Goal: Information Seeking & Learning: Learn about a topic

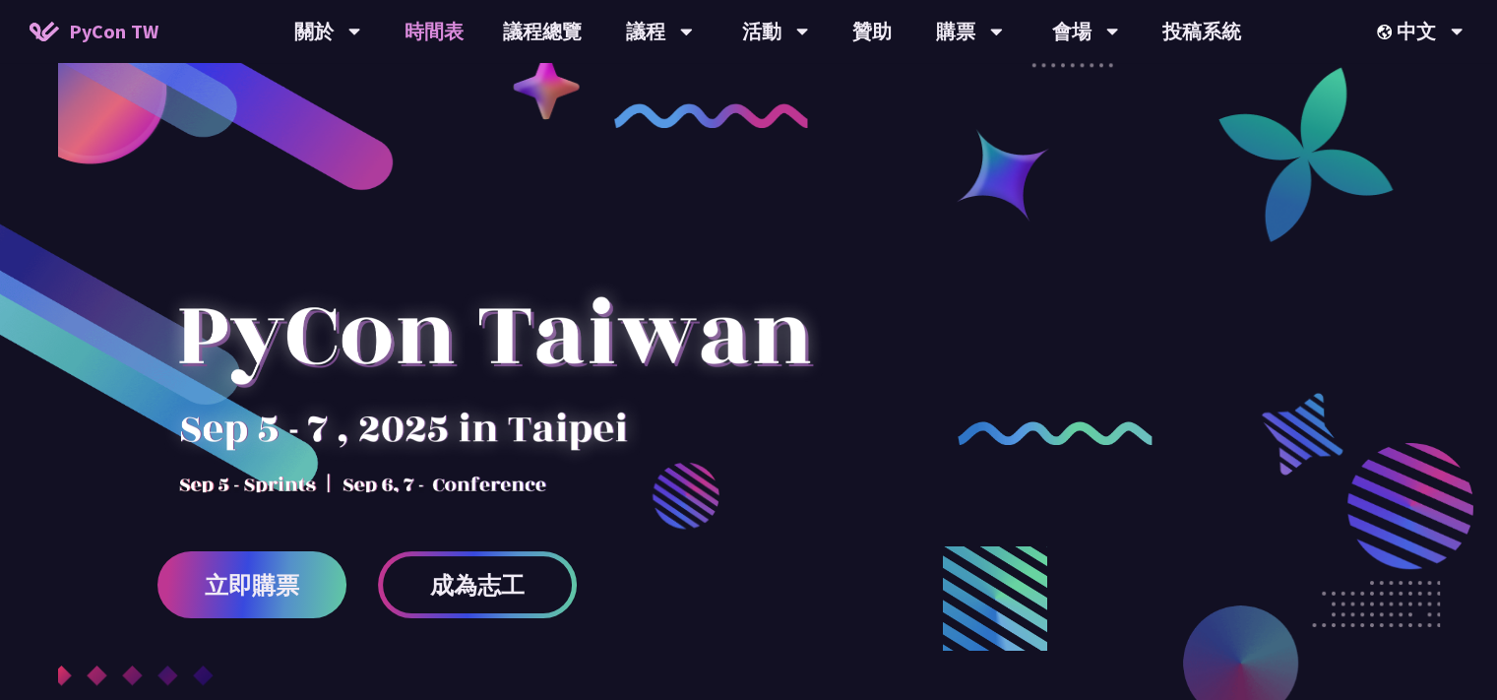
click at [445, 39] on link "時間表" at bounding box center [434, 31] width 98 height 63
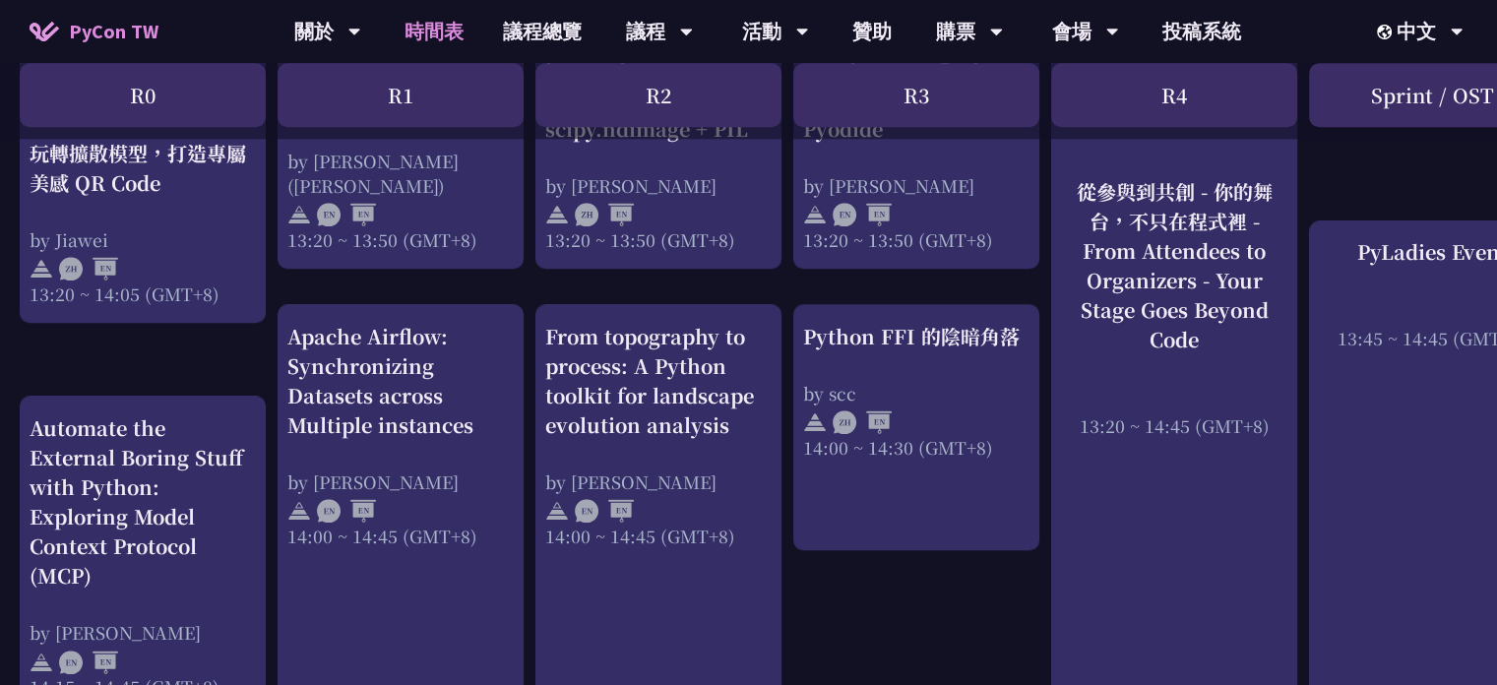
scroll to position [2126, 0]
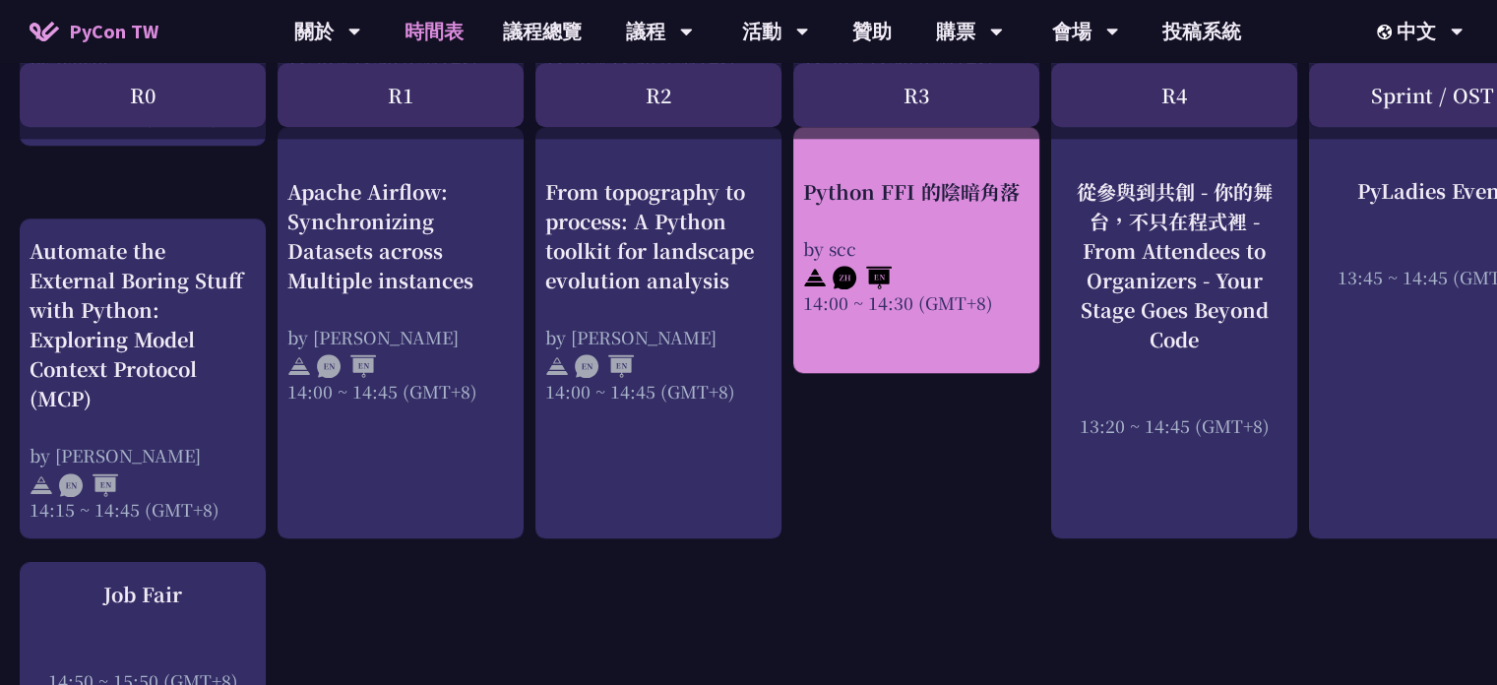
click at [982, 197] on div "Python FFI 的陰暗角落" at bounding box center [916, 192] width 226 height 30
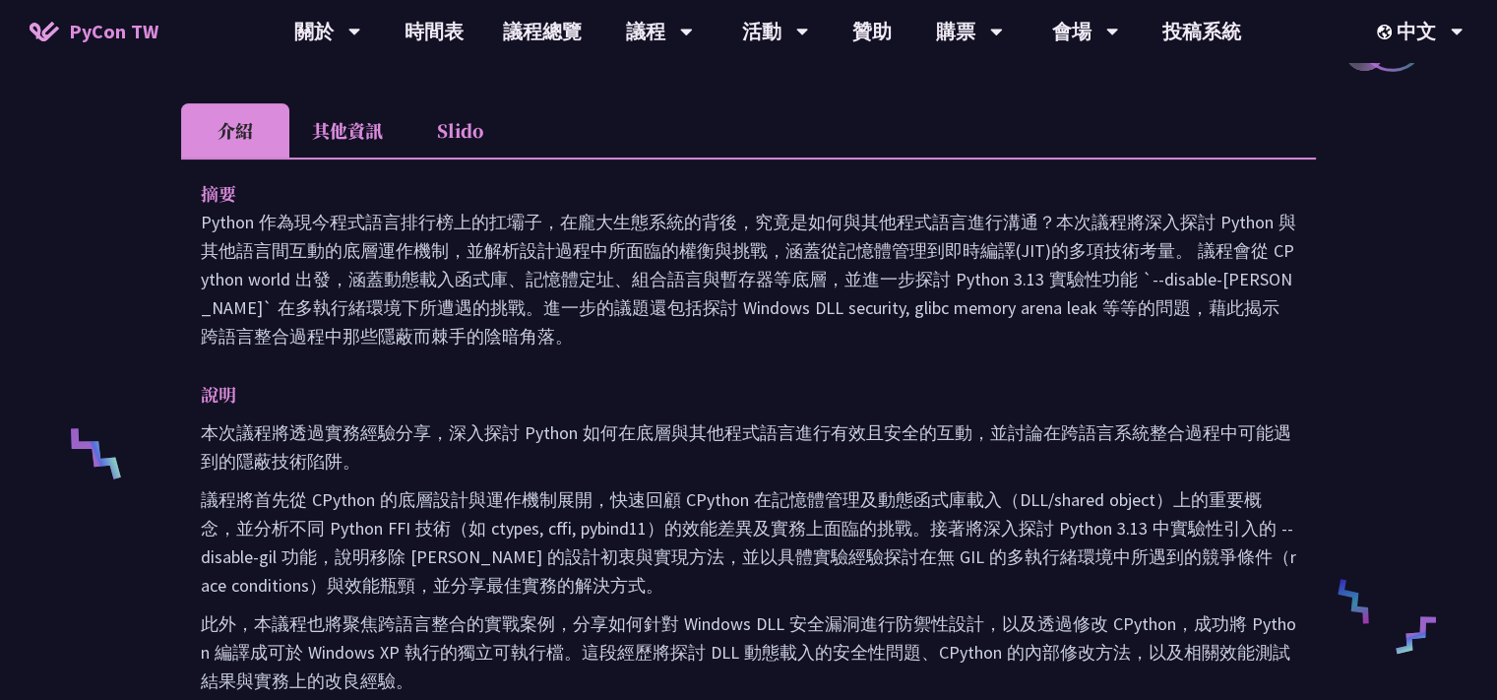
scroll to position [1063, 0]
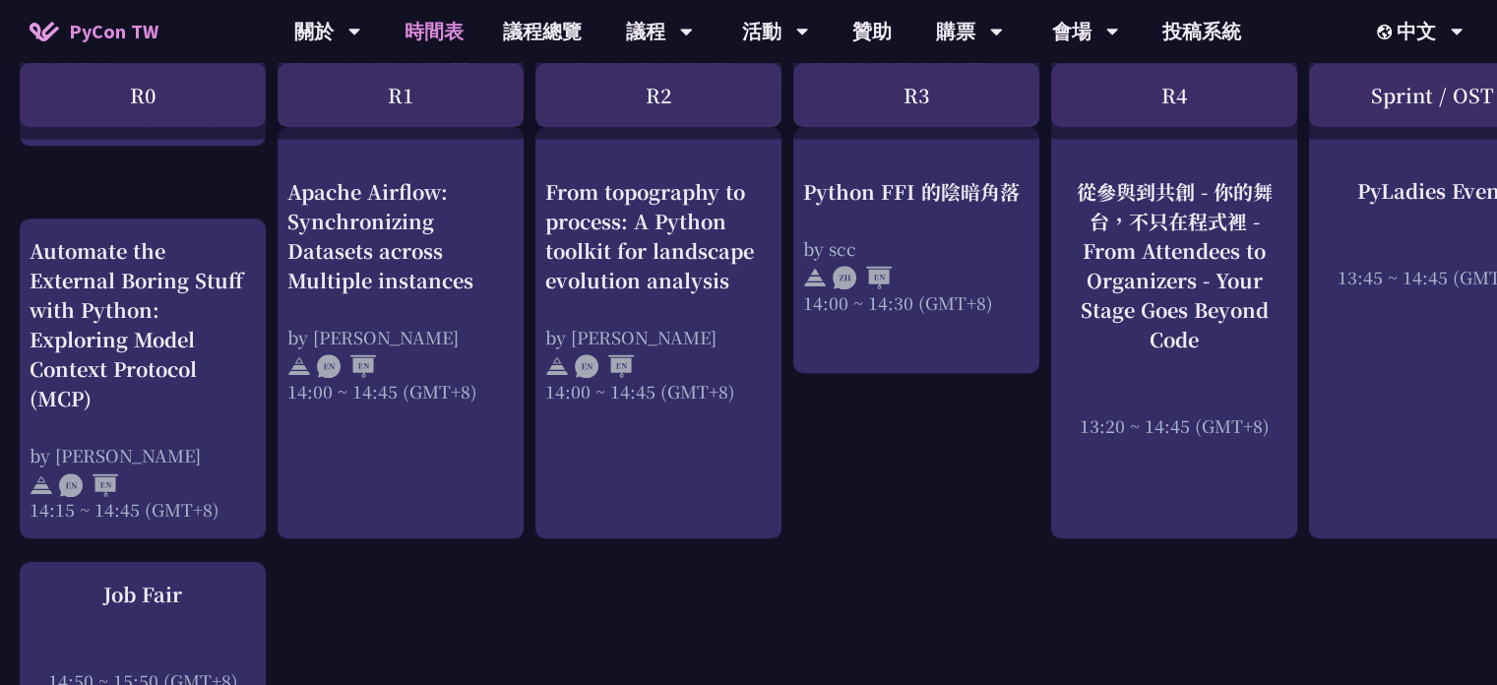
scroll to position [1949, 0]
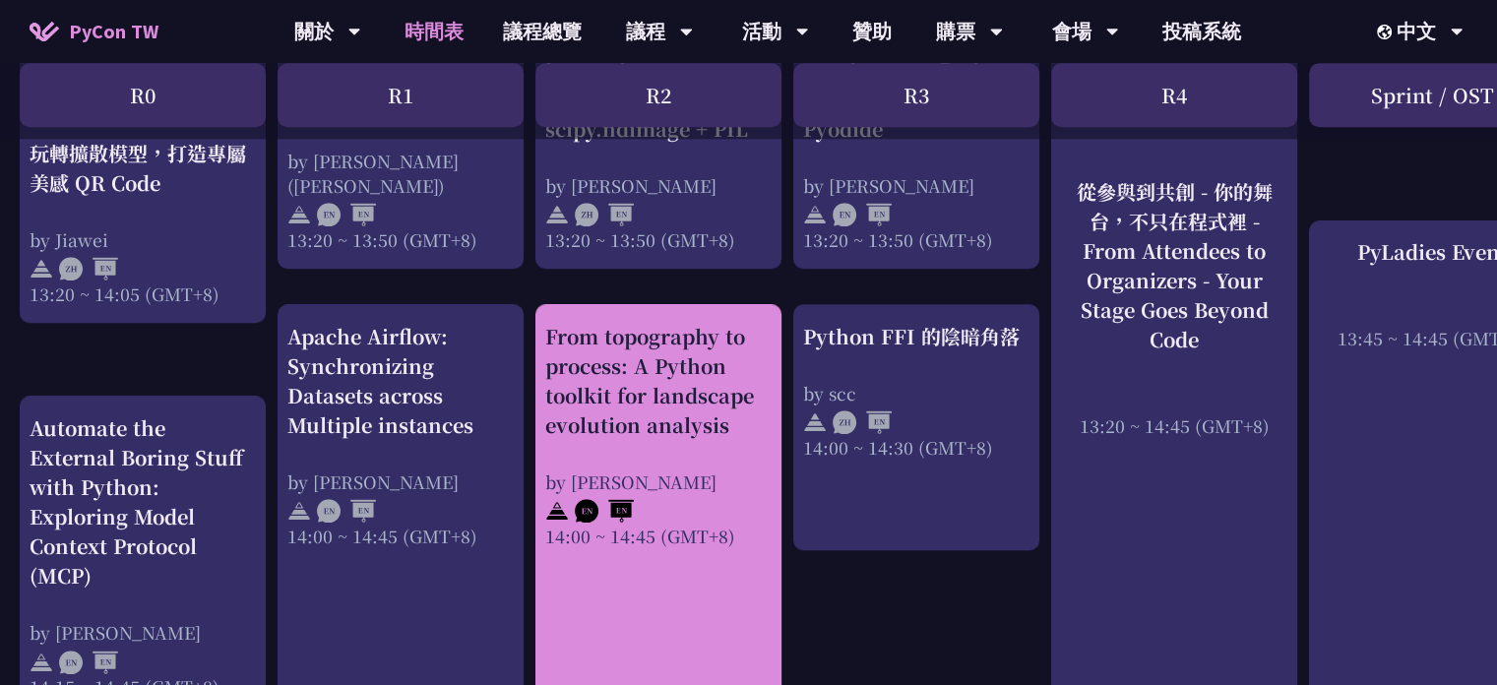
click at [750, 455] on div "From topography to process: A Python toolkit for landscape evolution analysis b…" at bounding box center [658, 435] width 226 height 226
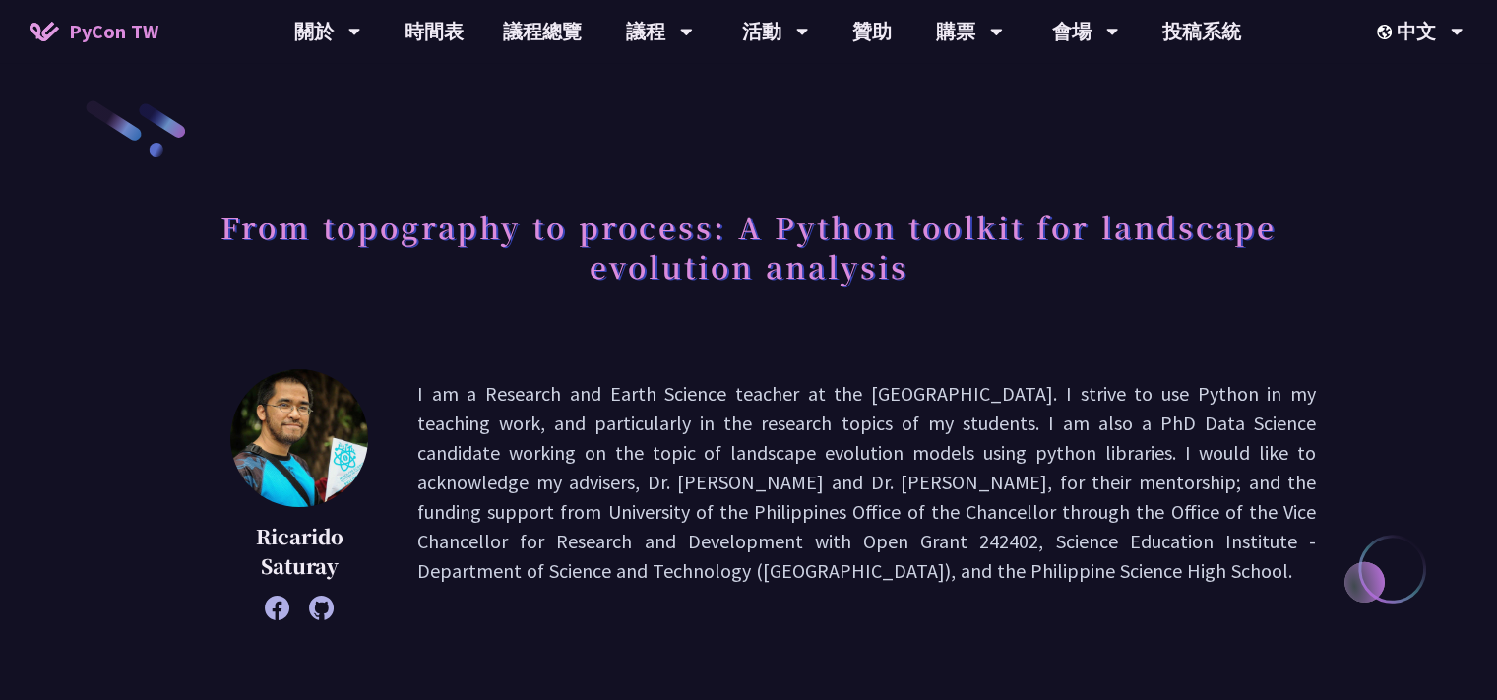
click at [442, 236] on h1 "From topography to process: A Python toolkit for landscape evolution analysis" at bounding box center [748, 246] width 1135 height 98
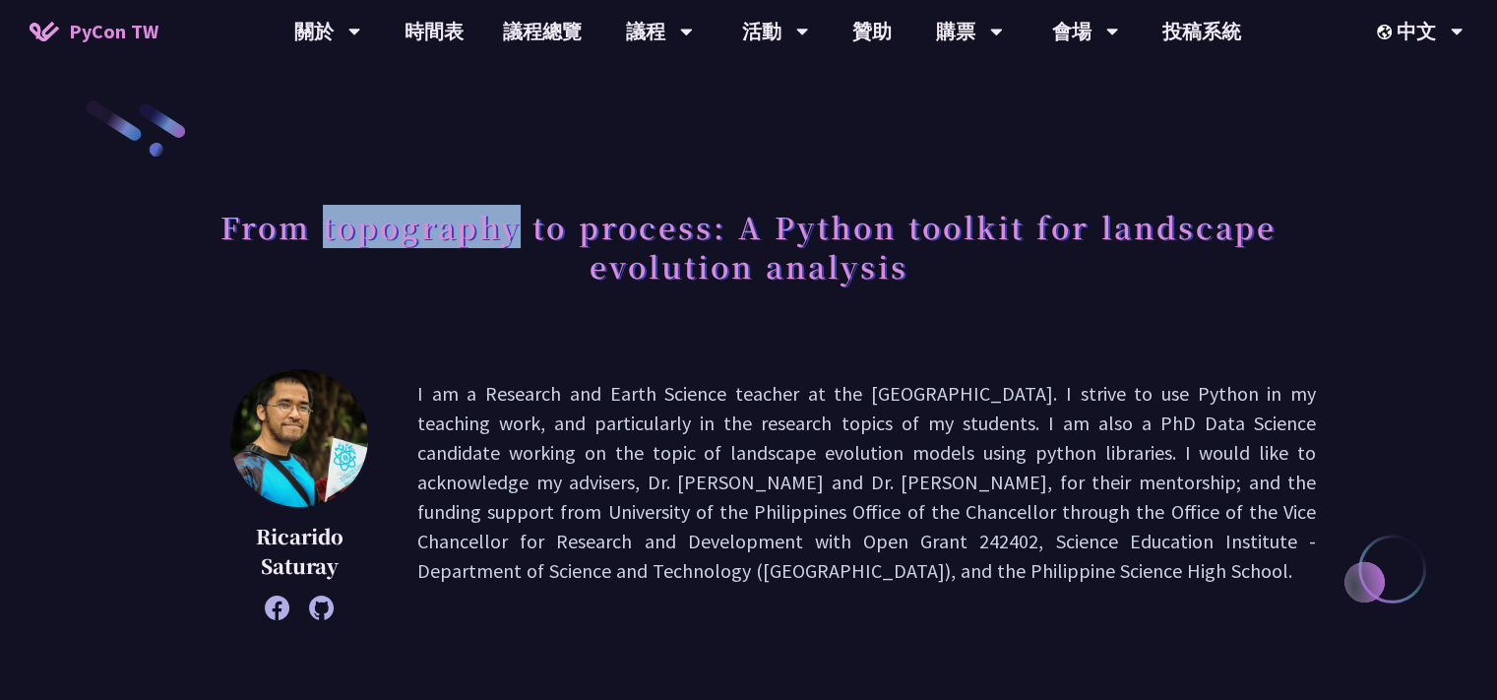
click at [442, 236] on h1 "From topography to process: A Python toolkit for landscape evolution analysis" at bounding box center [748, 246] width 1135 height 98
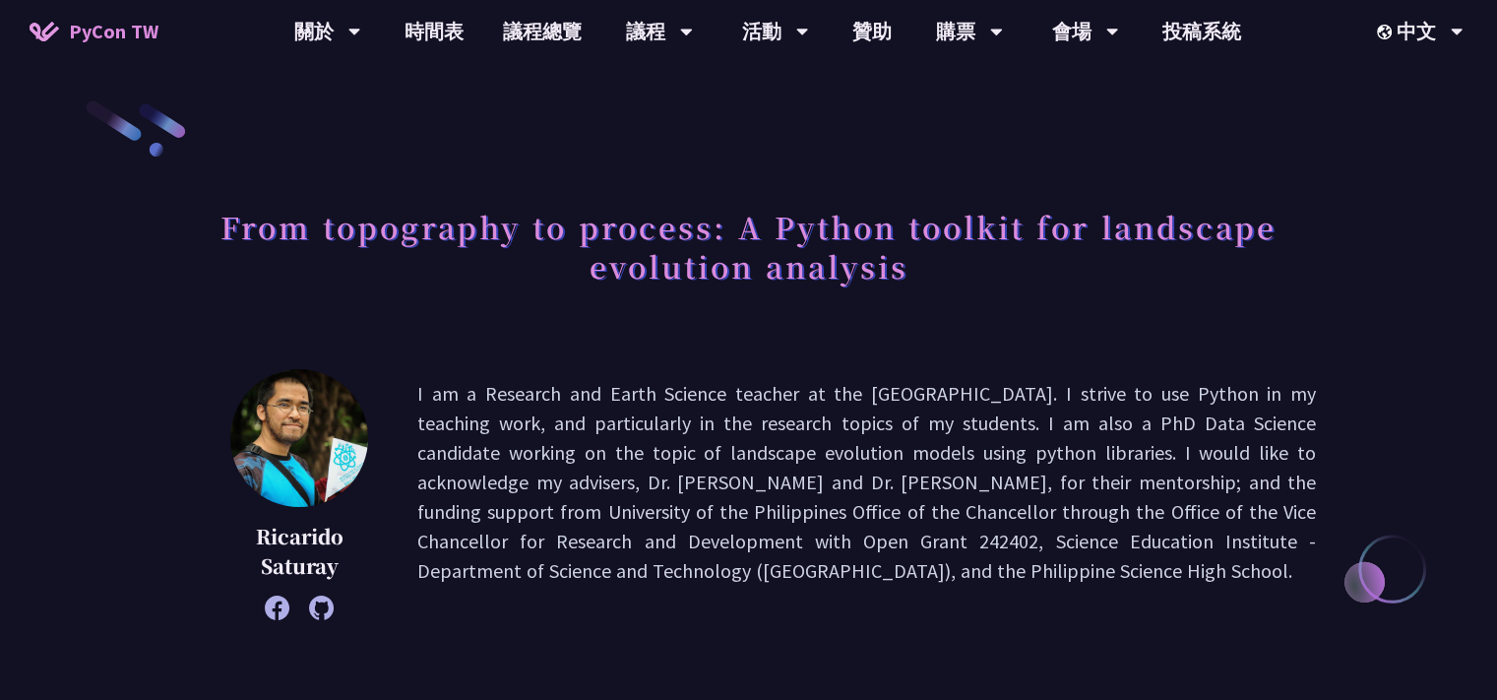
click at [438, 277] on h1 "From topography to process: A Python toolkit for landscape evolution analysis" at bounding box center [748, 246] width 1135 height 98
click at [434, 226] on h1 "From topography to process: A Python toolkit for landscape evolution analysis" at bounding box center [748, 246] width 1135 height 98
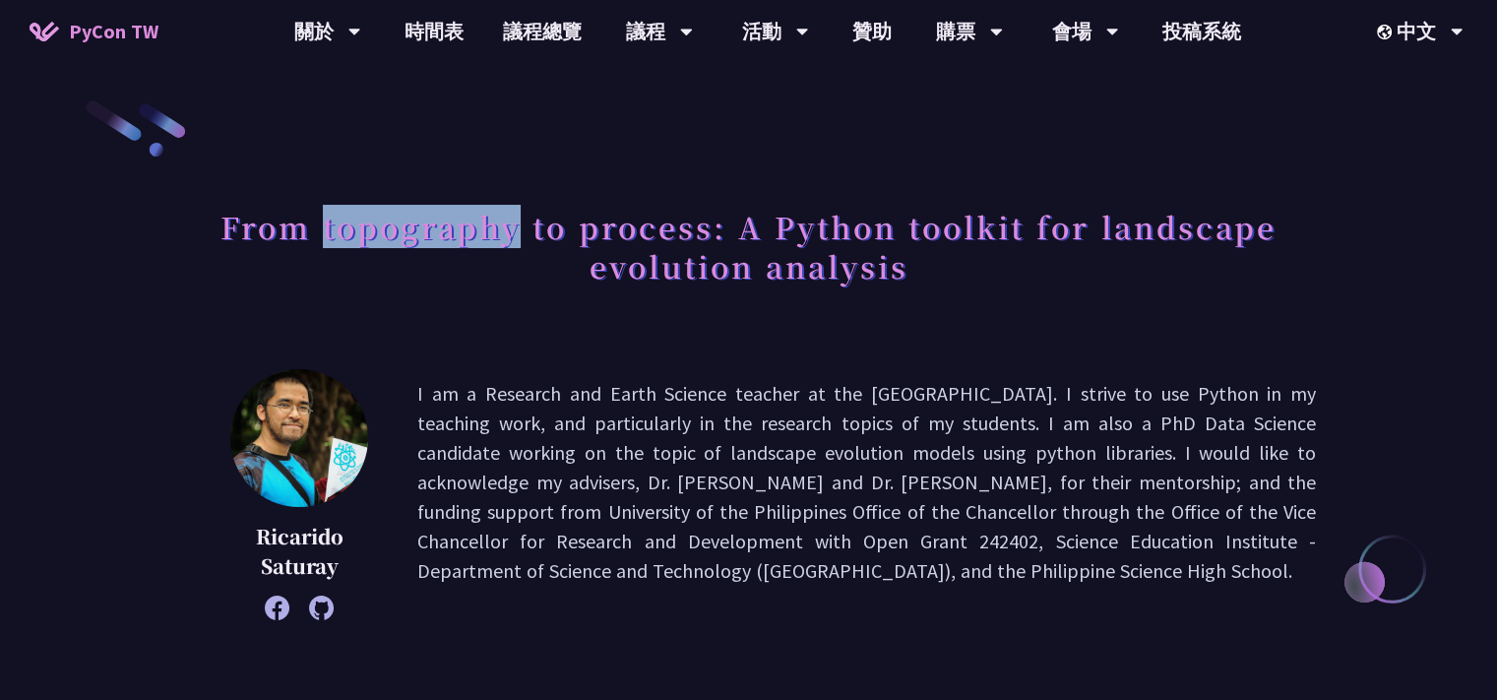
click at [434, 226] on h1 "From topography to process: A Python toolkit for landscape evolution analysis" at bounding box center [748, 246] width 1135 height 98
click at [421, 177] on div at bounding box center [421, 177] width 0 height 0
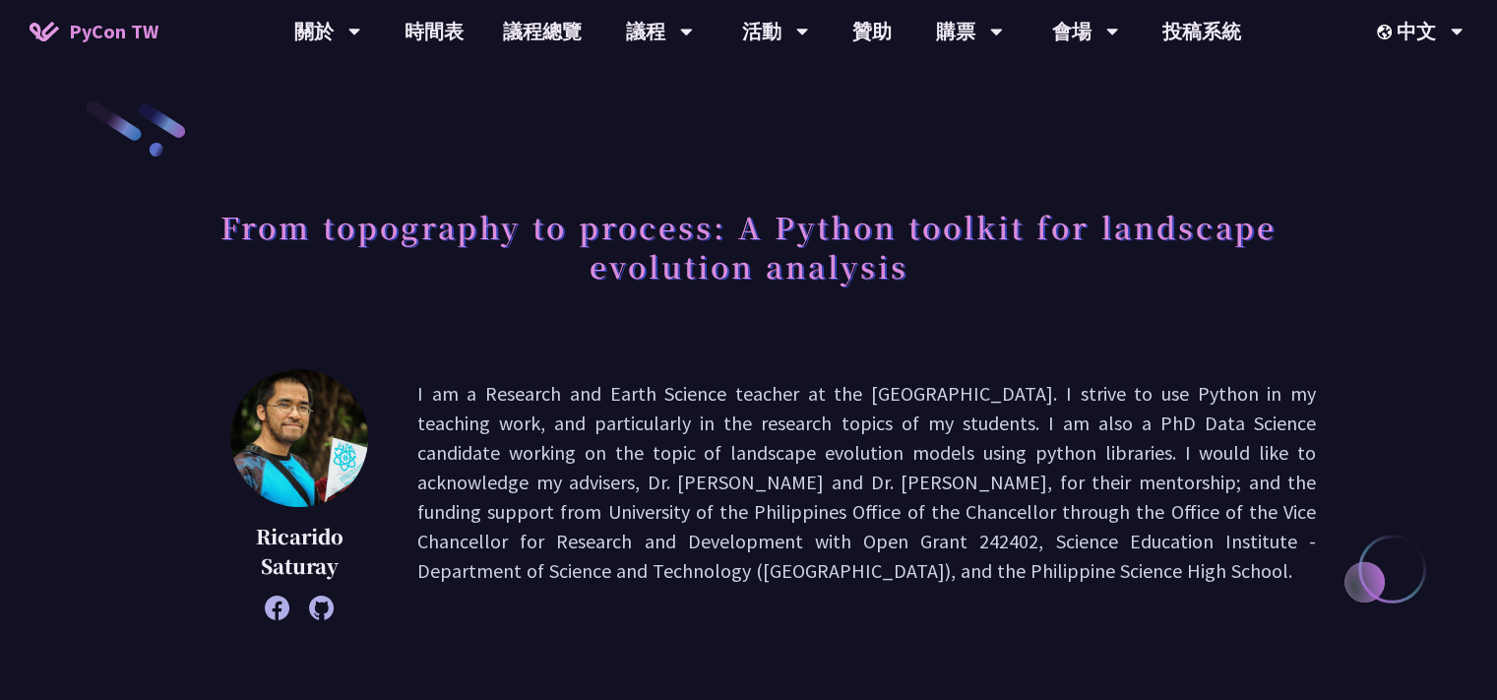
click at [678, 374] on div "[PERSON_NAME] I am a Research and Earth Science teacher at the [GEOGRAPHIC_DATA…" at bounding box center [748, 494] width 1135 height 251
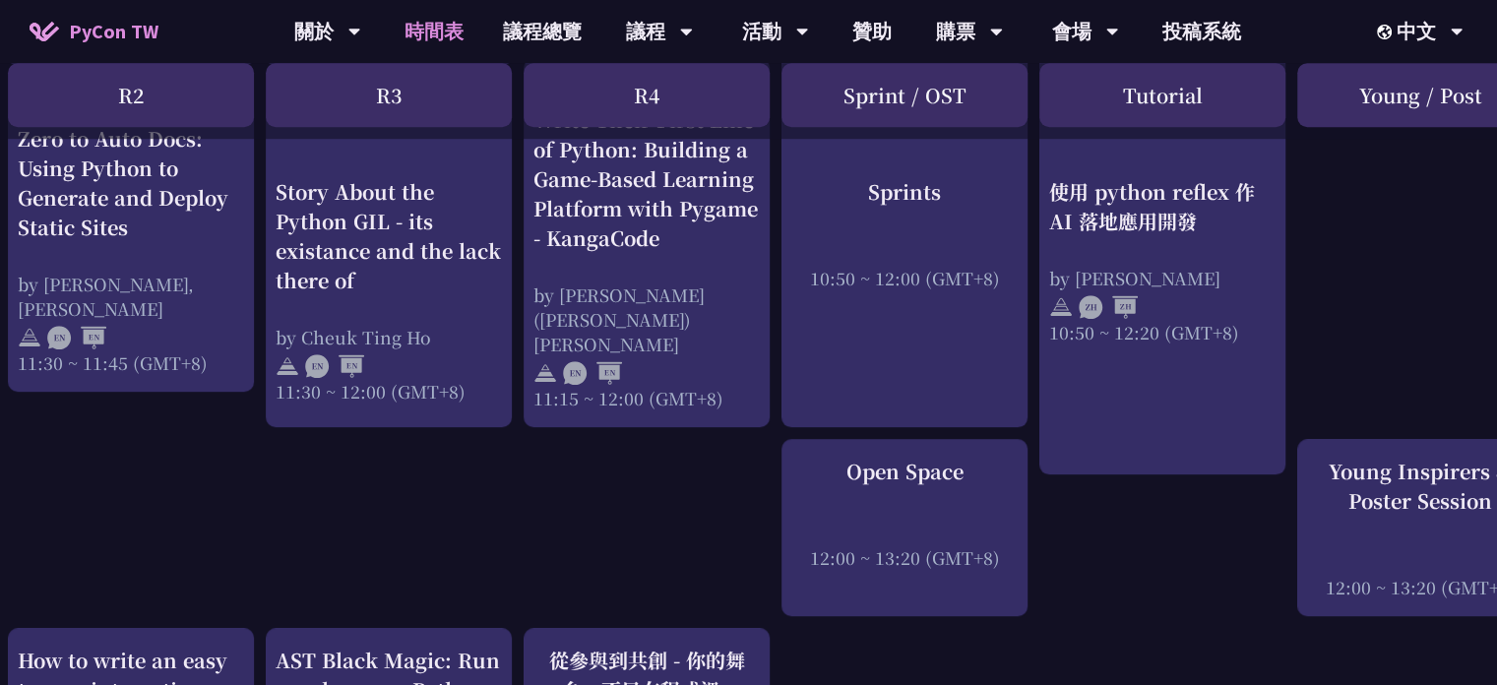
scroll to position [1063, 528]
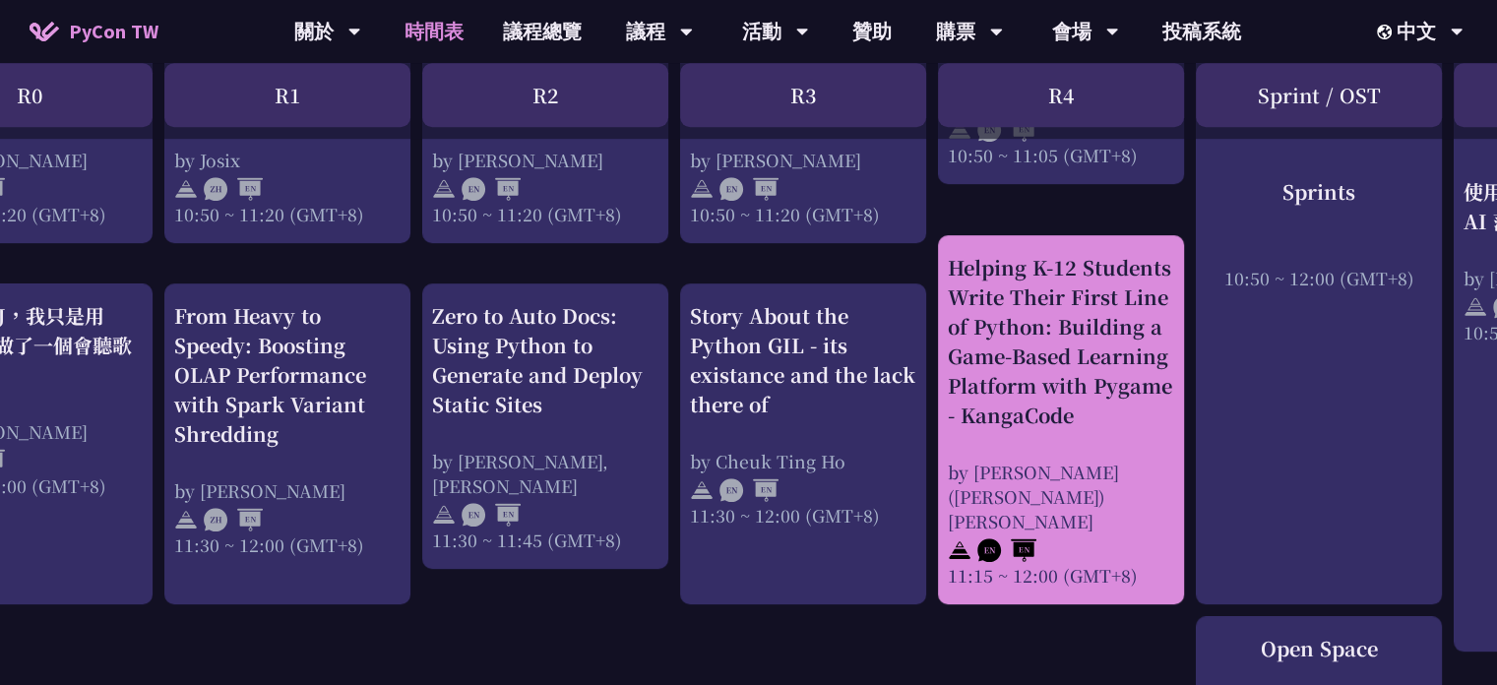
click at [1126, 404] on div "Helping K-12 Students Write Their First Line of Python: Building a Game-Based L…" at bounding box center [1061, 341] width 226 height 177
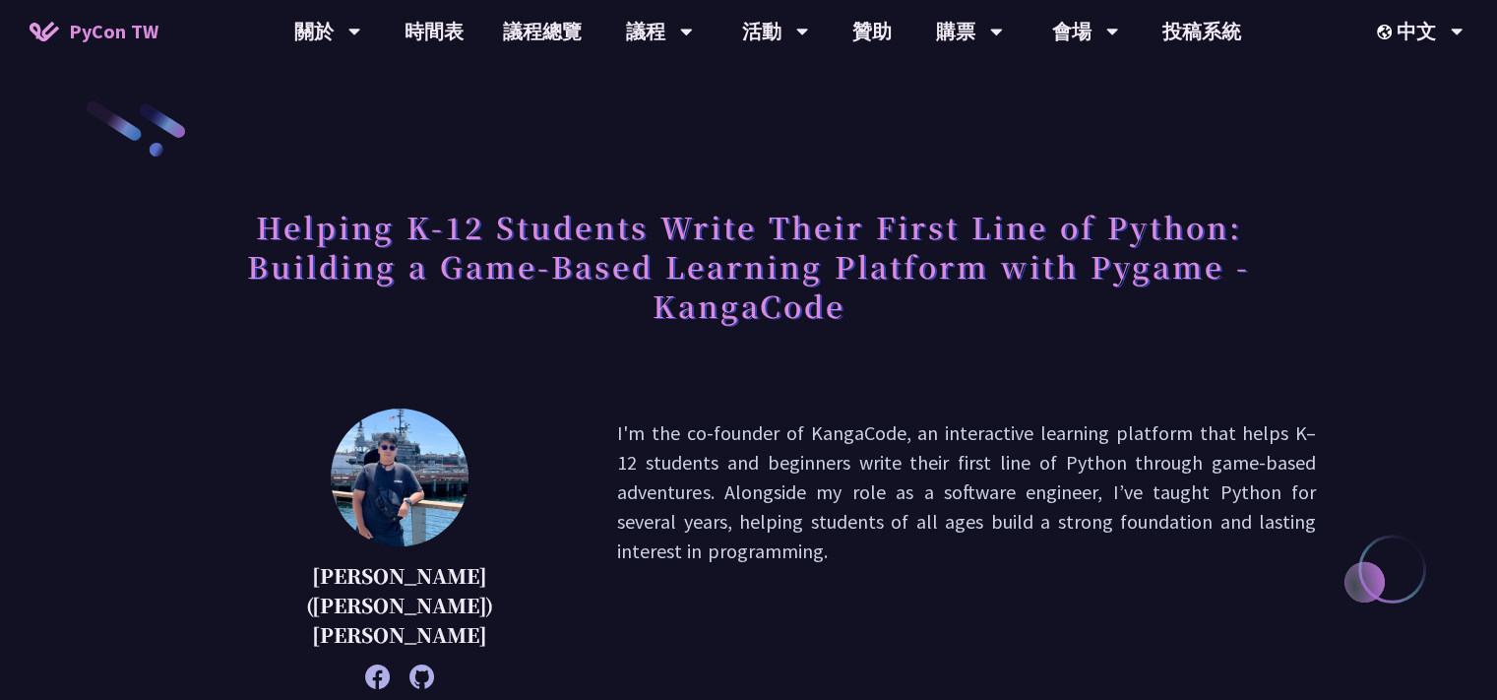
scroll to position [177, 0]
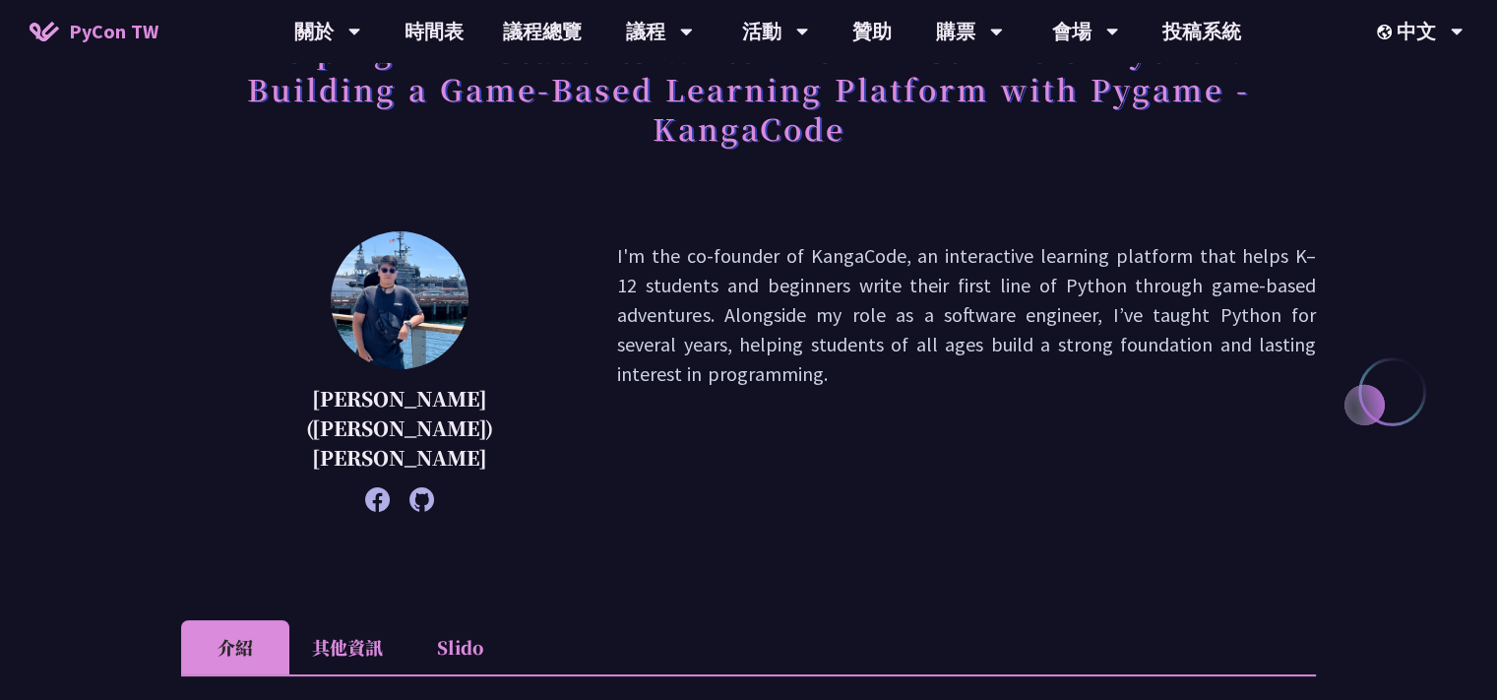
click at [839, 361] on p "I'm the co-founder of KangaCode, an interactive learning platform that helps K–…" at bounding box center [966, 371] width 699 height 261
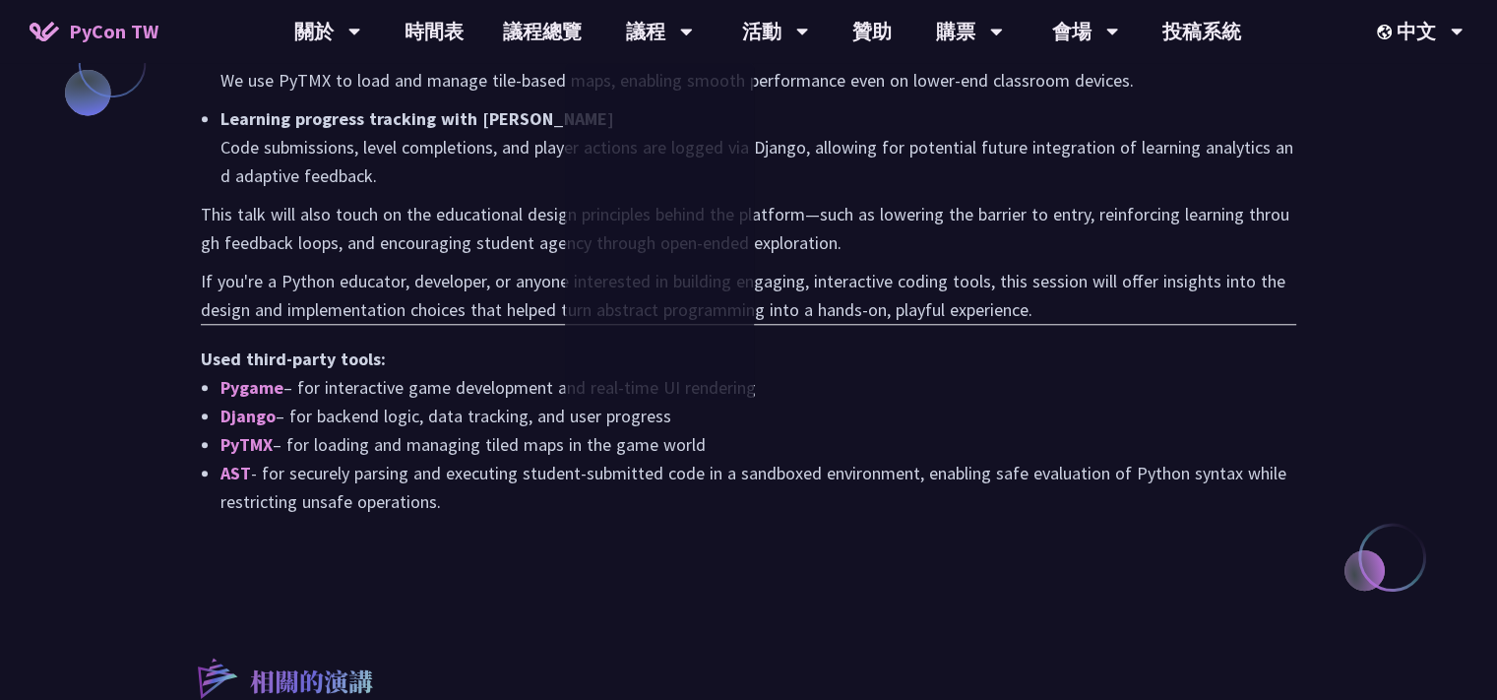
scroll to position [1418, 0]
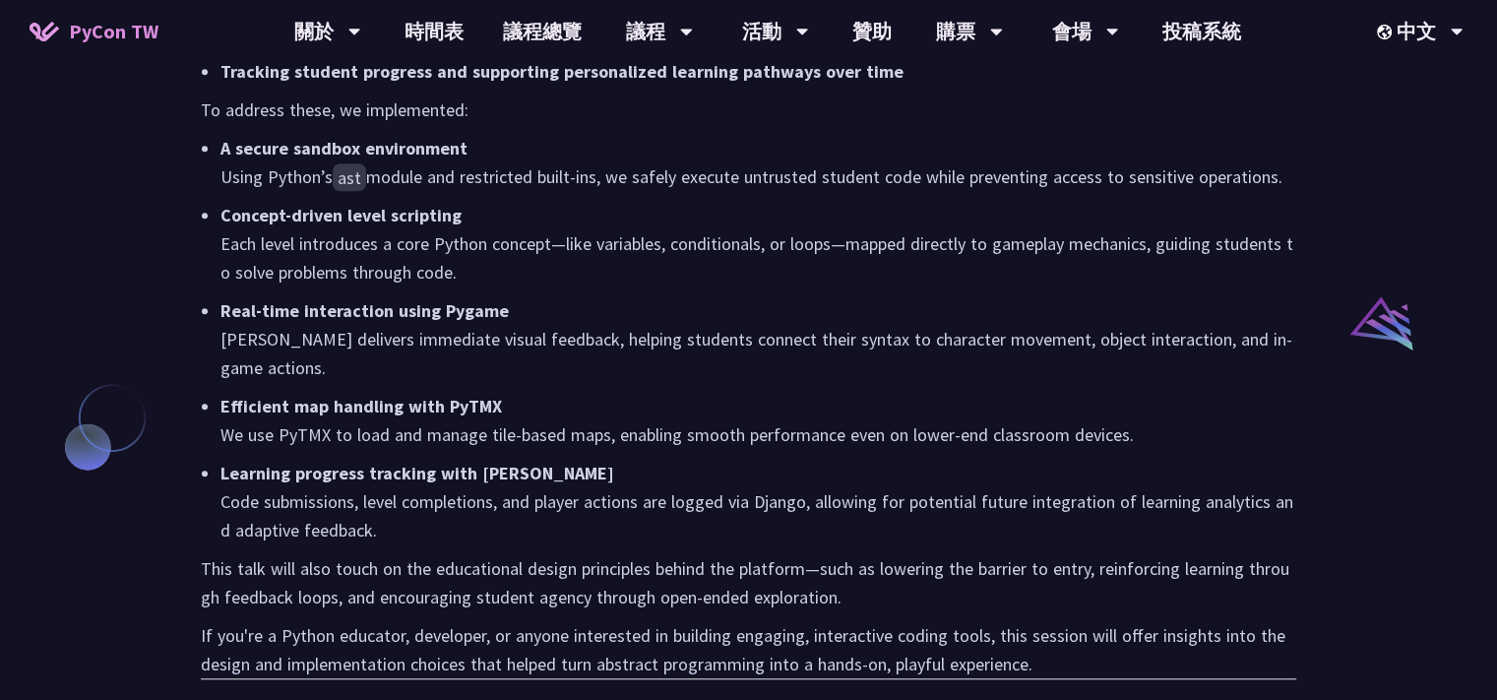
click at [481, 395] on strong "Efficient map handling with PyTMX" at bounding box center [362, 406] width 282 height 23
click at [474, 395] on strong "Efficient map handling with PyTMX" at bounding box center [362, 406] width 282 height 23
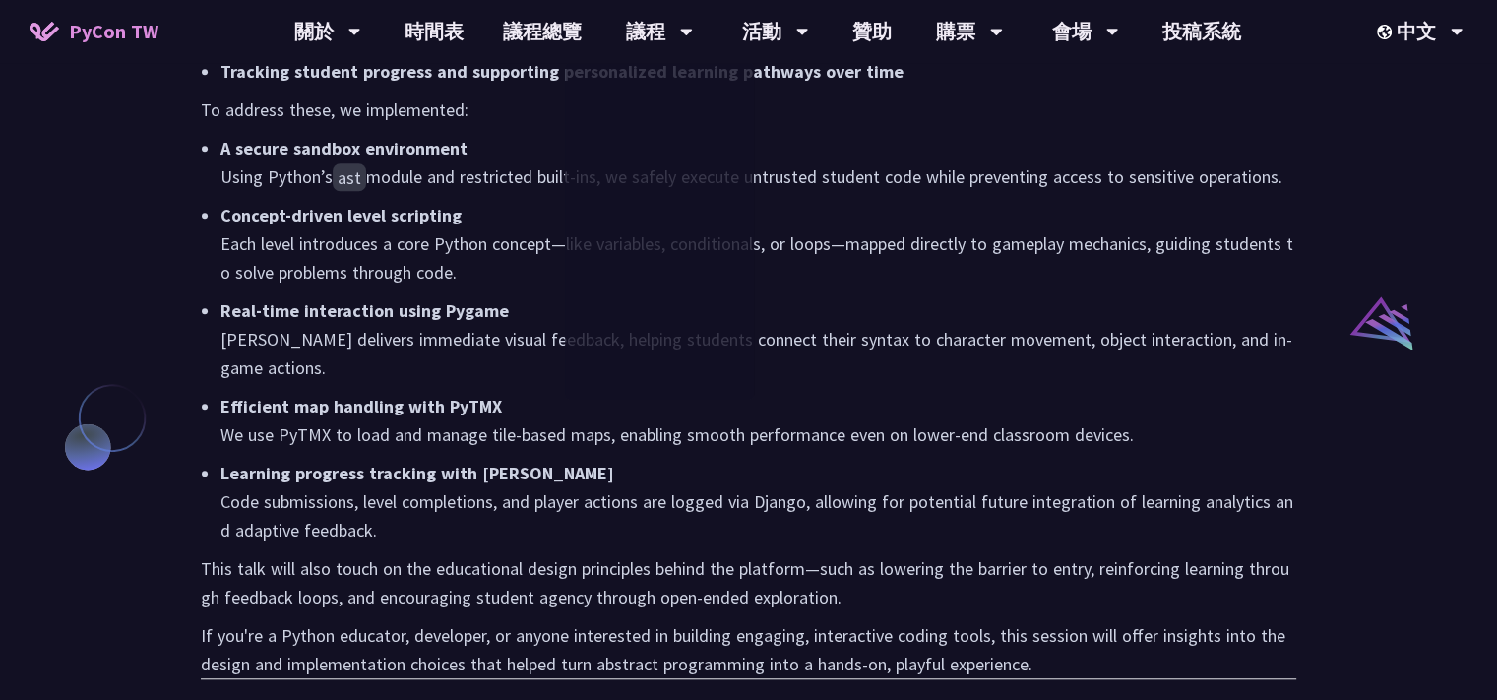
click at [775, 252] on p "Concept-driven level scripting Each level introduces a core Python concept—like…" at bounding box center [759, 244] width 1076 height 86
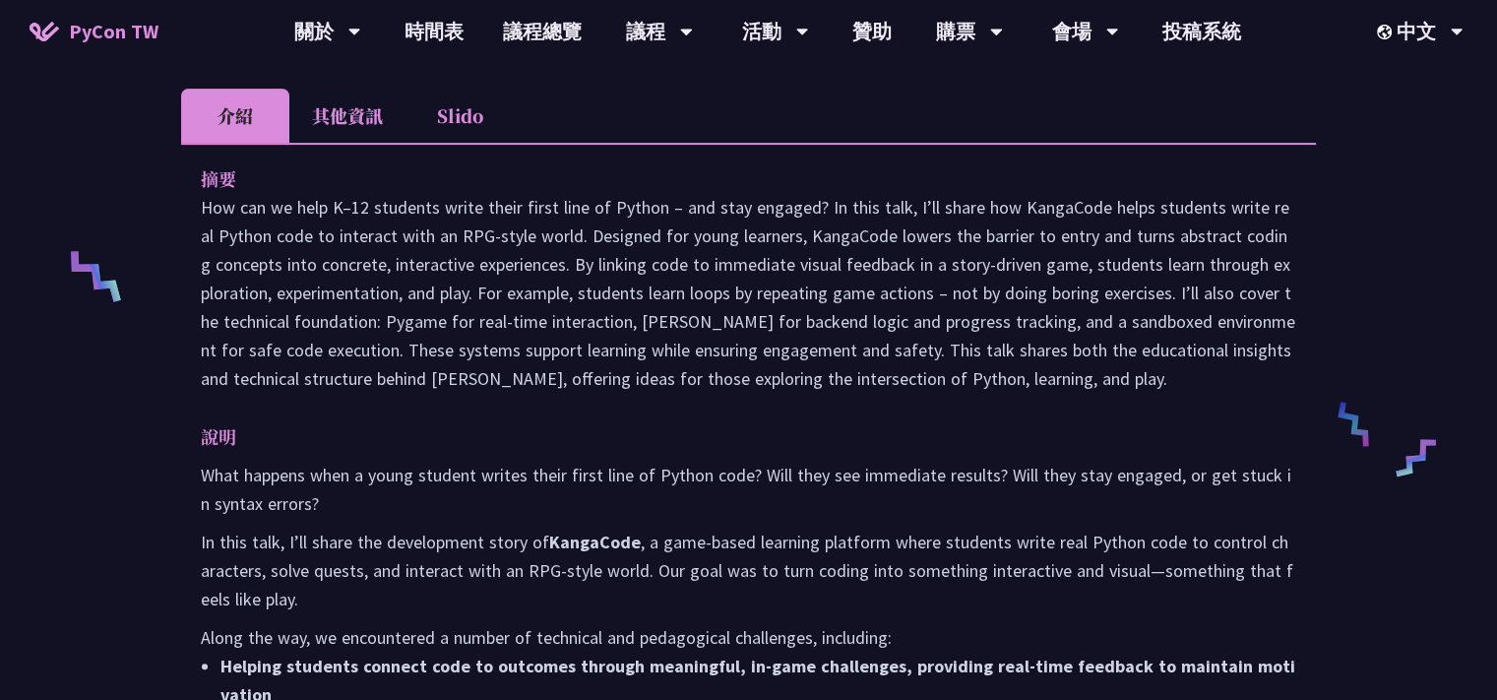
scroll to position [354, 0]
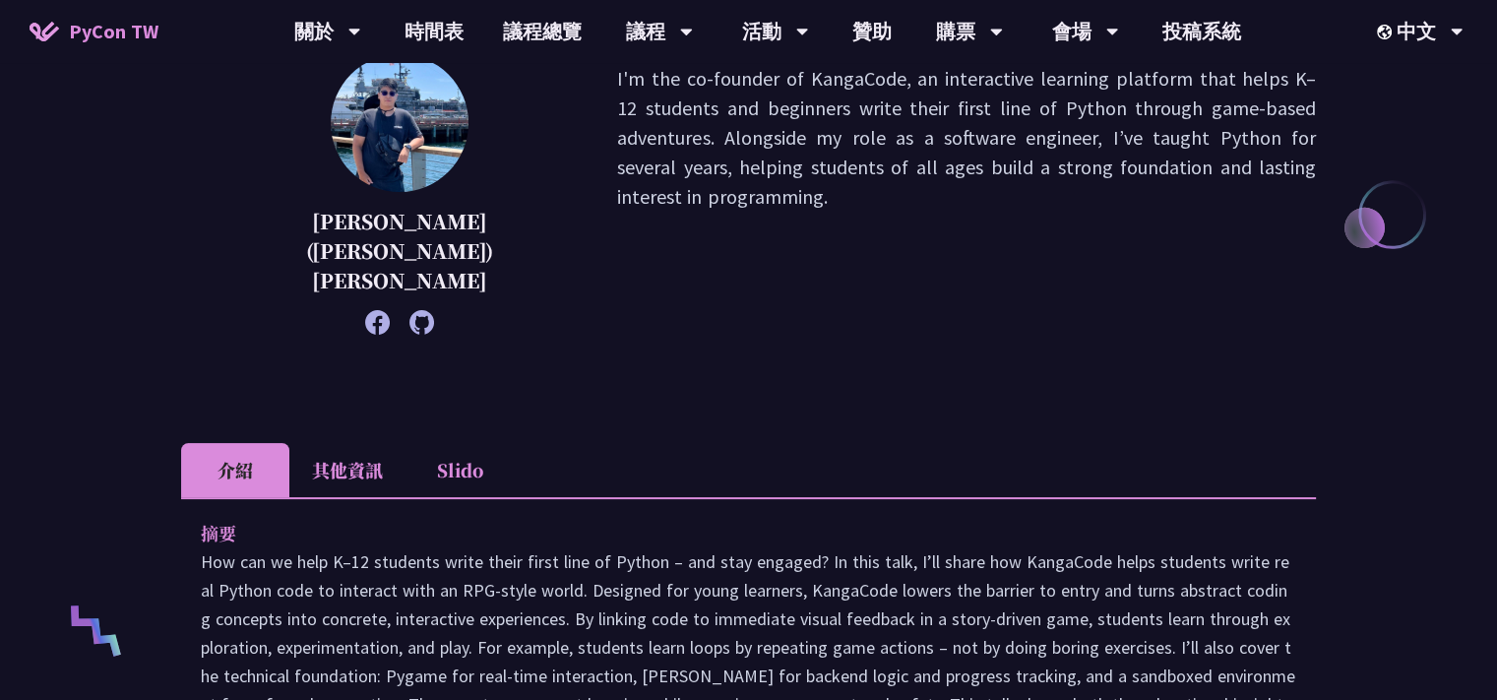
click at [475, 443] on li "Slido" at bounding box center [460, 470] width 108 height 54
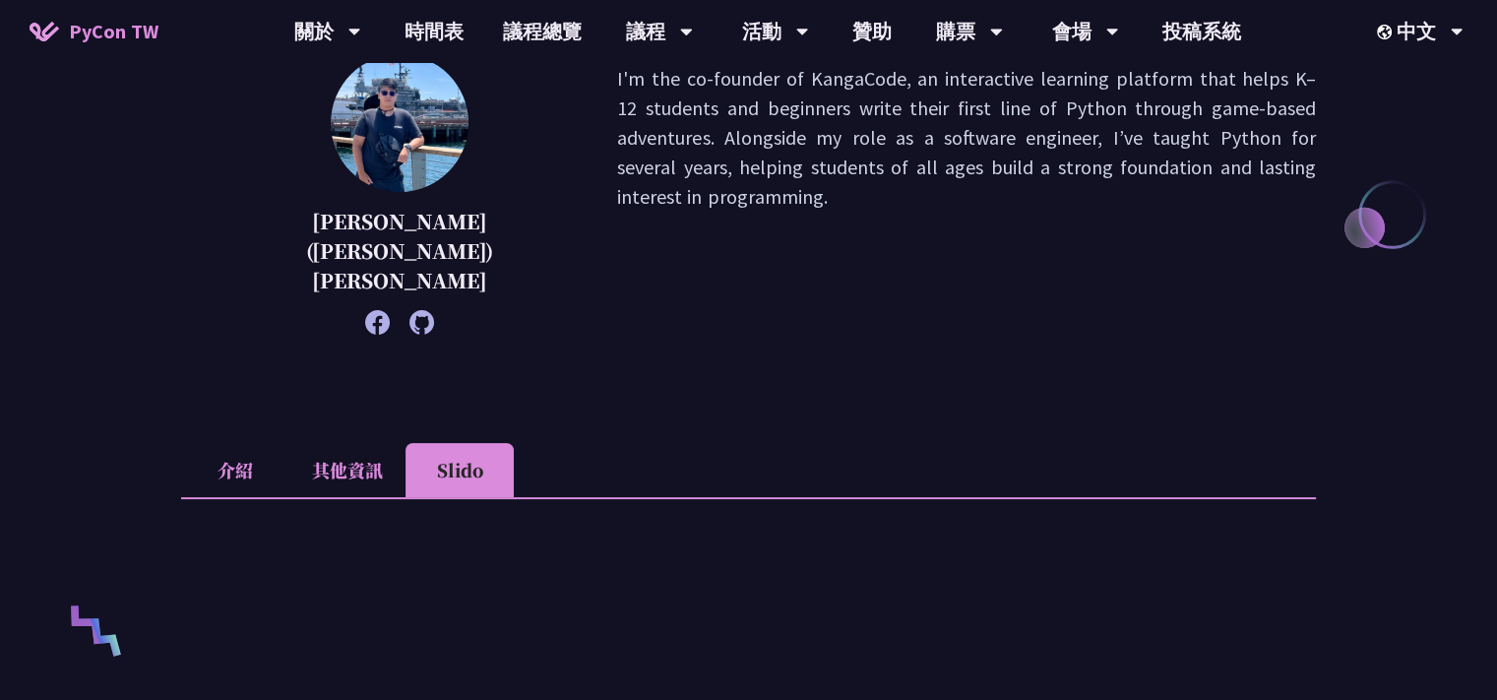
click at [347, 443] on li "其他資訊" at bounding box center [347, 470] width 116 height 54
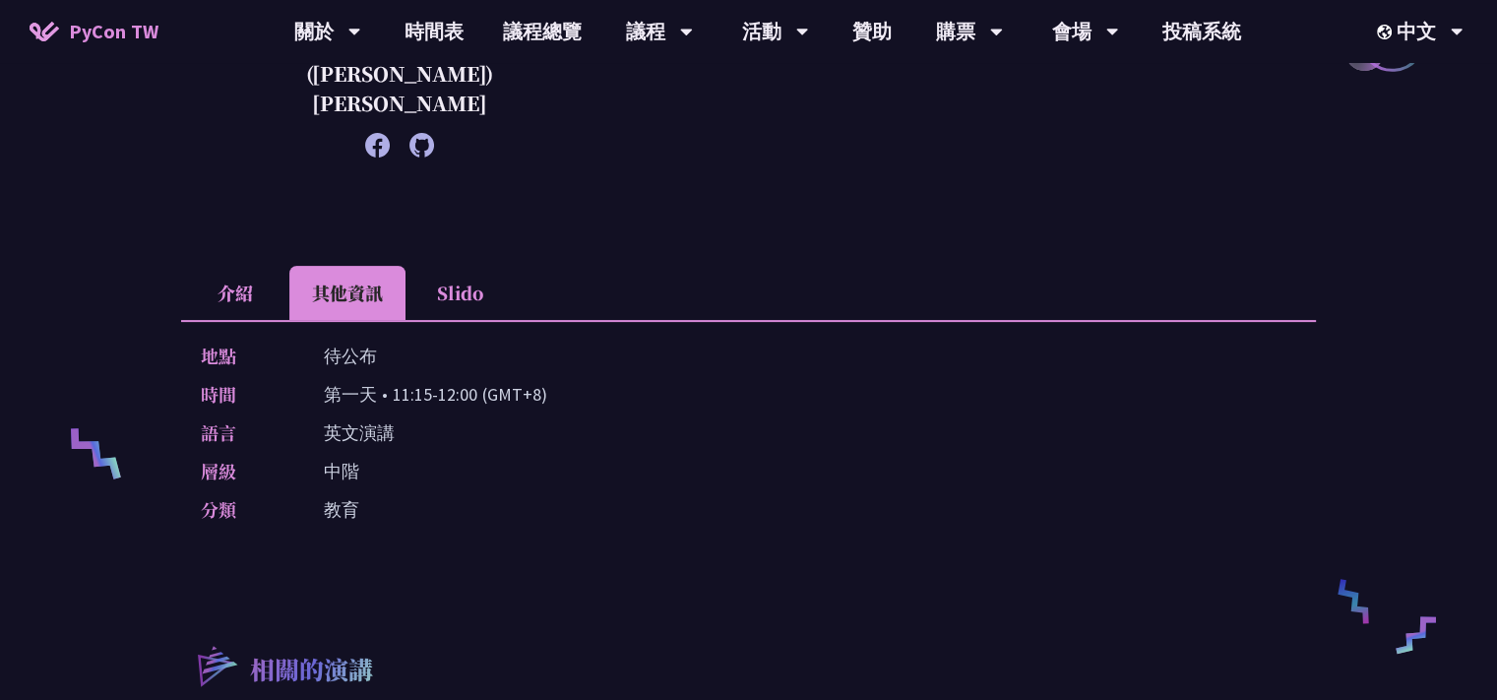
scroll to position [709, 0]
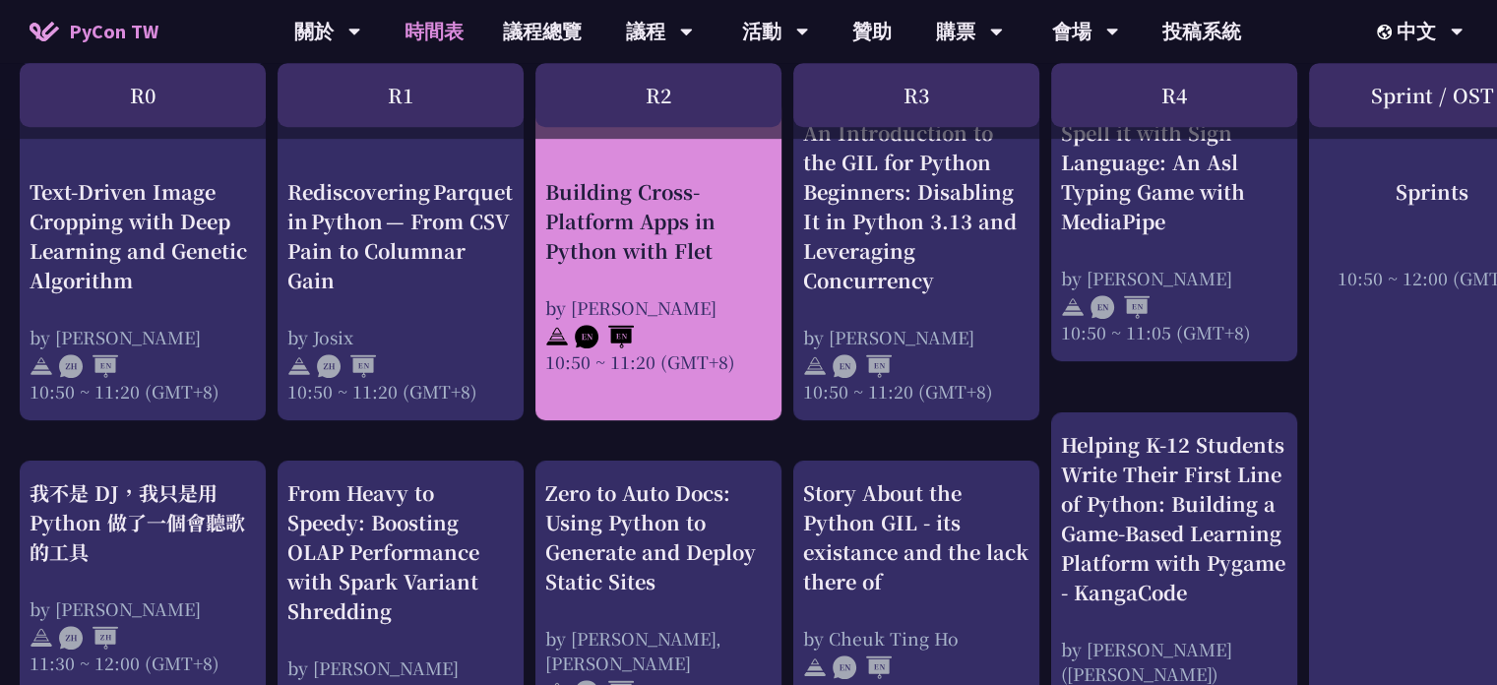
scroll to position [1063, 0]
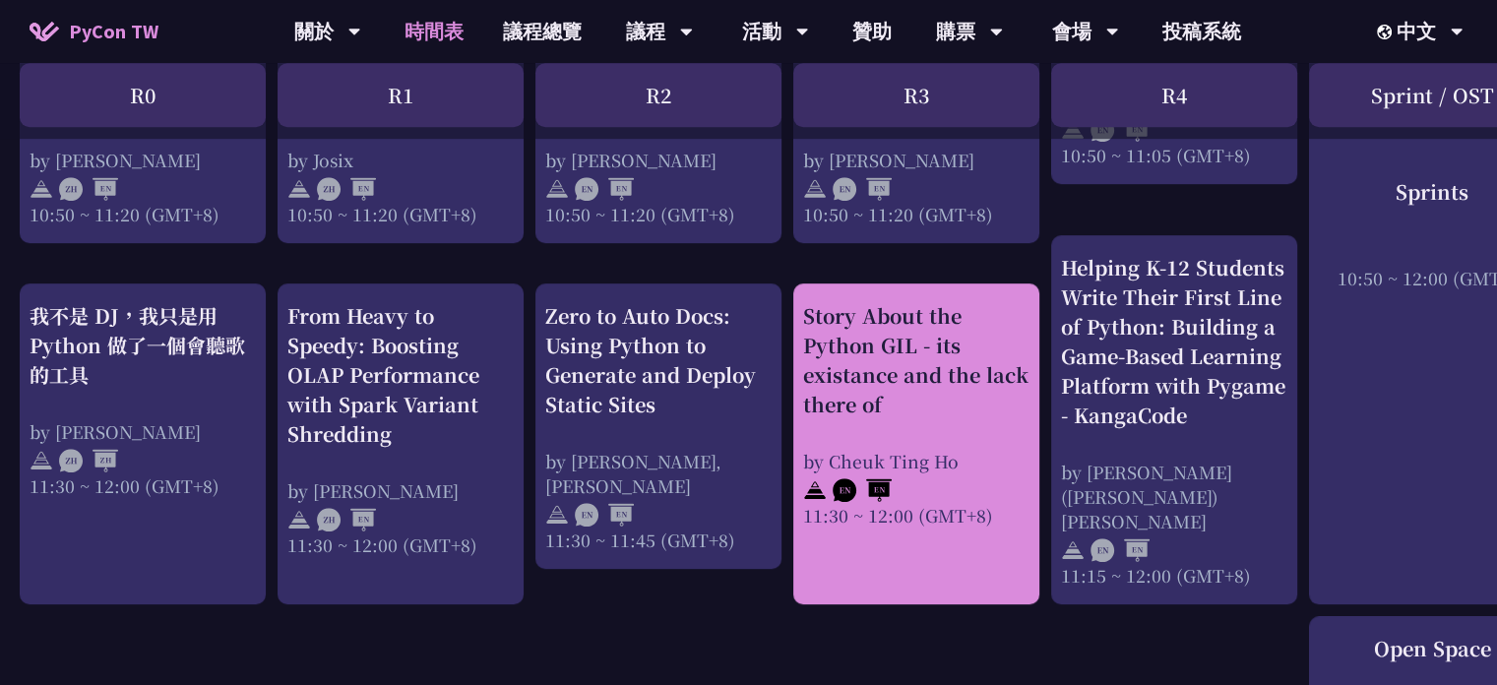
click at [996, 434] on div "Story About the Python GIL - its existance and the lack there of by [PERSON_NAM…" at bounding box center [916, 414] width 226 height 226
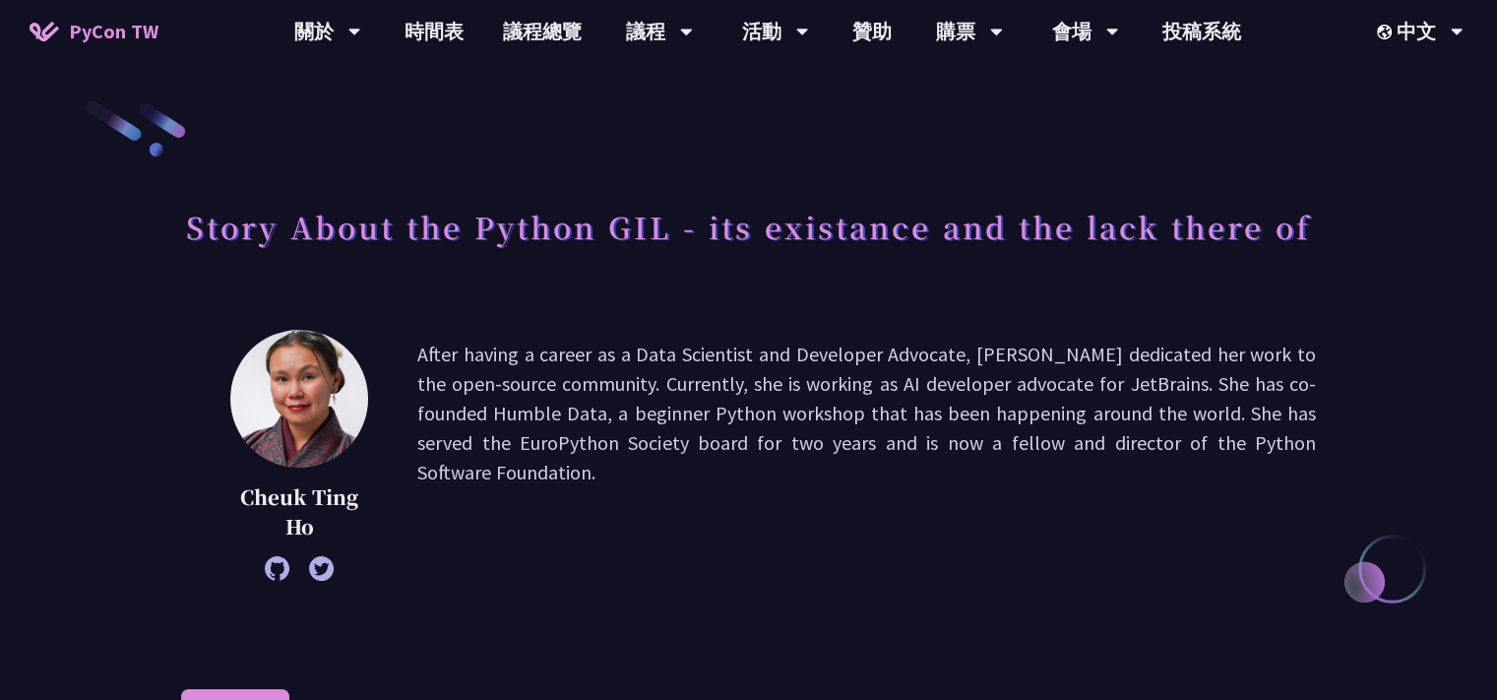
click at [814, 396] on p "After having a career as a Data Scientist and Developer Advocate, [PERSON_NAME]…" at bounding box center [866, 455] width 899 height 231
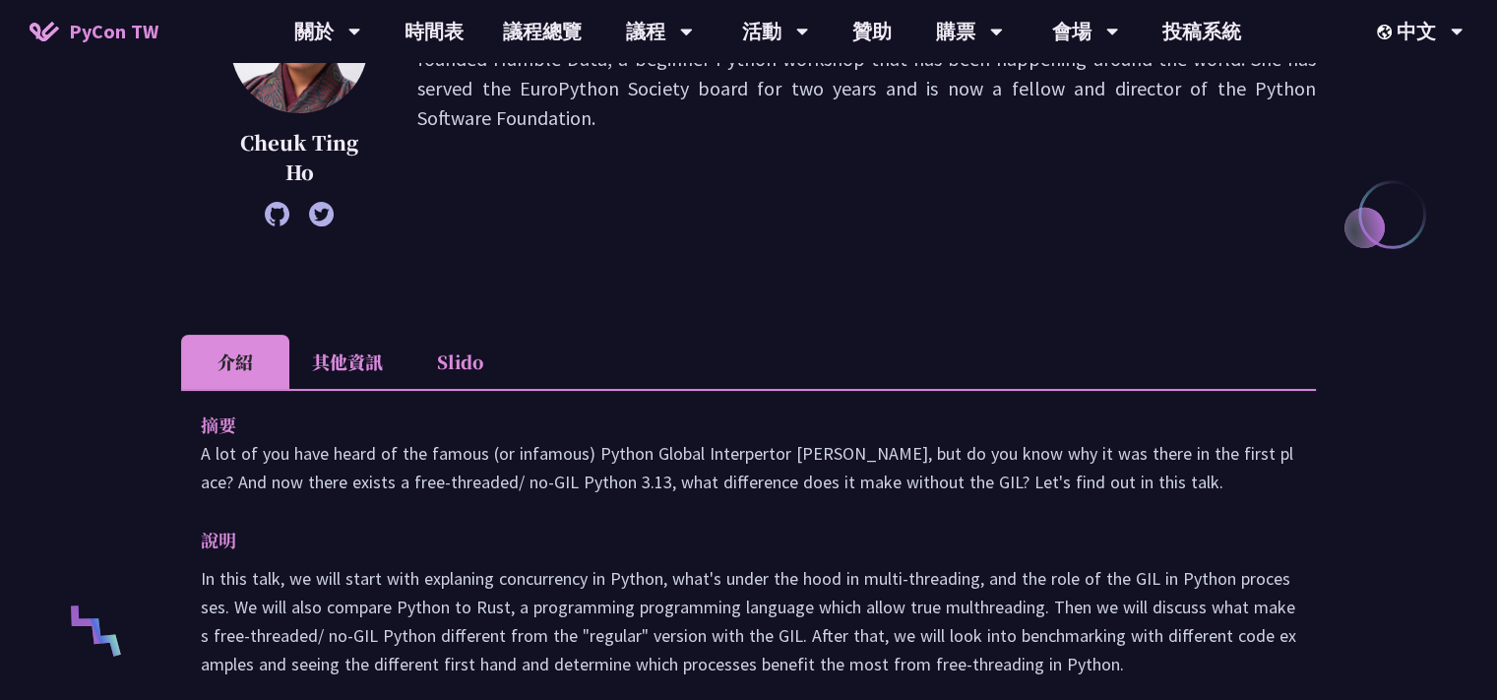
scroll to position [532, 0]
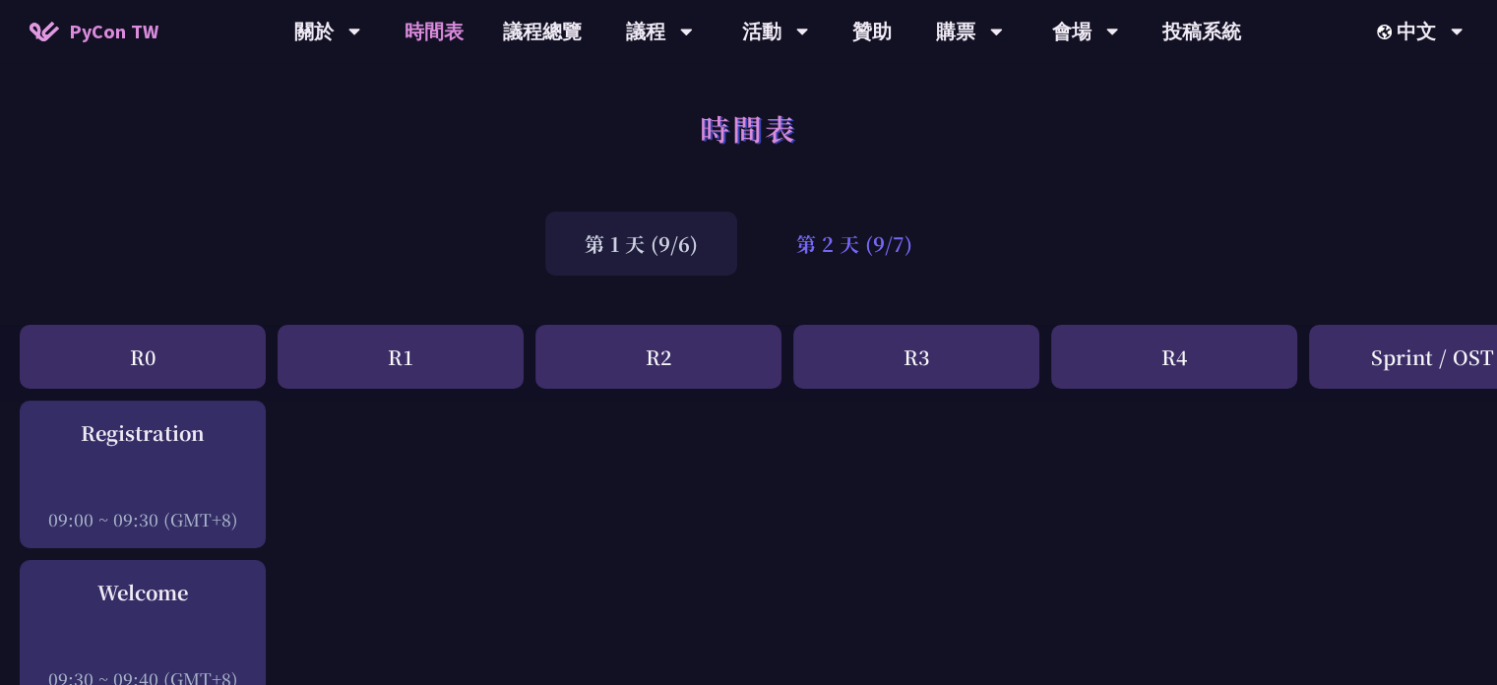
click at [867, 247] on div "第 2 天 (9/7)" at bounding box center [854, 244] width 195 height 64
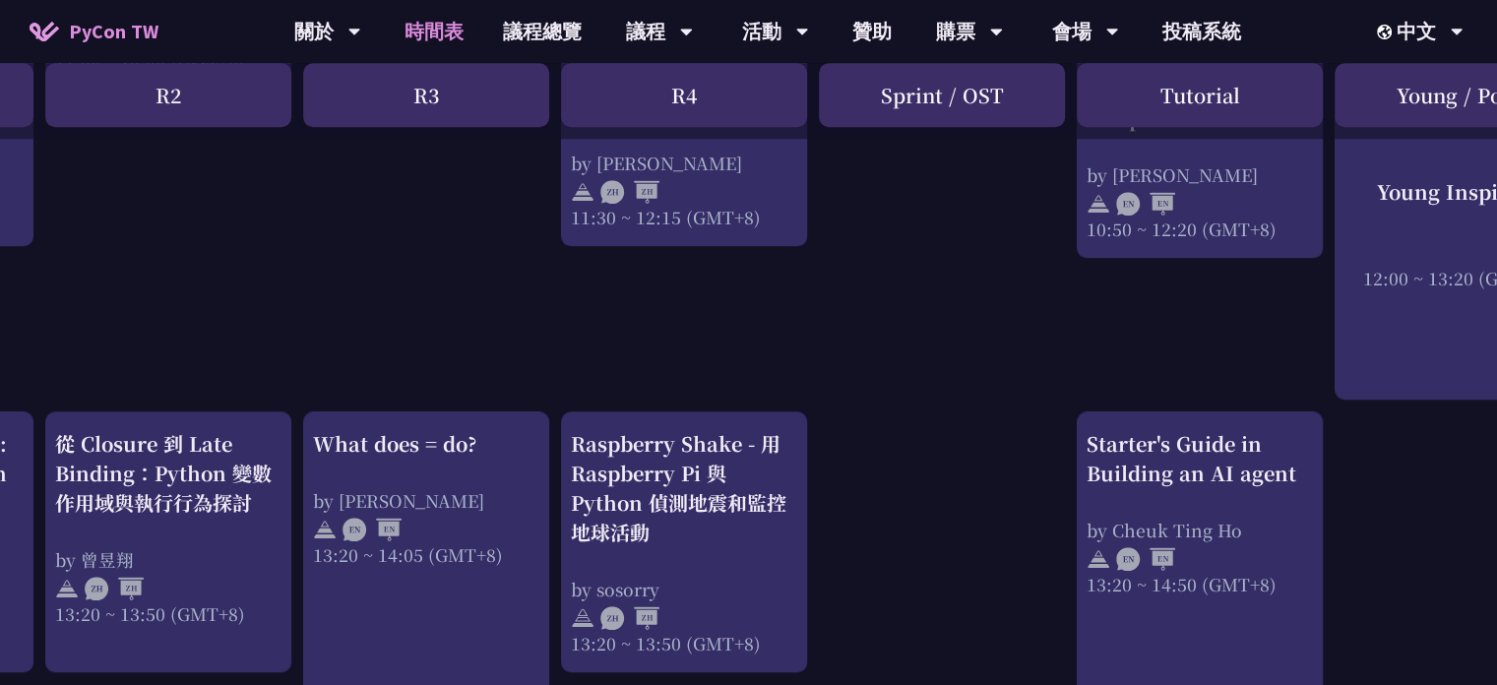
scroll to position [1418, 490]
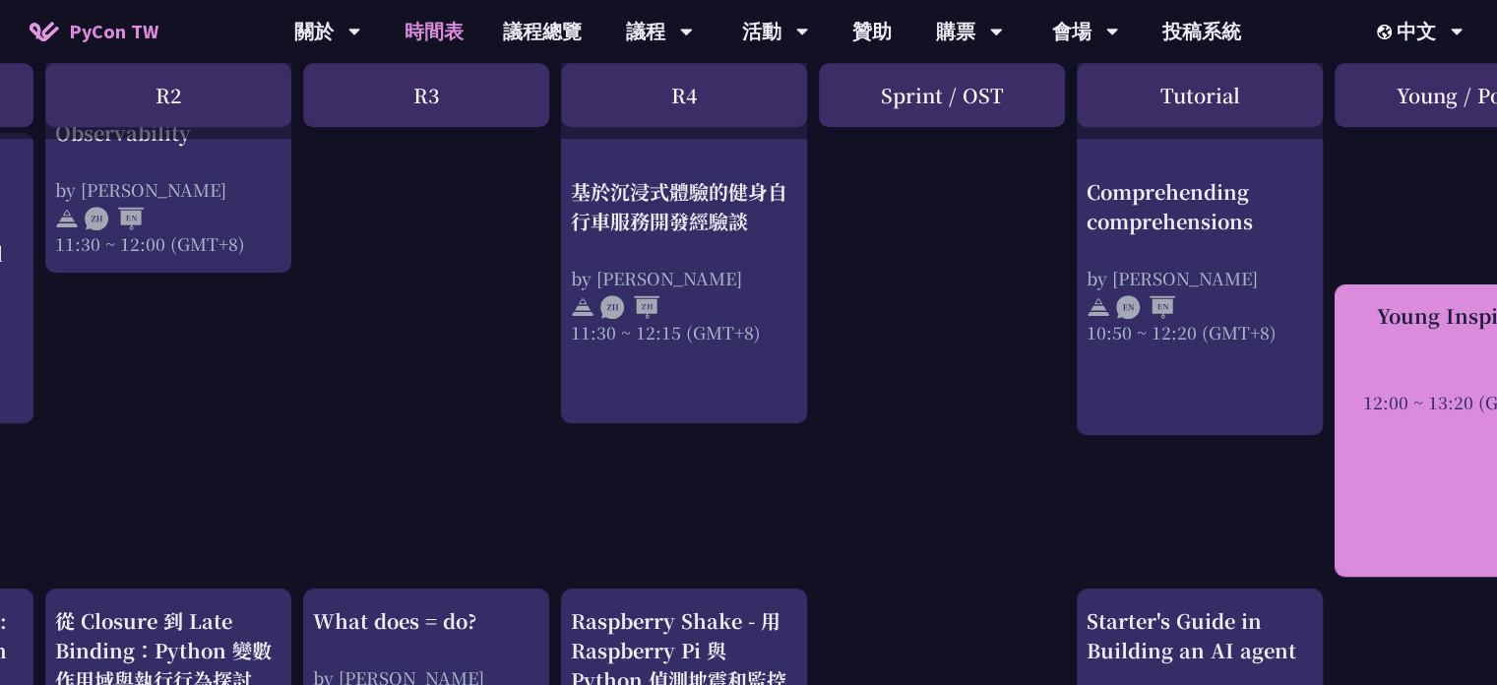
click at [1443, 399] on div "12:00 ~ 13:20 (GMT+8)" at bounding box center [1458, 402] width 226 height 25
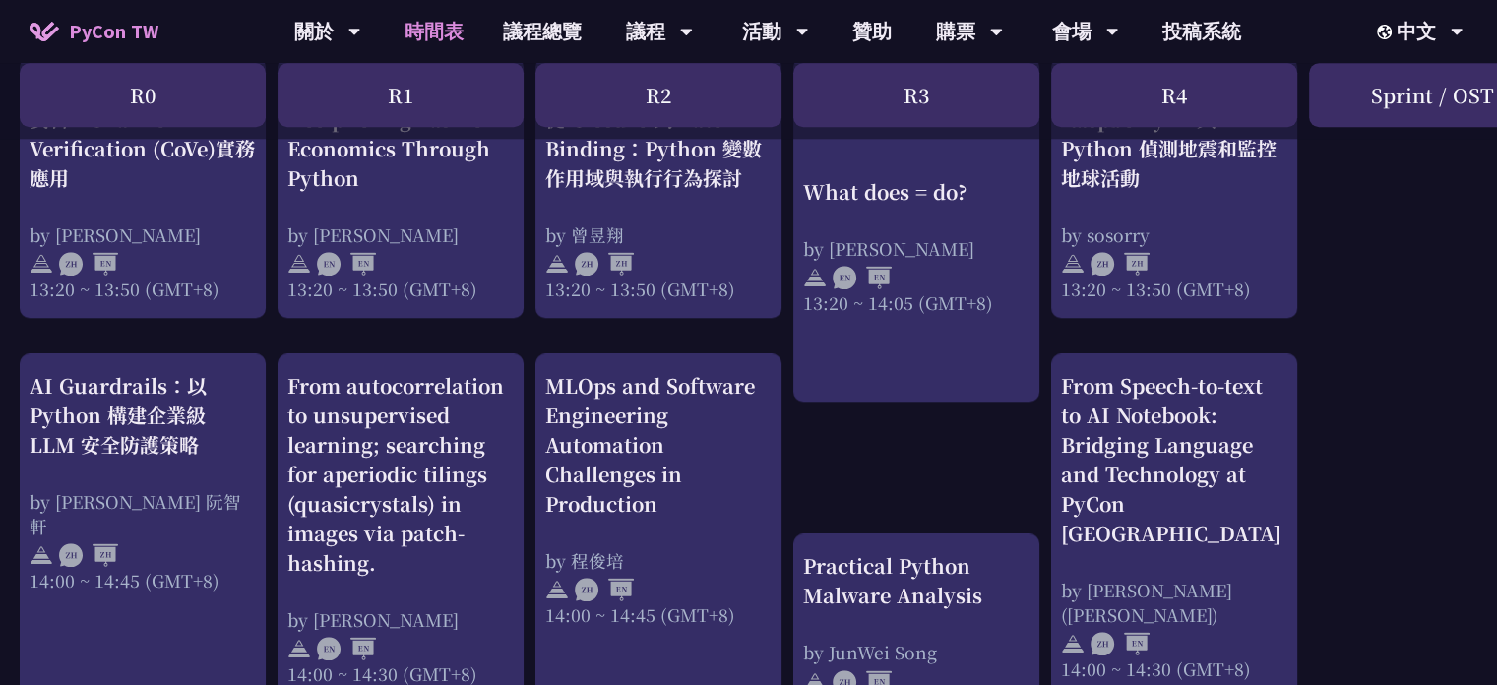
scroll to position [2126, 0]
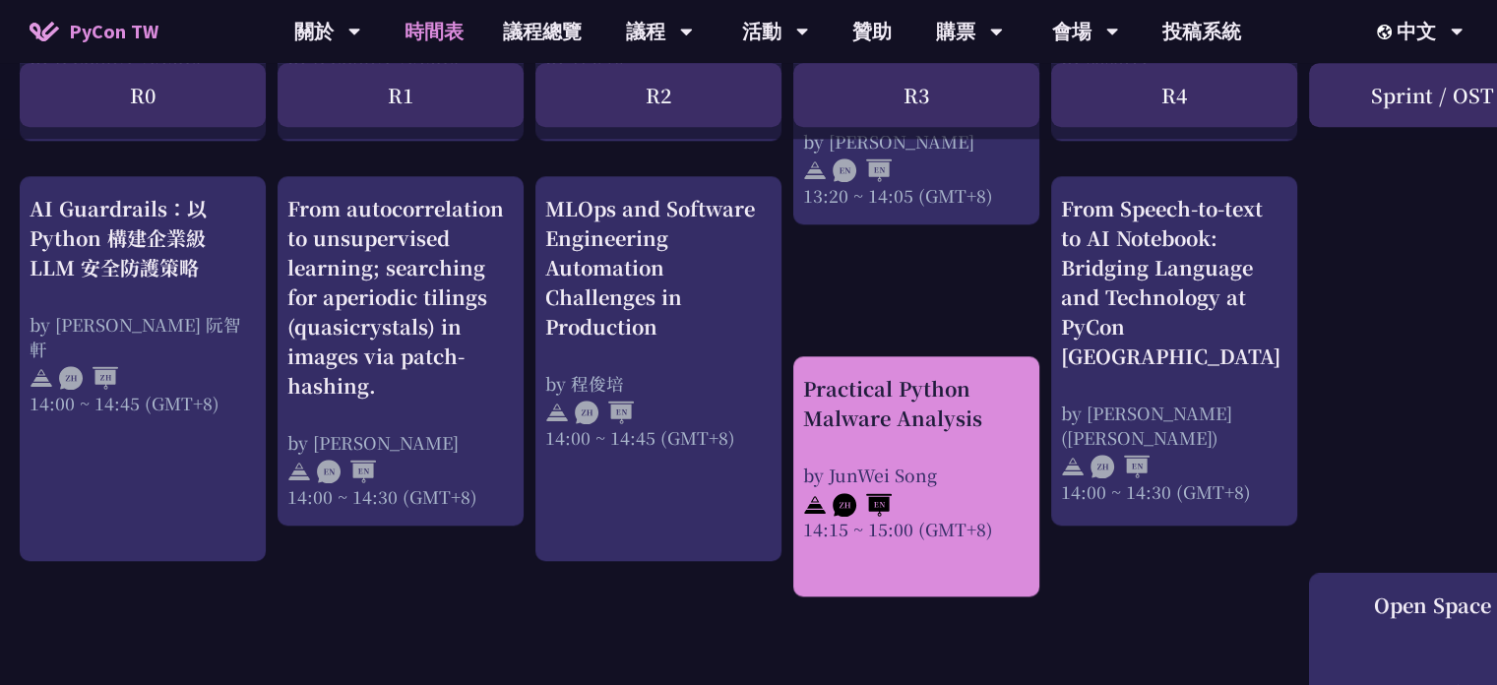
click at [941, 440] on div "Practical Python Malware Analysis by JunWei Song 14:15 ~ 15:00 (GMT+8)" at bounding box center [916, 457] width 226 height 167
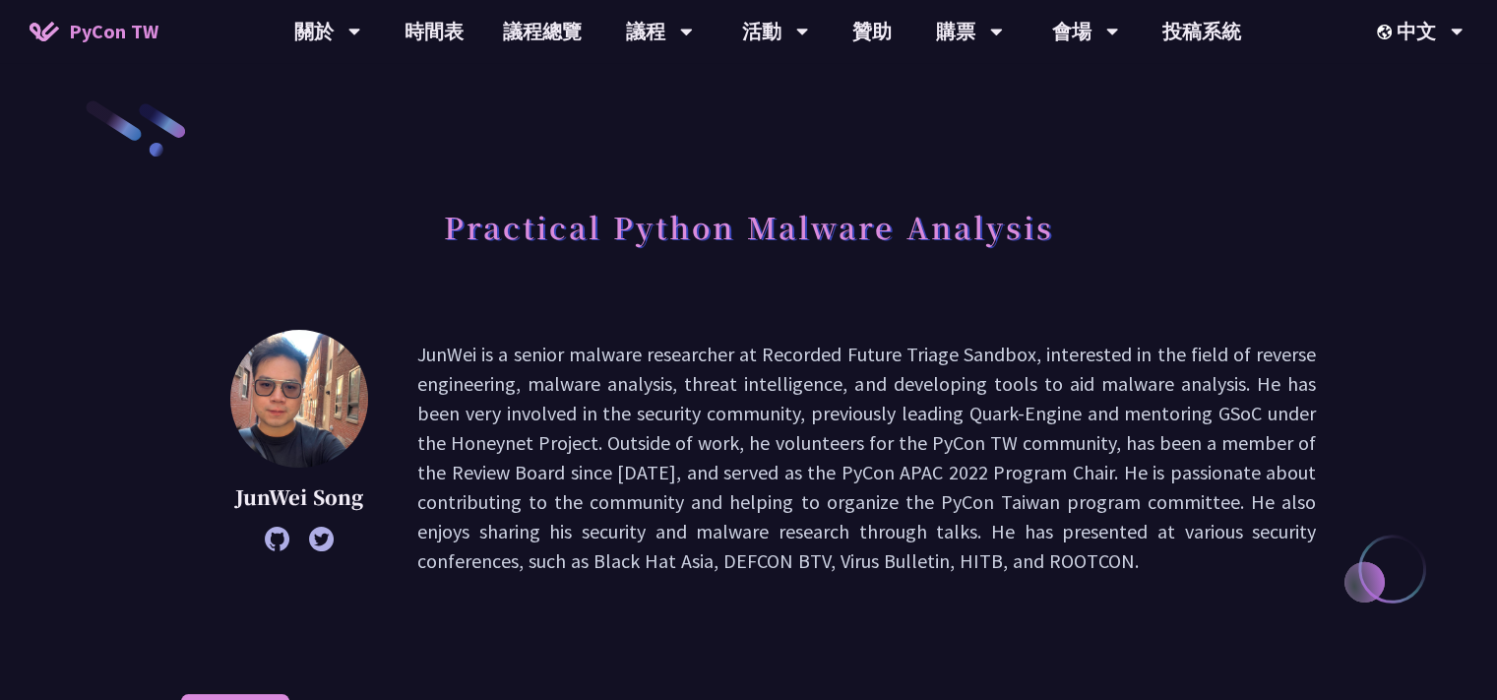
click at [113, 37] on span "PyCon TW" at bounding box center [114, 32] width 90 height 30
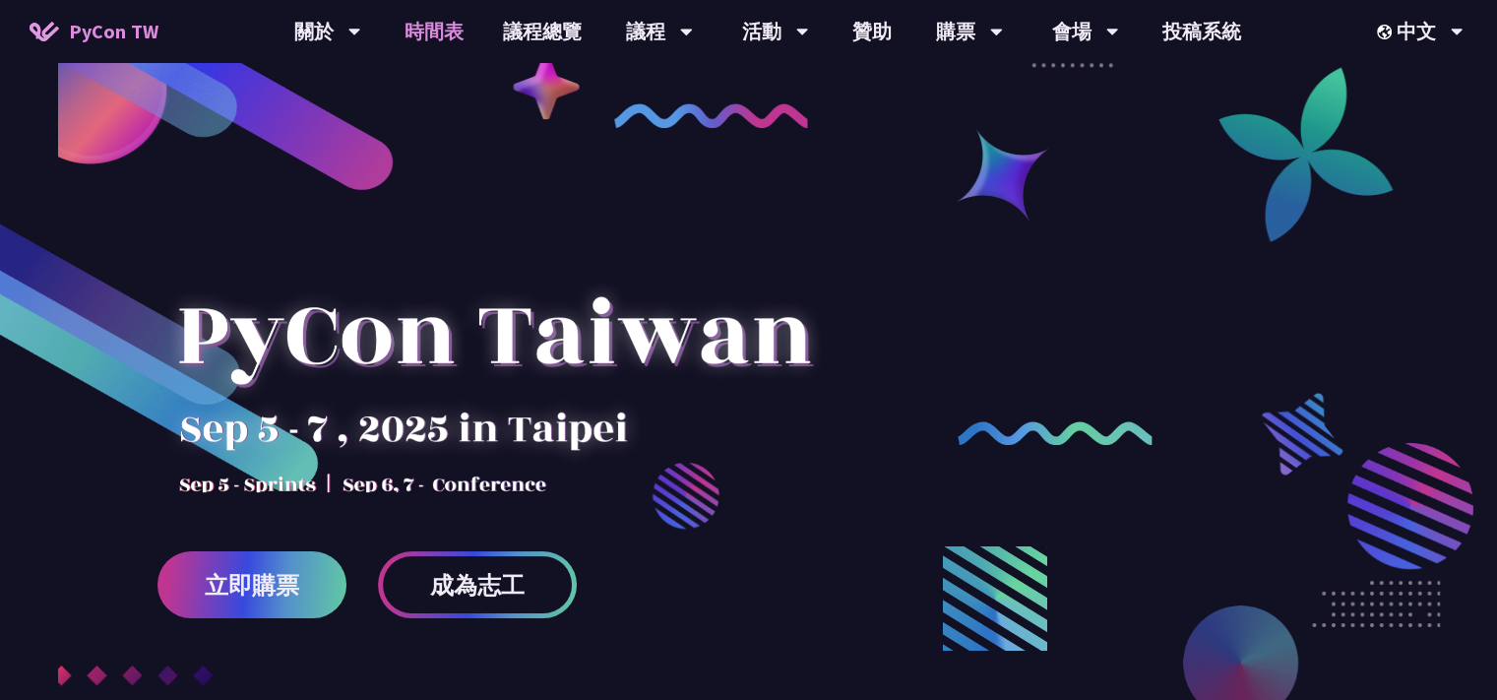
click at [440, 33] on link "時間表" at bounding box center [434, 31] width 98 height 63
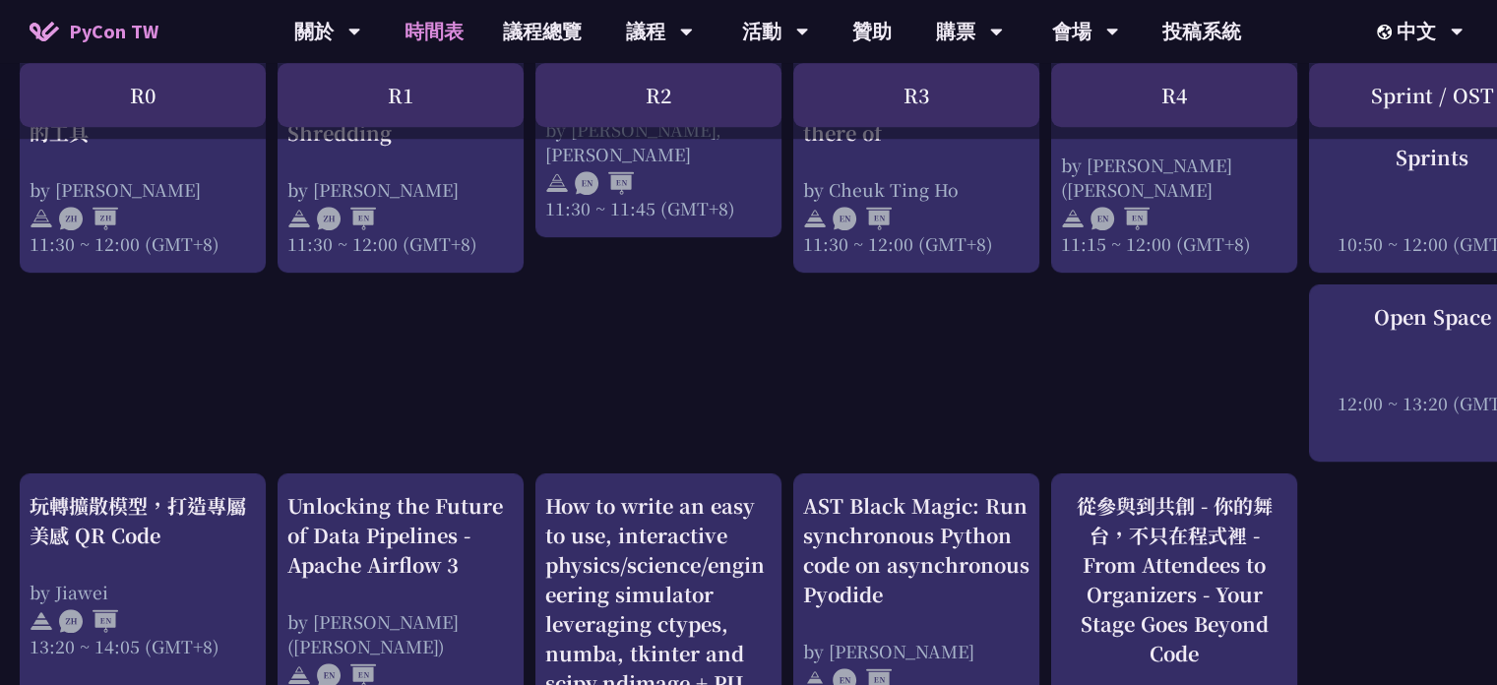
scroll to position [1067, 0]
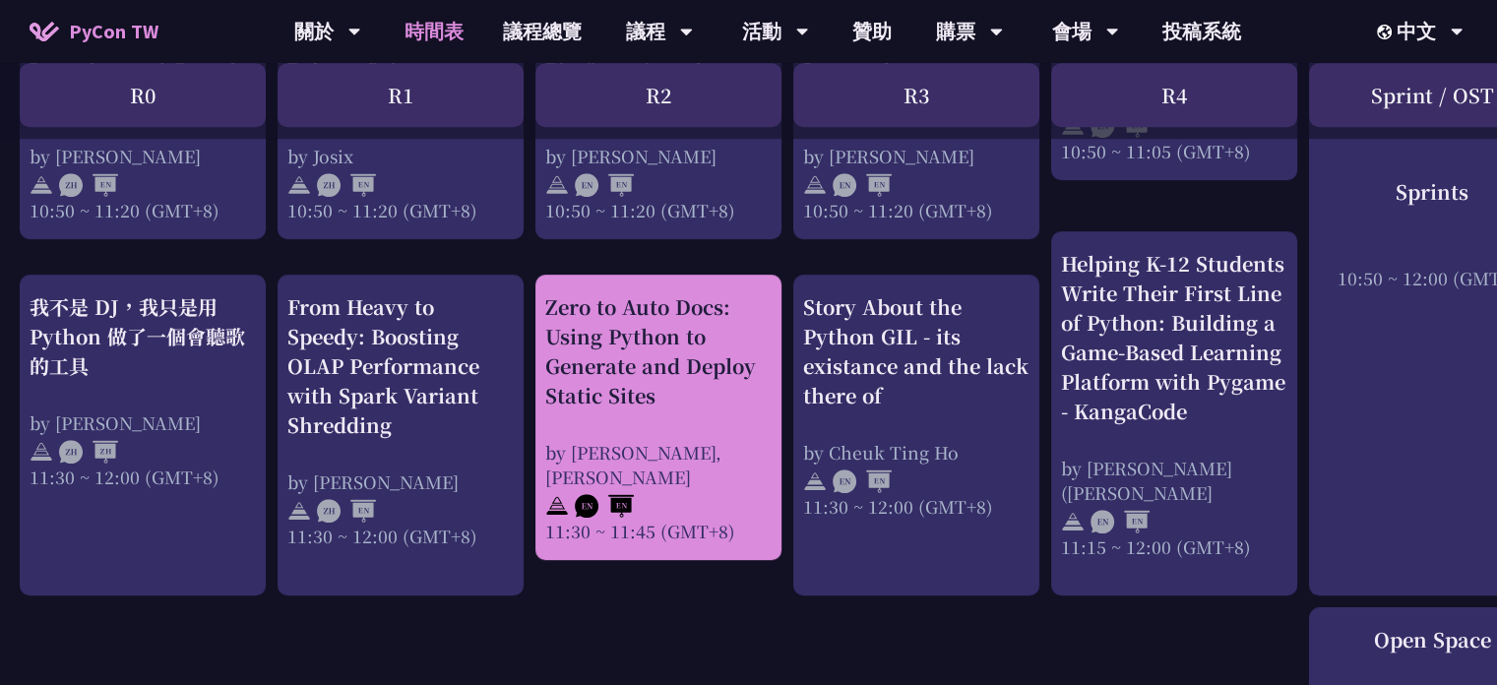
click at [723, 303] on div "Zero to Auto Docs: Using Python to Generate and Deploy Static Sites" at bounding box center [658, 351] width 226 height 118
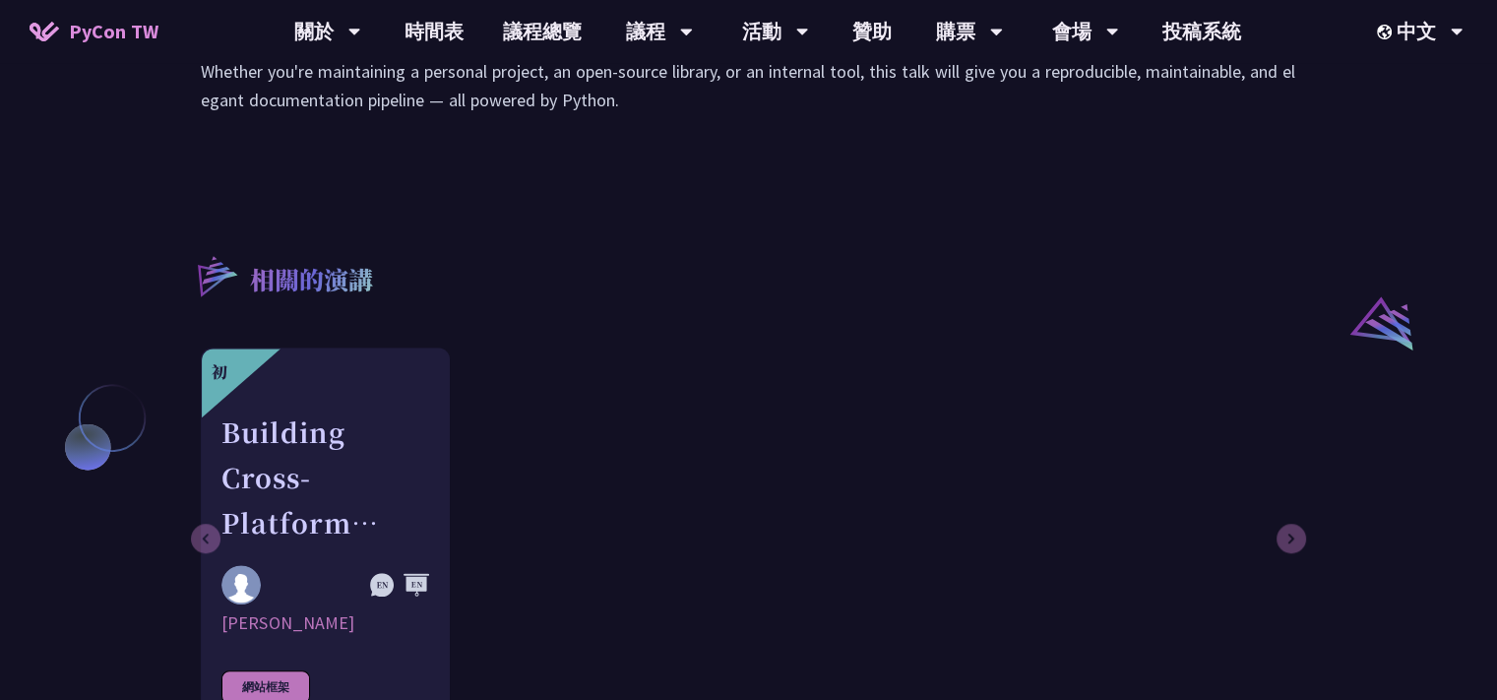
scroll to position [1595, 0]
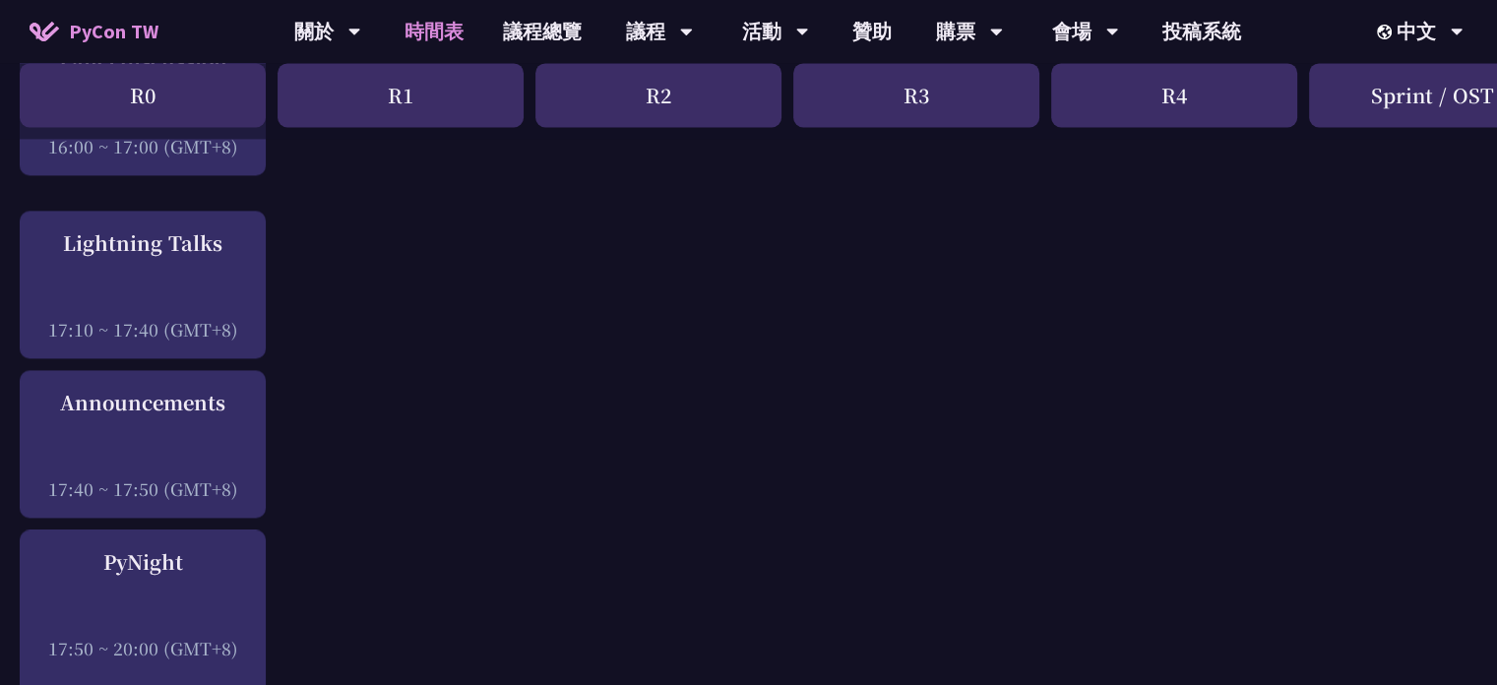
scroll to position [3681, 0]
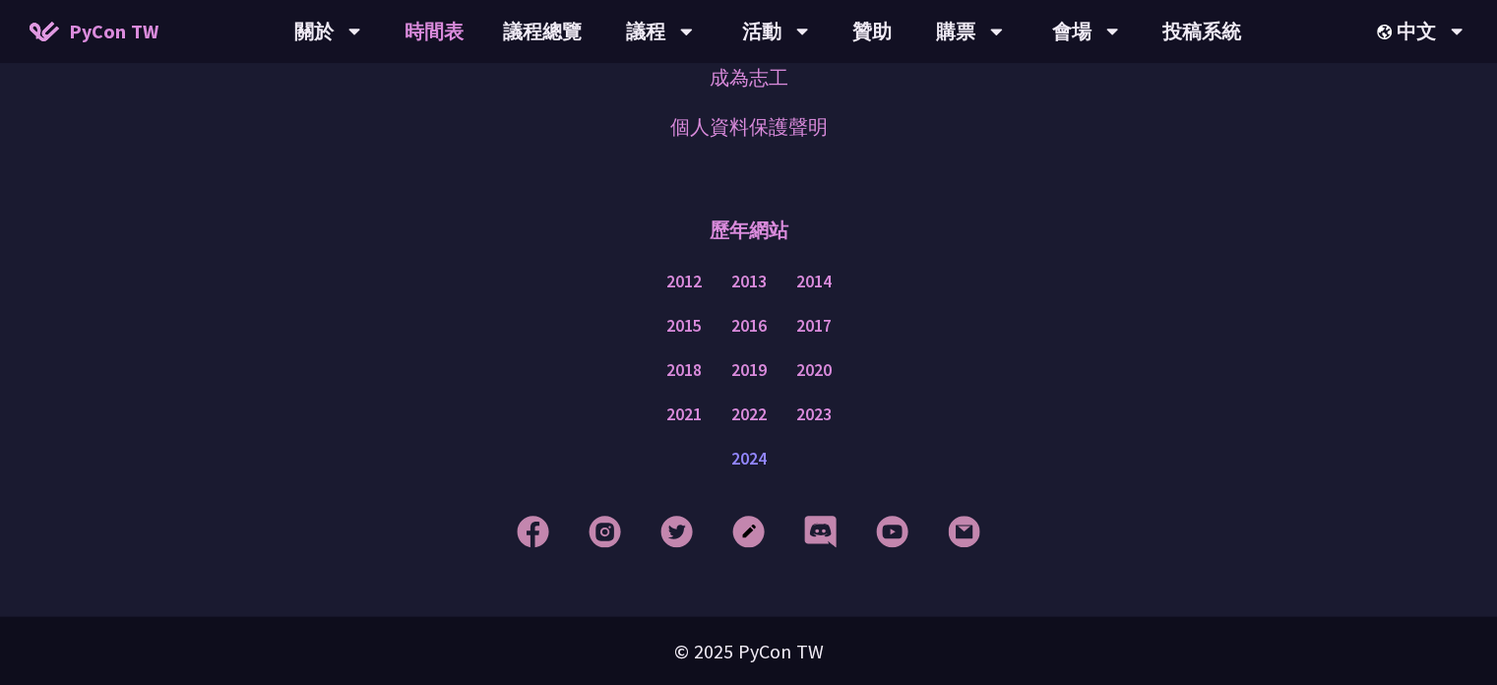
click at [746, 460] on link "2024" at bounding box center [748, 458] width 35 height 25
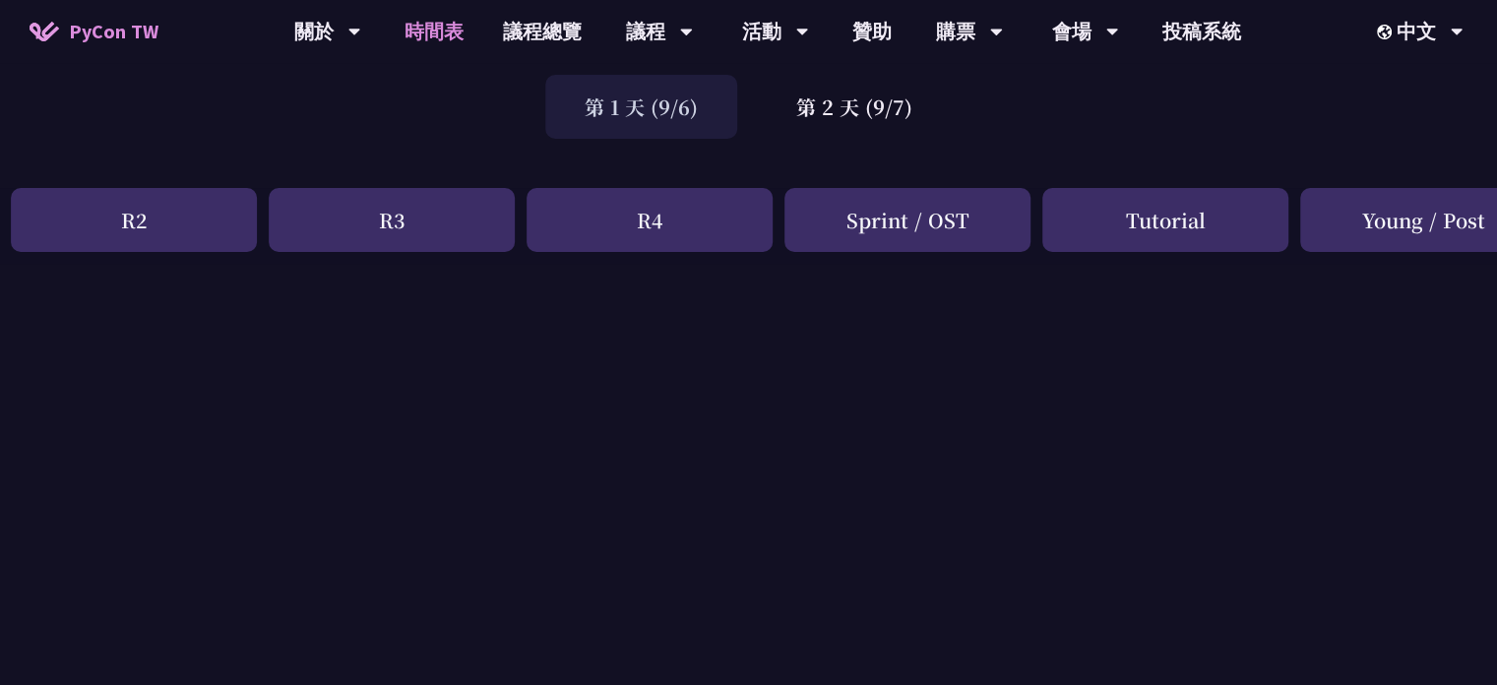
scroll to position [0, 525]
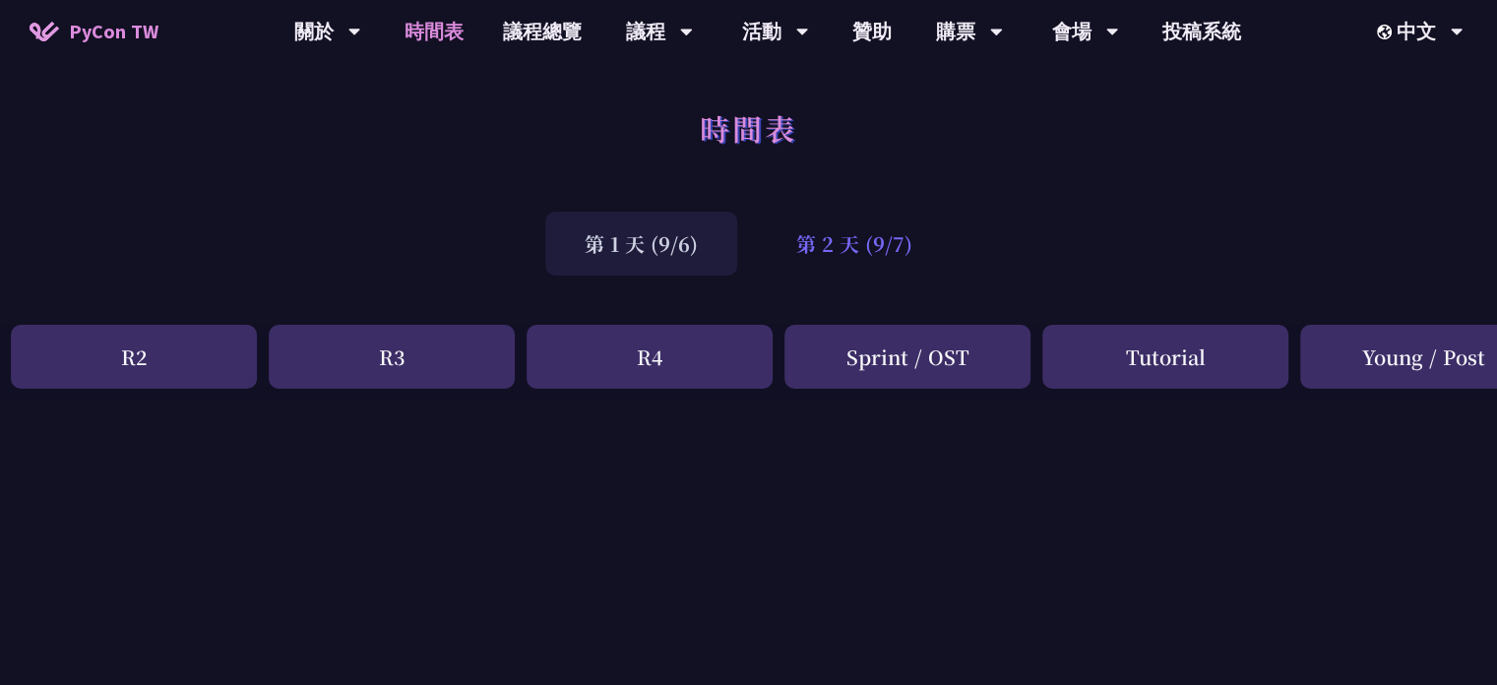
click at [886, 251] on div "第 2 天 (9/7)" at bounding box center [854, 244] width 195 height 64
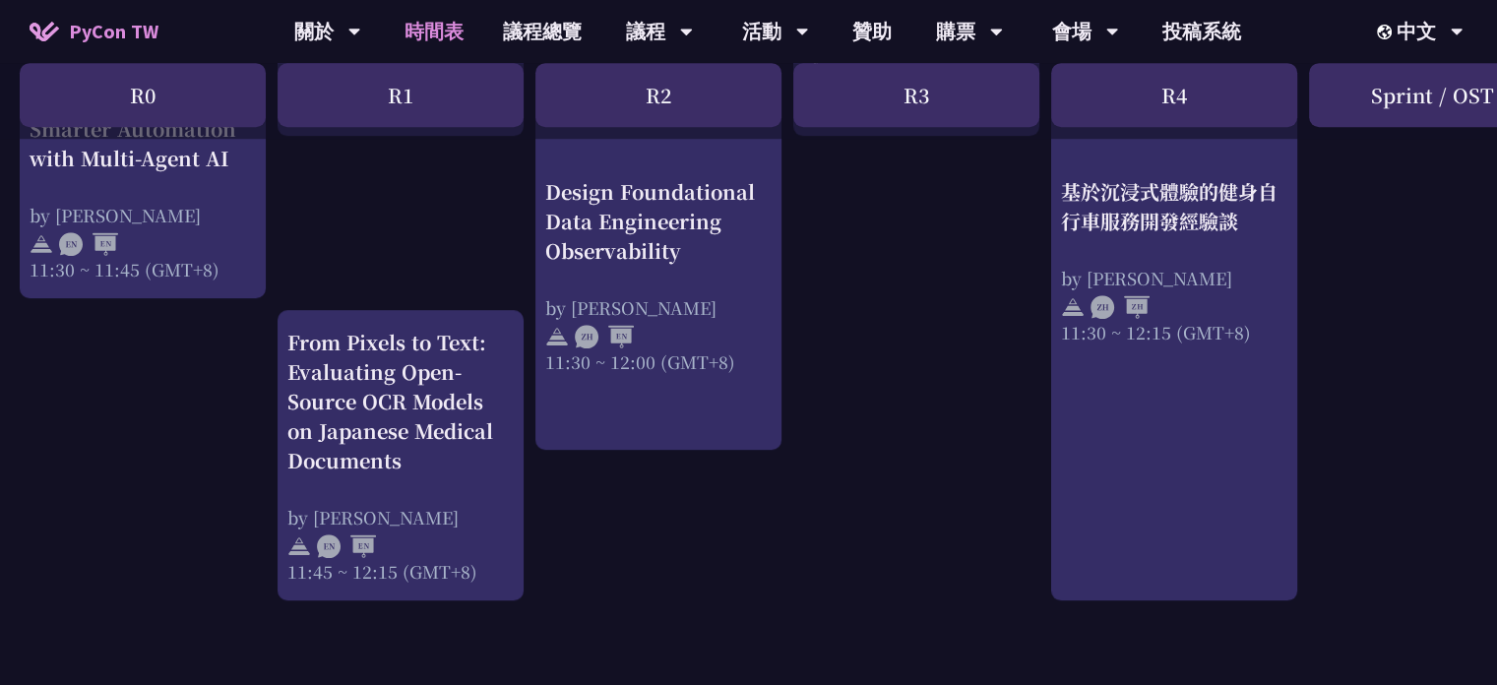
scroll to position [886, 0]
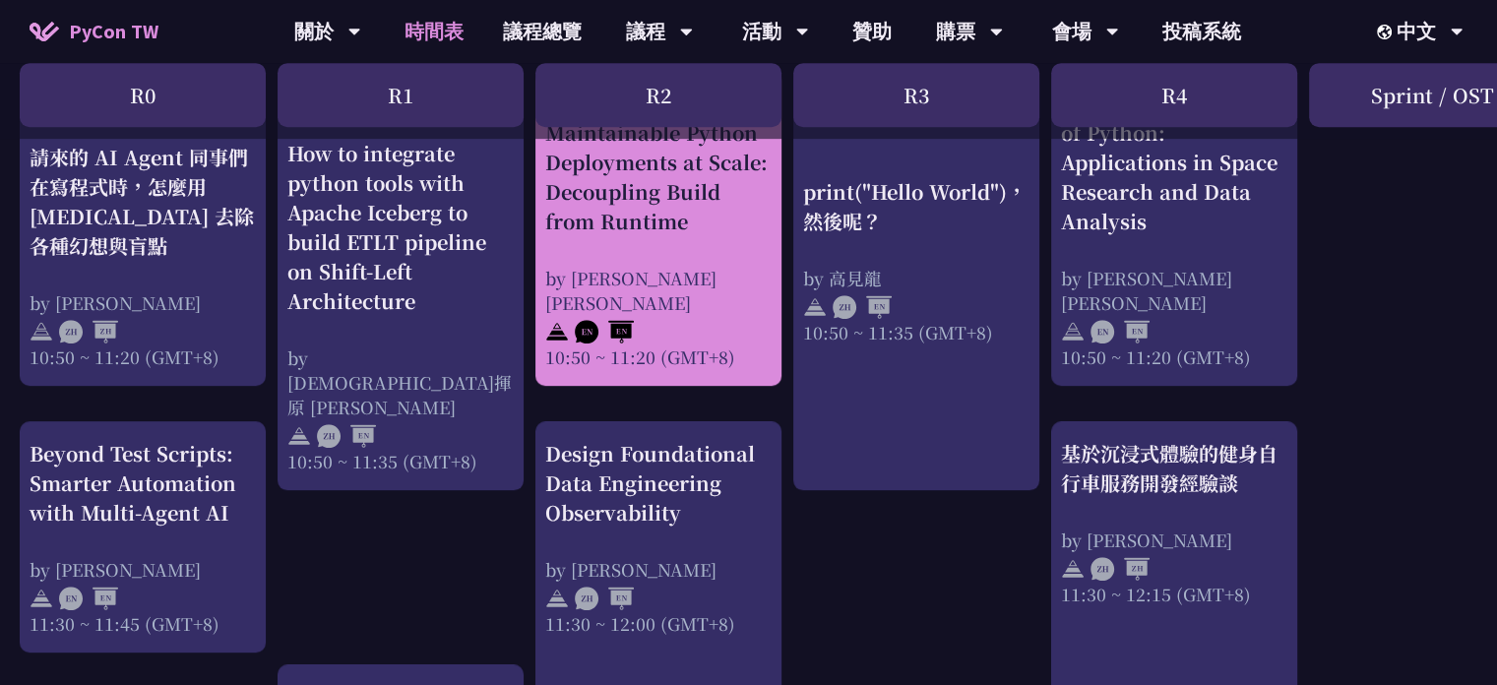
click at [585, 164] on div "Maintainable Python Deployments at Scale: Decoupling Build from Runtime" at bounding box center [658, 177] width 226 height 118
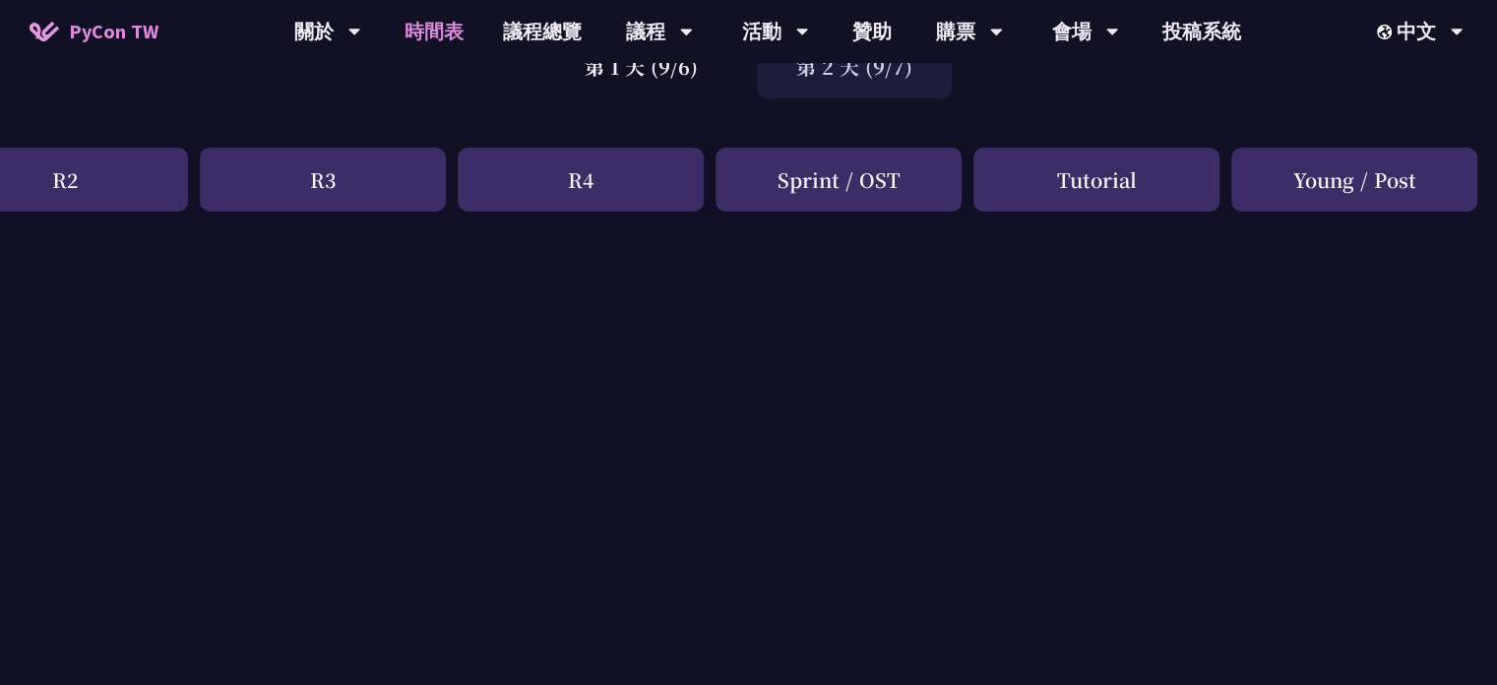
scroll to position [0, 594]
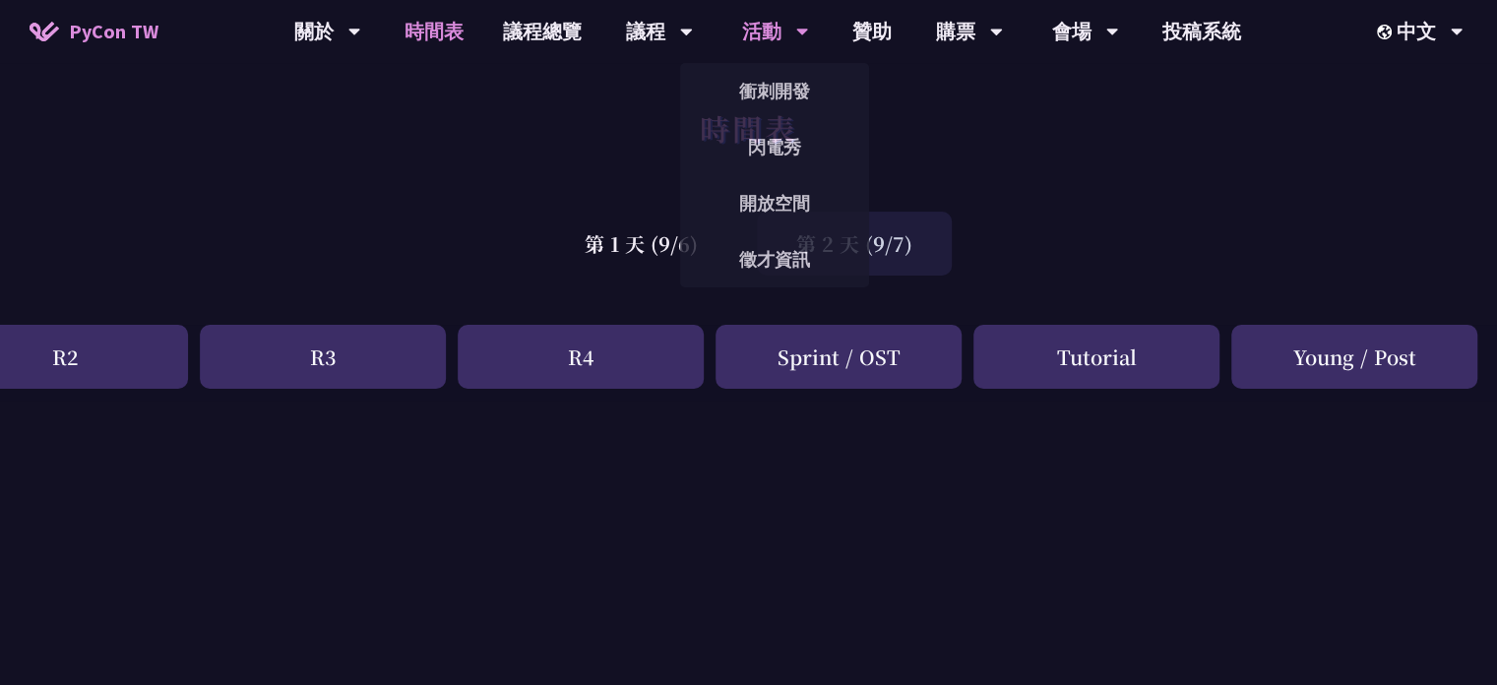
click at [361, 34] on div "活動" at bounding box center [327, 31] width 67 height 63
click at [782, 200] on link "開放空間" at bounding box center [774, 203] width 189 height 46
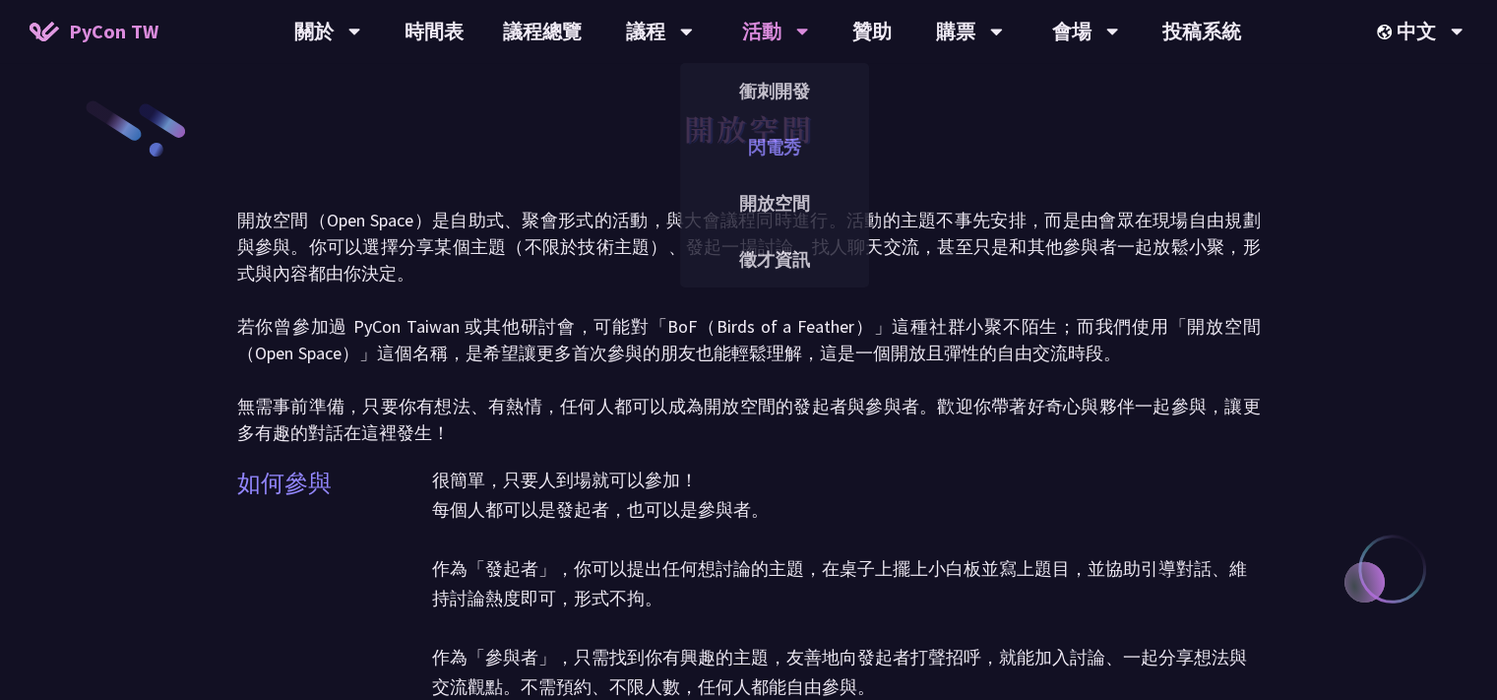
click at [803, 155] on link "閃電秀" at bounding box center [774, 147] width 189 height 46
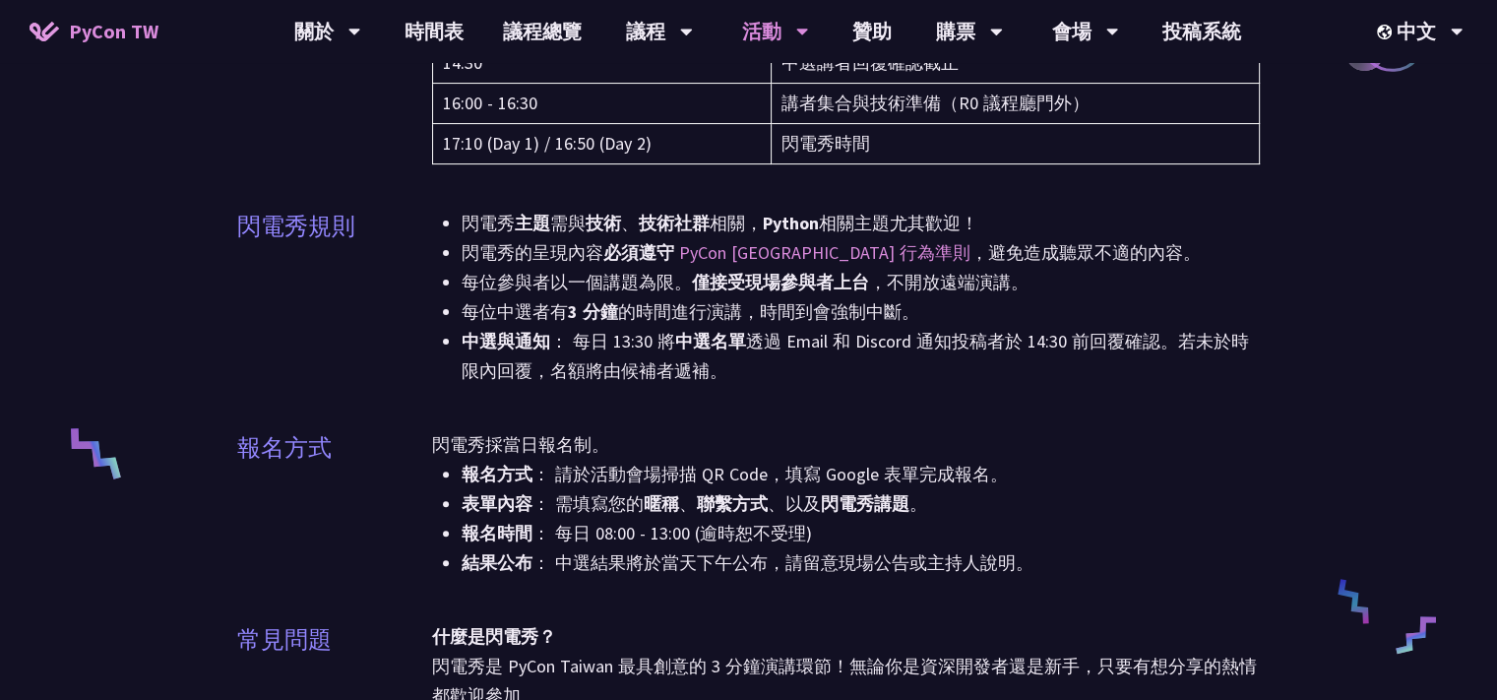
scroll to position [354, 0]
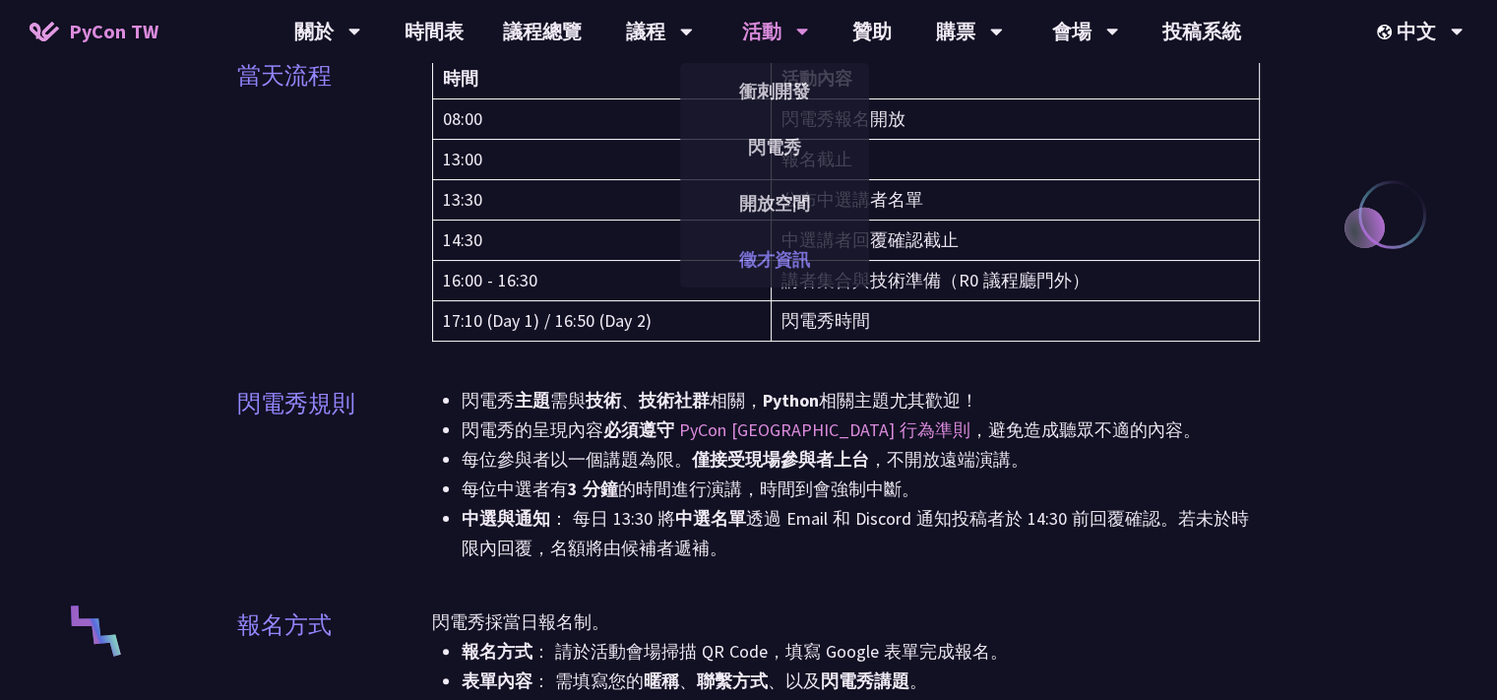
click at [794, 248] on link "徵才資訊" at bounding box center [774, 259] width 189 height 46
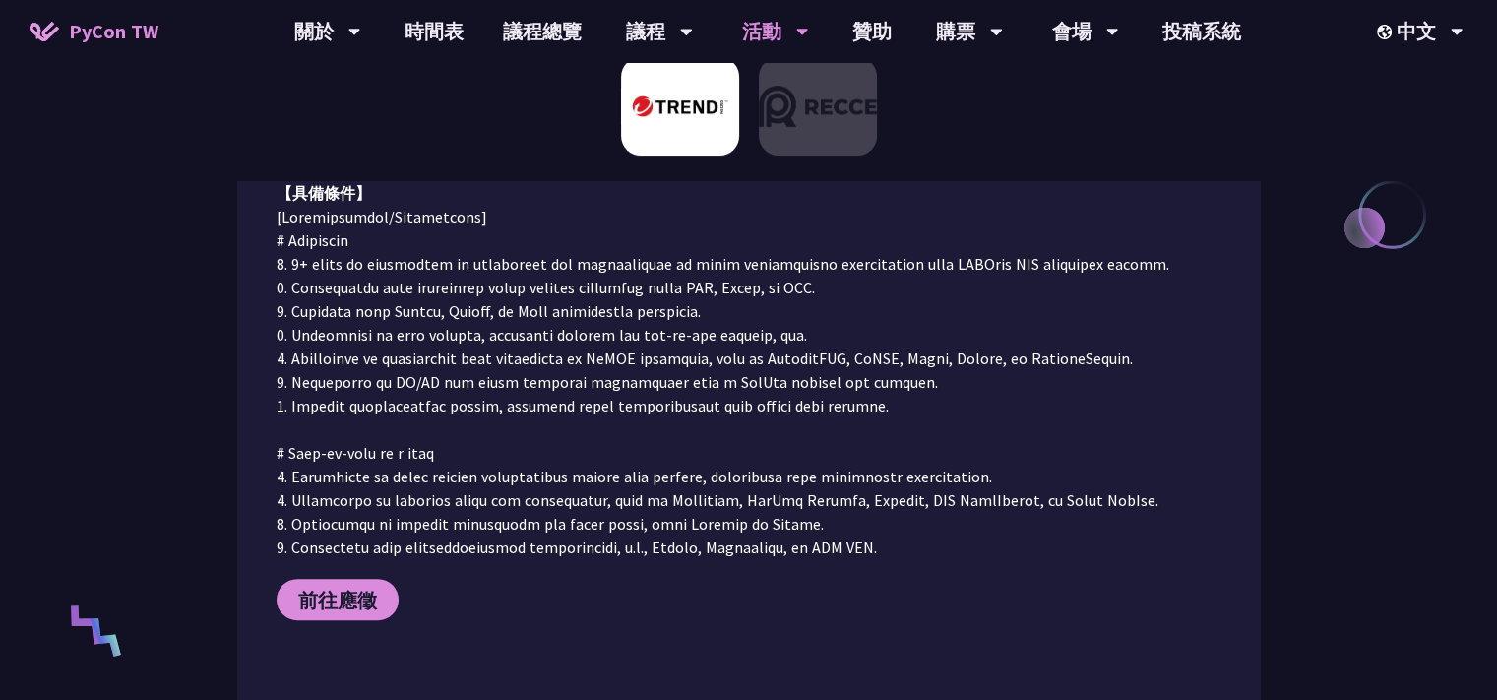
scroll to position [532, 0]
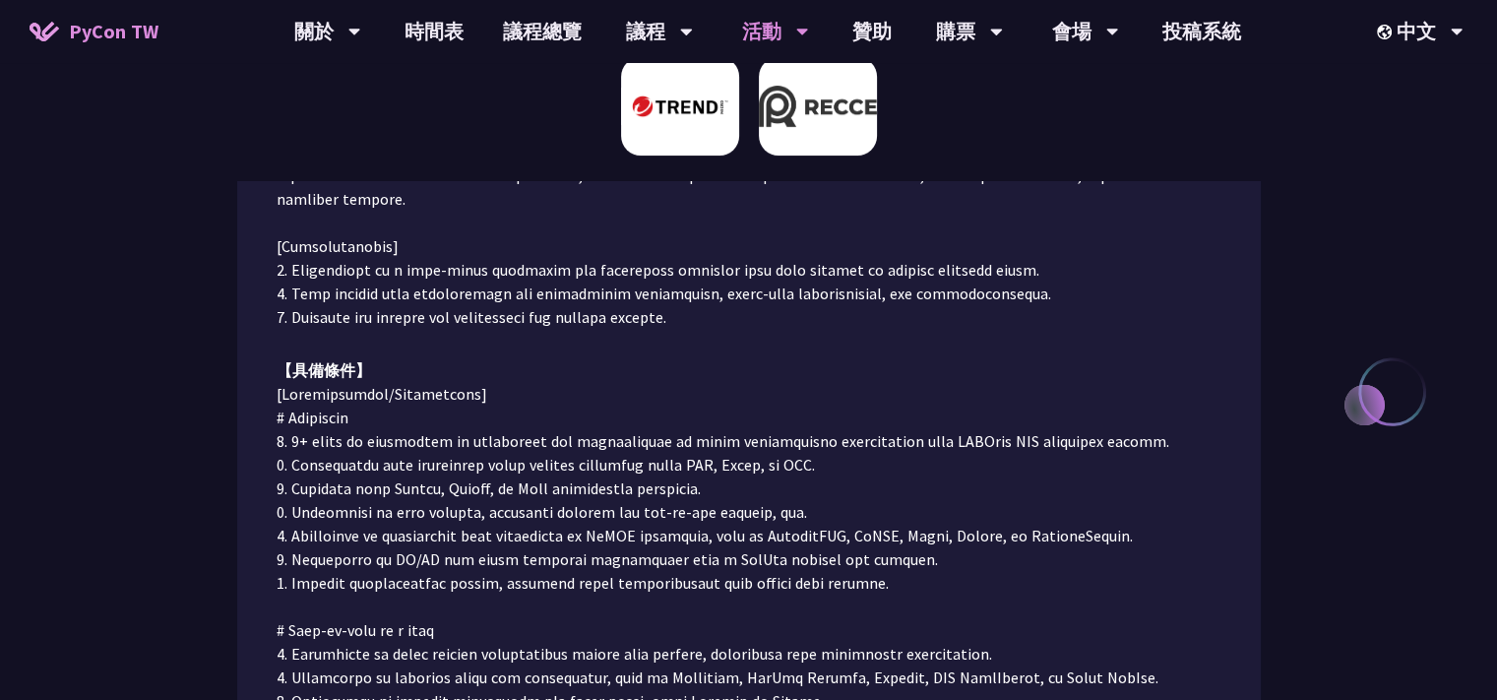
click at [823, 117] on img at bounding box center [818, 106] width 118 height 98
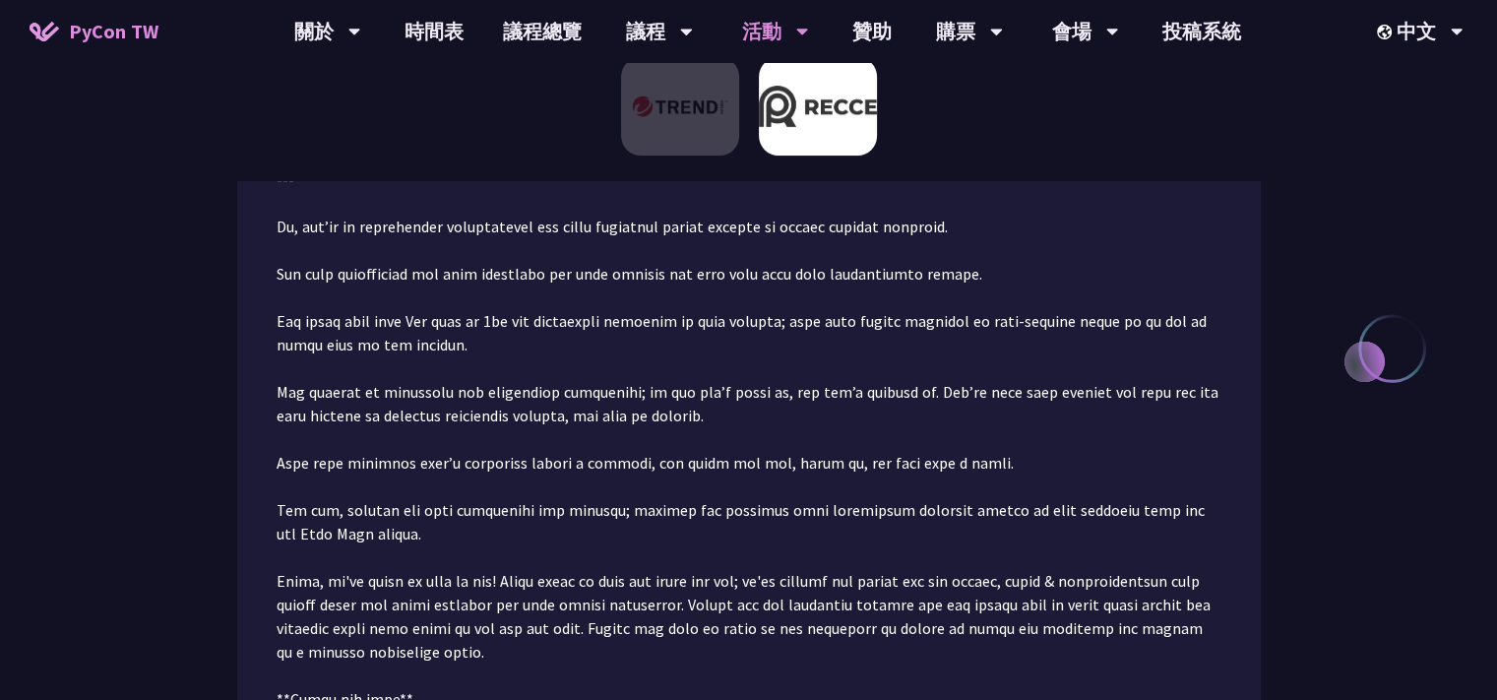
scroll to position [752, 0]
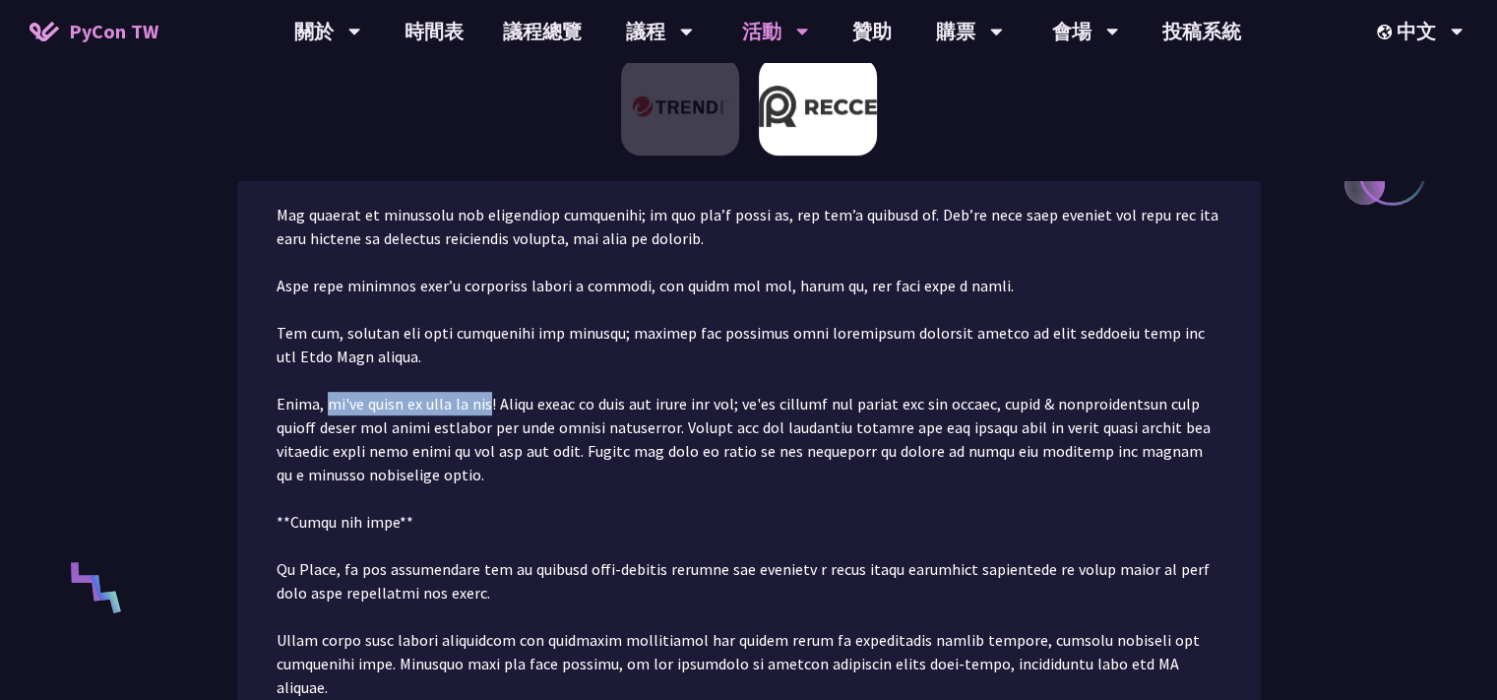
drag, startPoint x: 323, startPoint y: 402, endPoint x: 490, endPoint y: 410, distance: 167.5
click at [490, 410] on p at bounding box center [749, 297] width 945 height 1087
click at [477, 414] on div at bounding box center [477, 414] width 0 height 0
click at [669, 490] on p at bounding box center [749, 297] width 945 height 1087
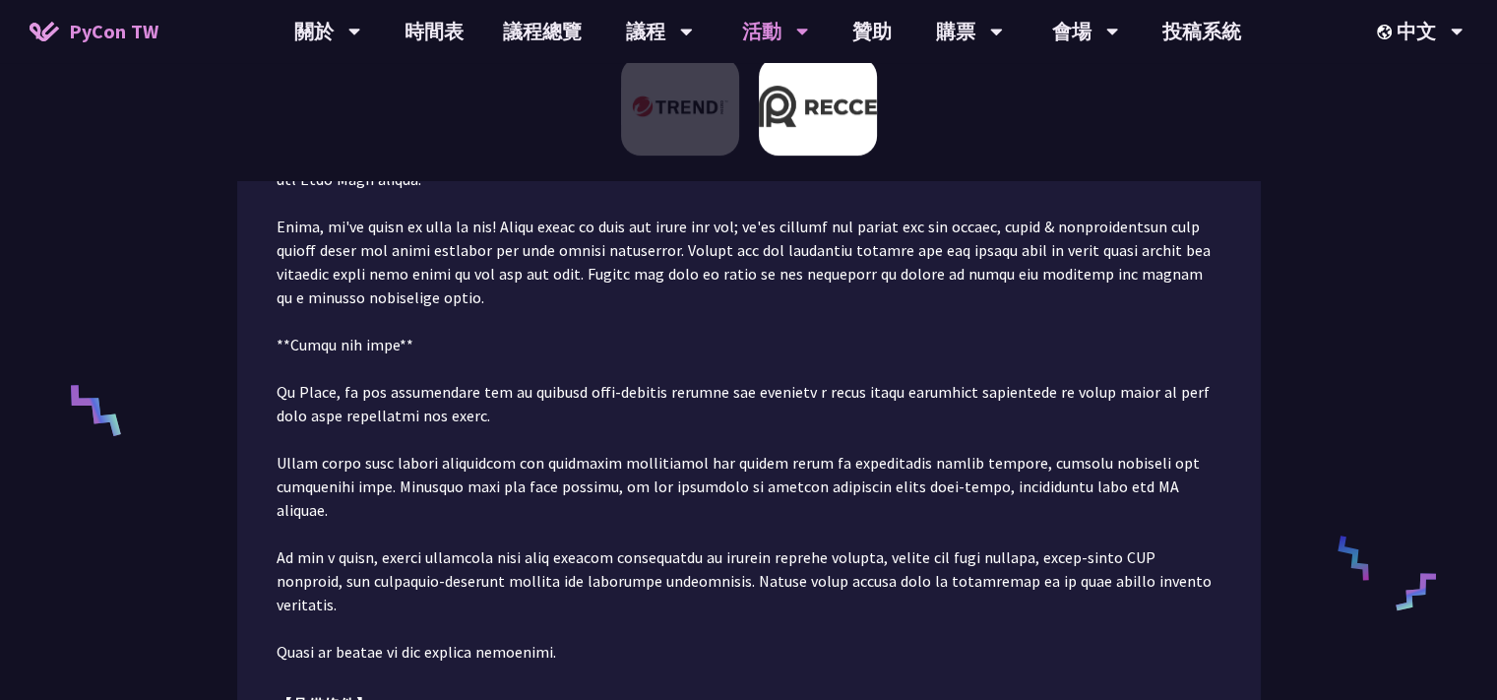
scroll to position [1106, 0]
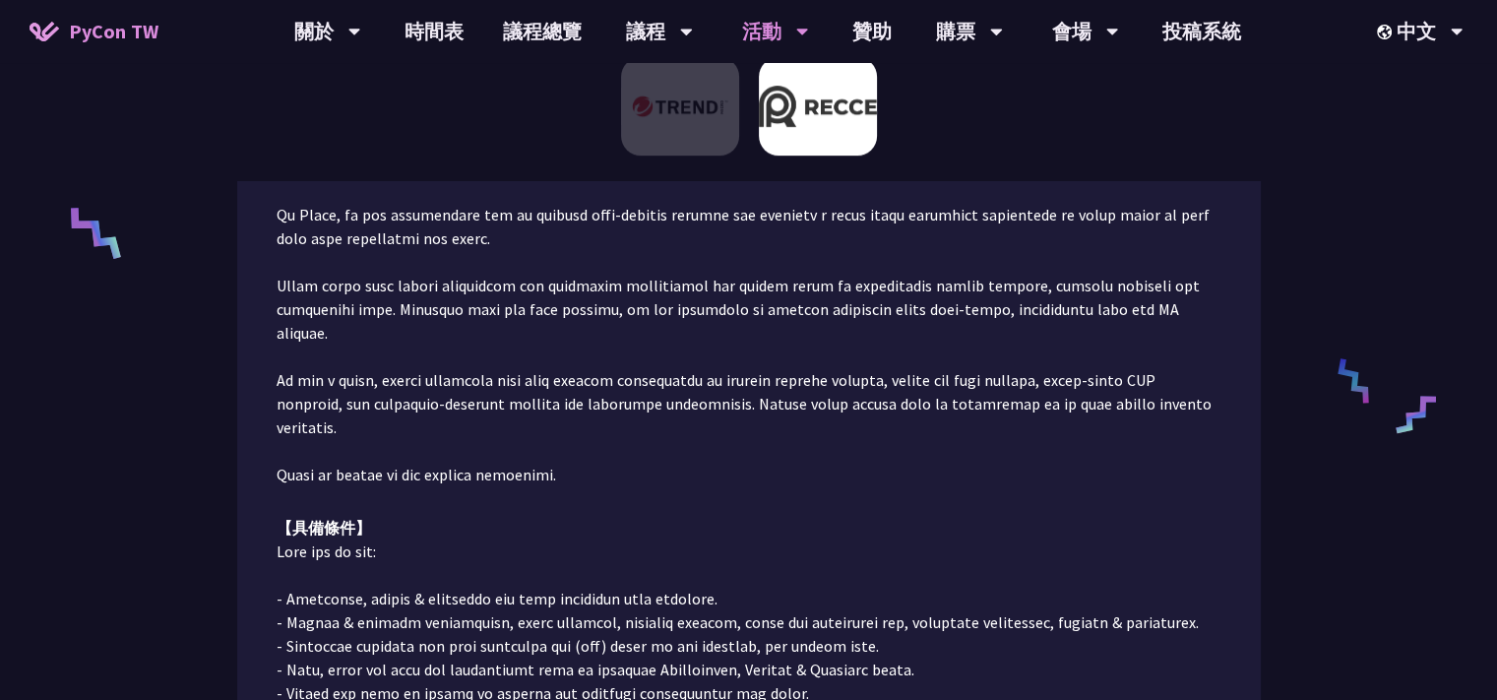
click at [901, 367] on div at bounding box center [901, 367] width 0 height 0
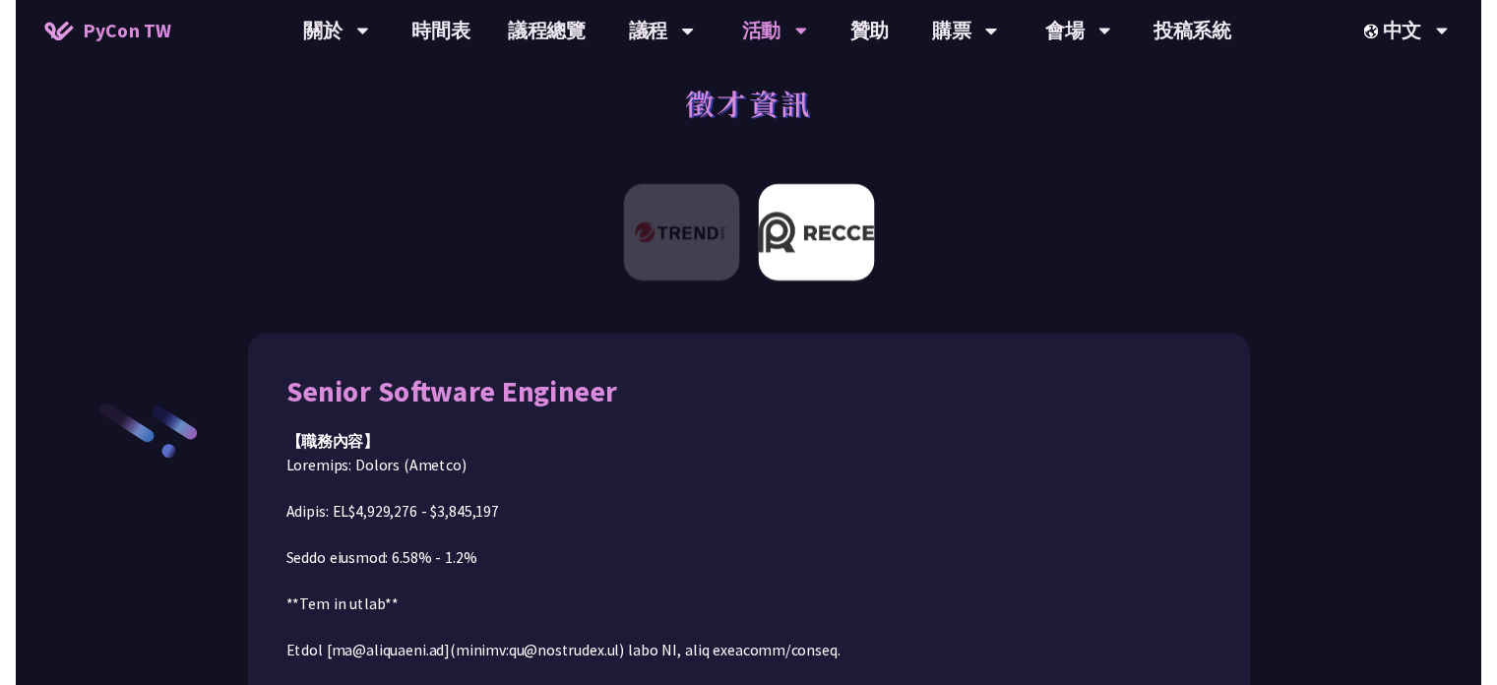
scroll to position [0, 0]
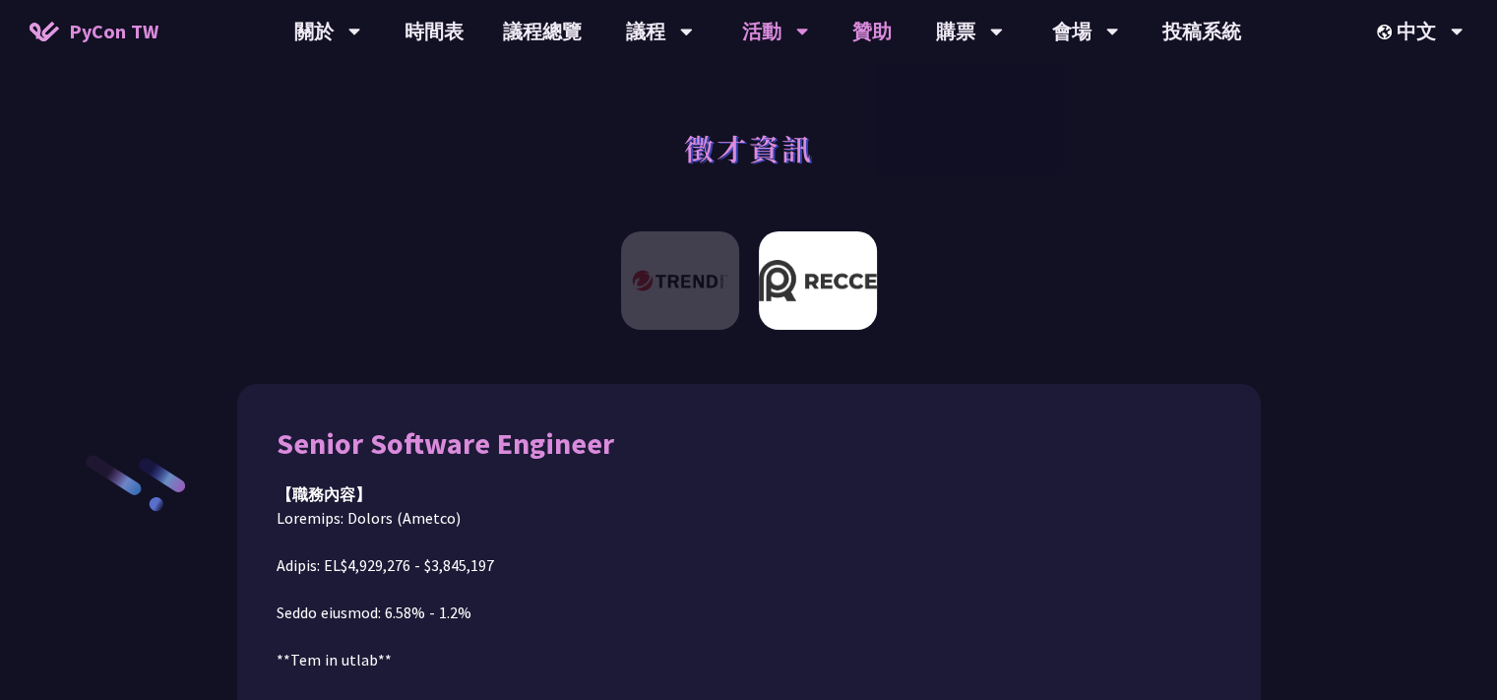
click at [874, 34] on link "贊助" at bounding box center [872, 31] width 79 height 63
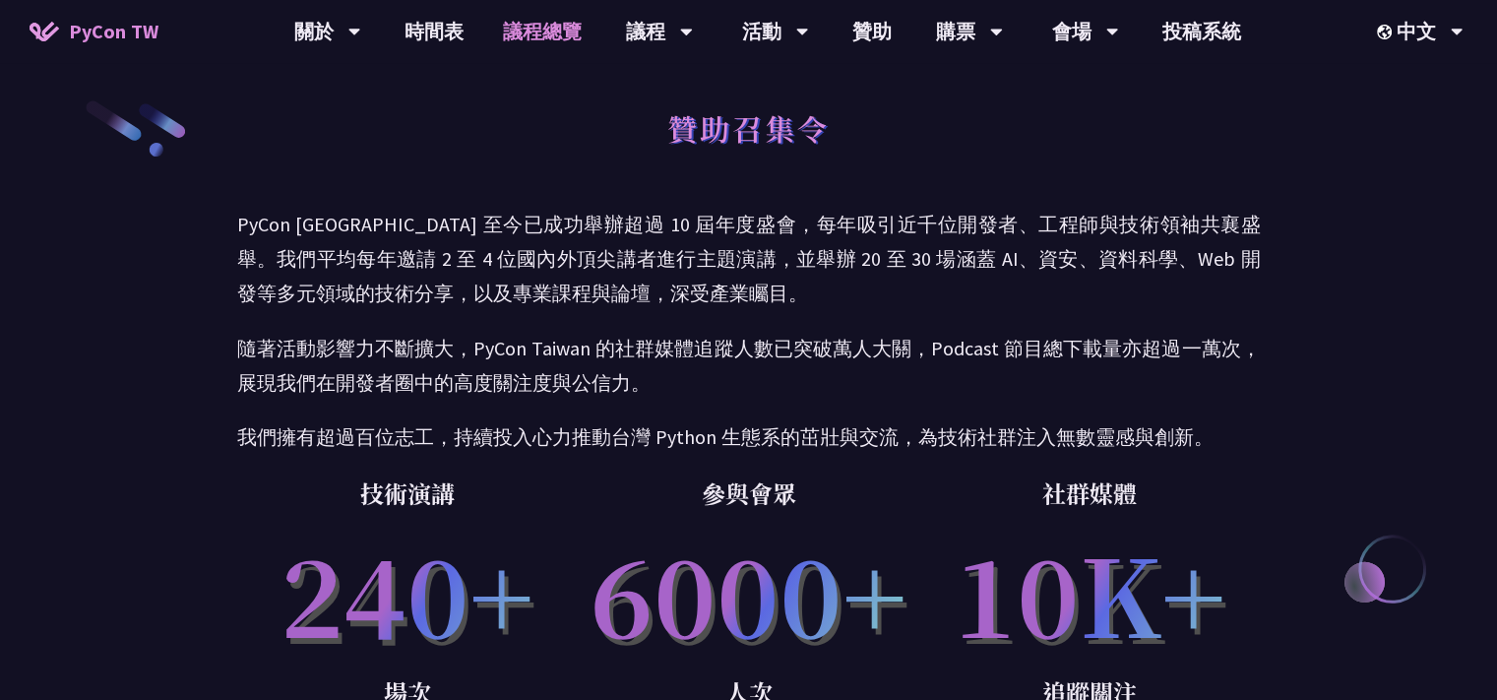
click at [550, 34] on link "議程總覽" at bounding box center [542, 31] width 118 height 63
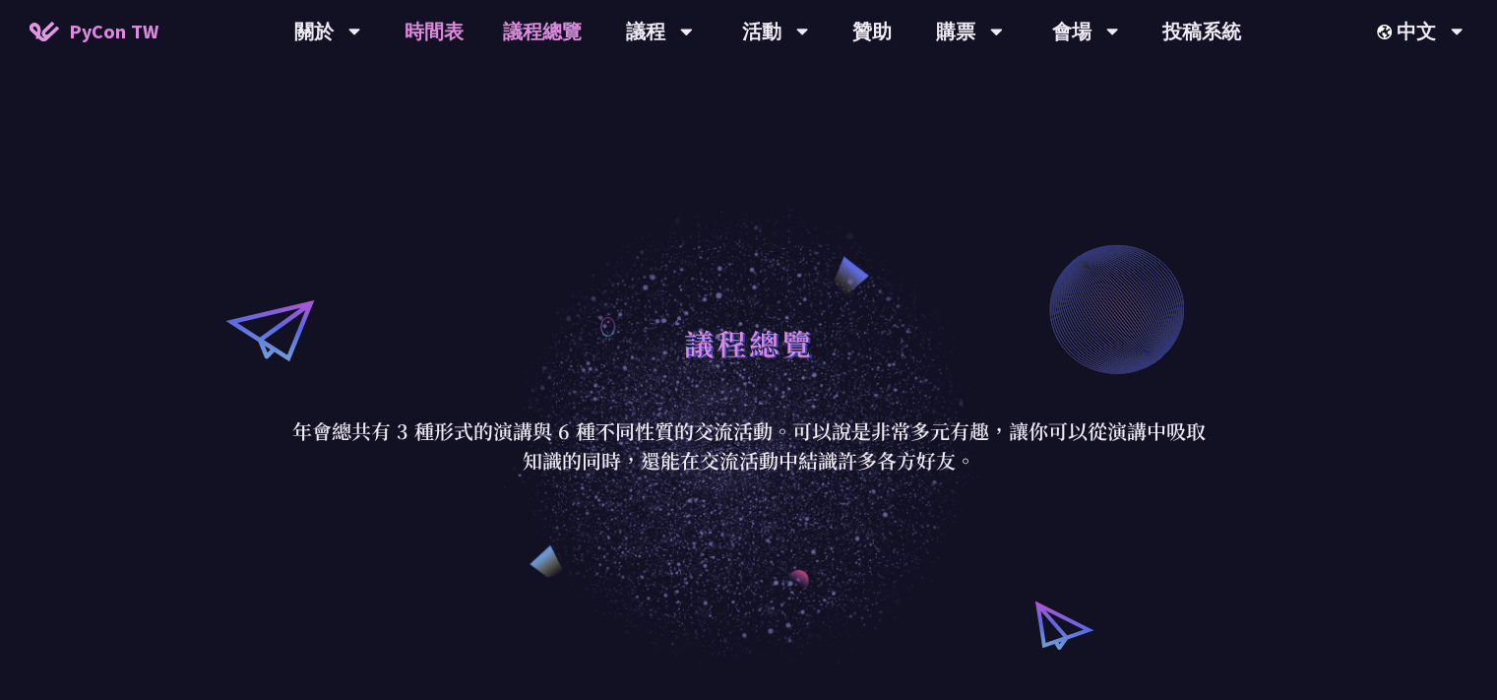
click at [423, 42] on link "時間表" at bounding box center [434, 31] width 98 height 63
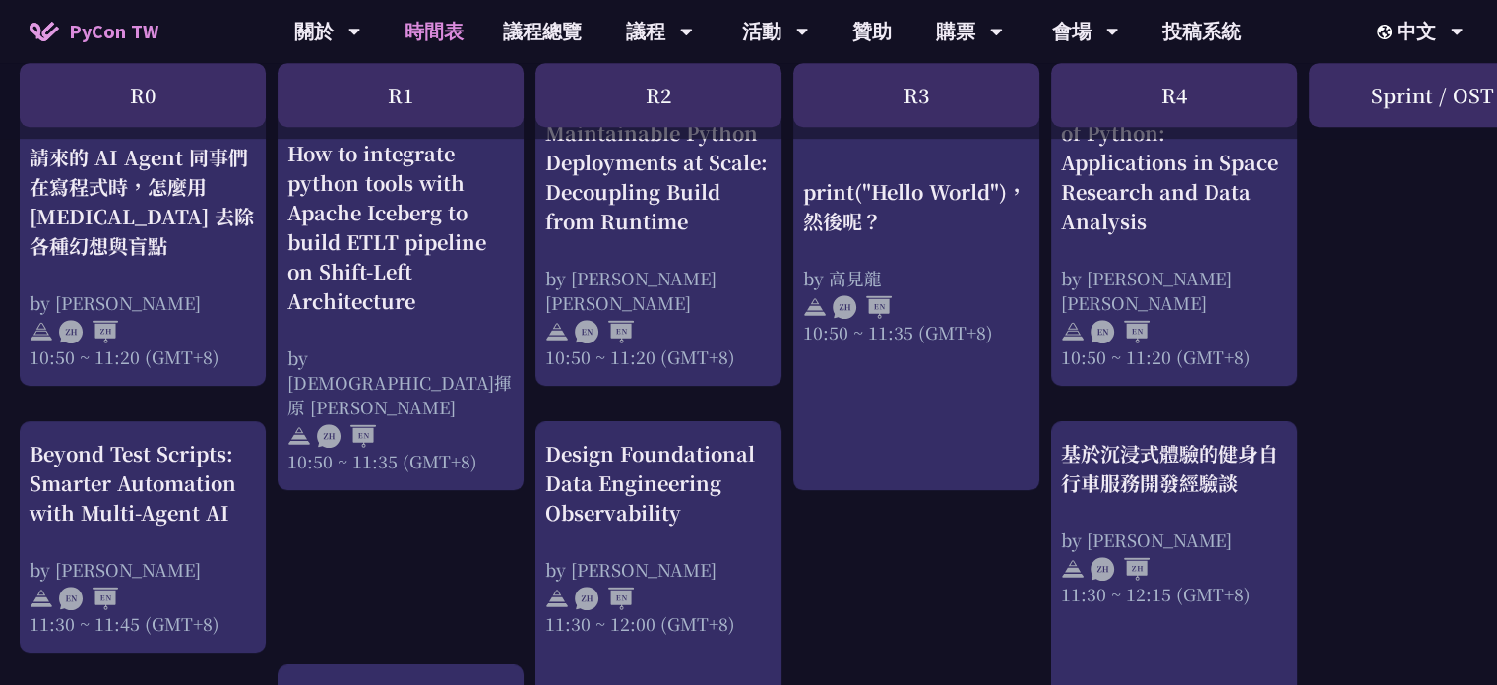
scroll to position [709, 0]
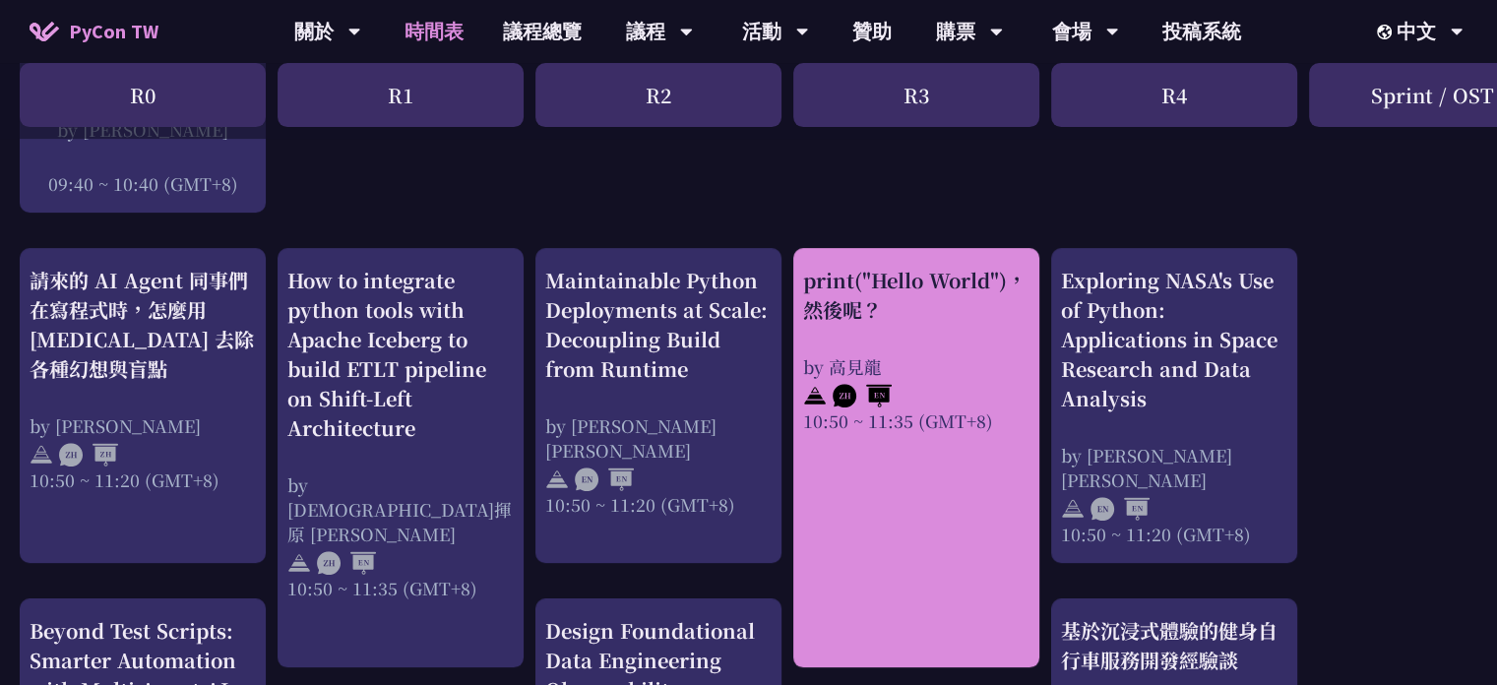
click at [963, 319] on div "print("Hello World")，然後呢？" at bounding box center [916, 295] width 226 height 59
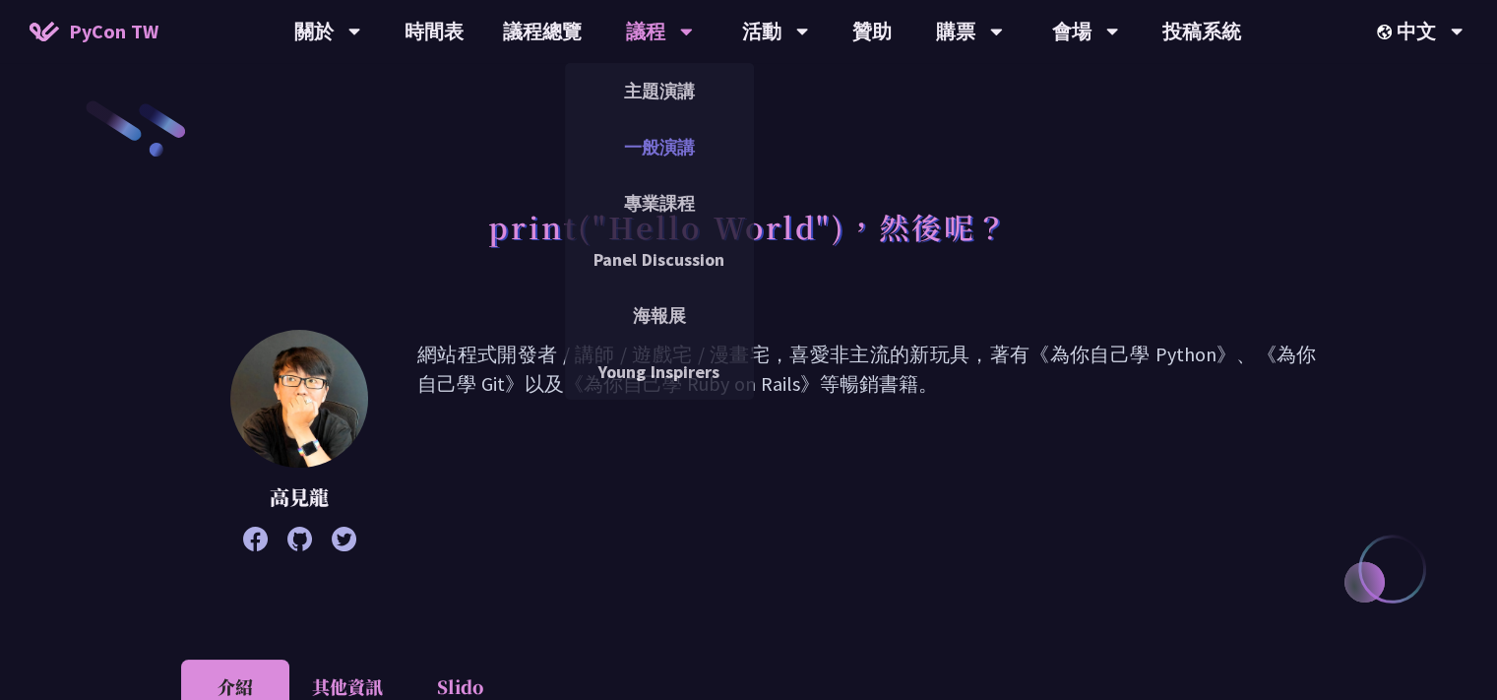
click at [663, 146] on link "一般演講" at bounding box center [659, 147] width 189 height 46
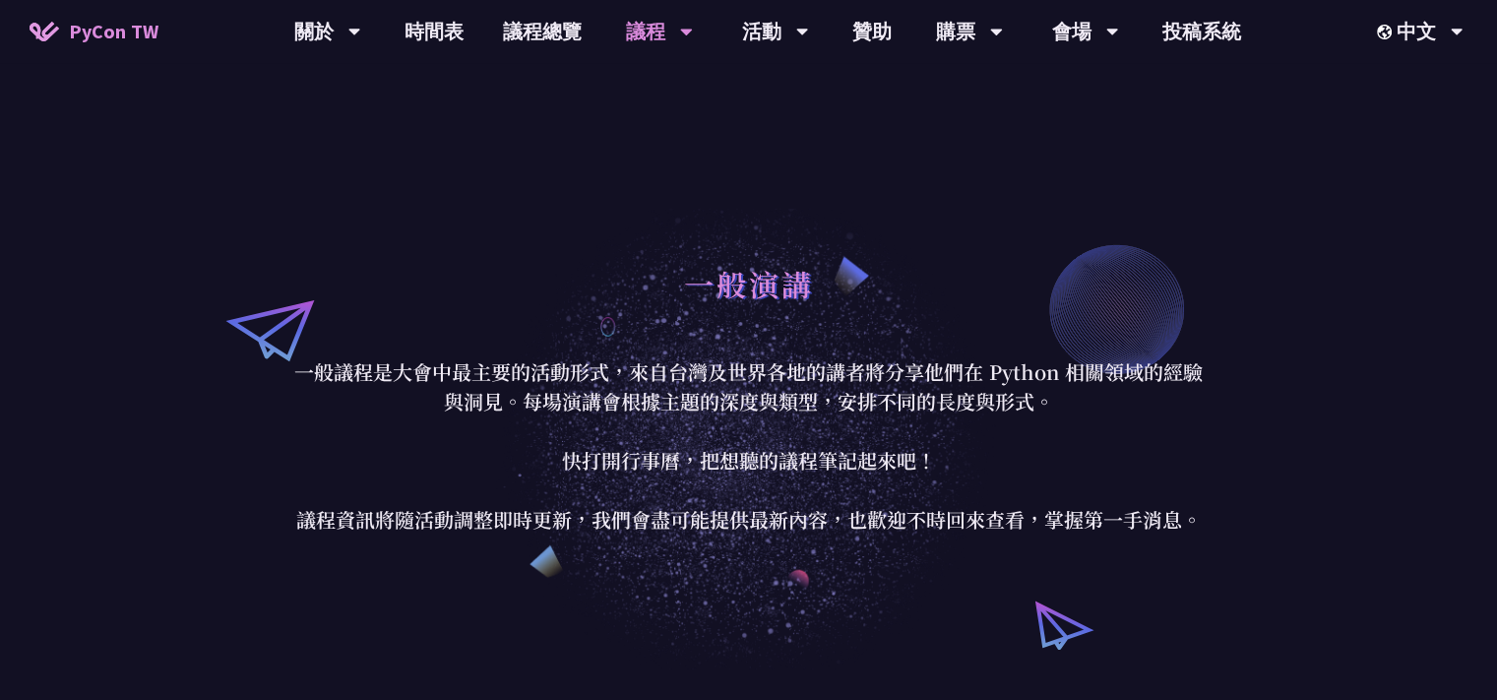
click at [1077, 398] on p "一般議程是大會中最主要的活動形式，來自台灣及世界各地的講者將分享他們在 Python 相關領域的經驗與洞見。每場演講會根據主題的深度與類型，安排不同的長度與形…" at bounding box center [749, 445] width 916 height 177
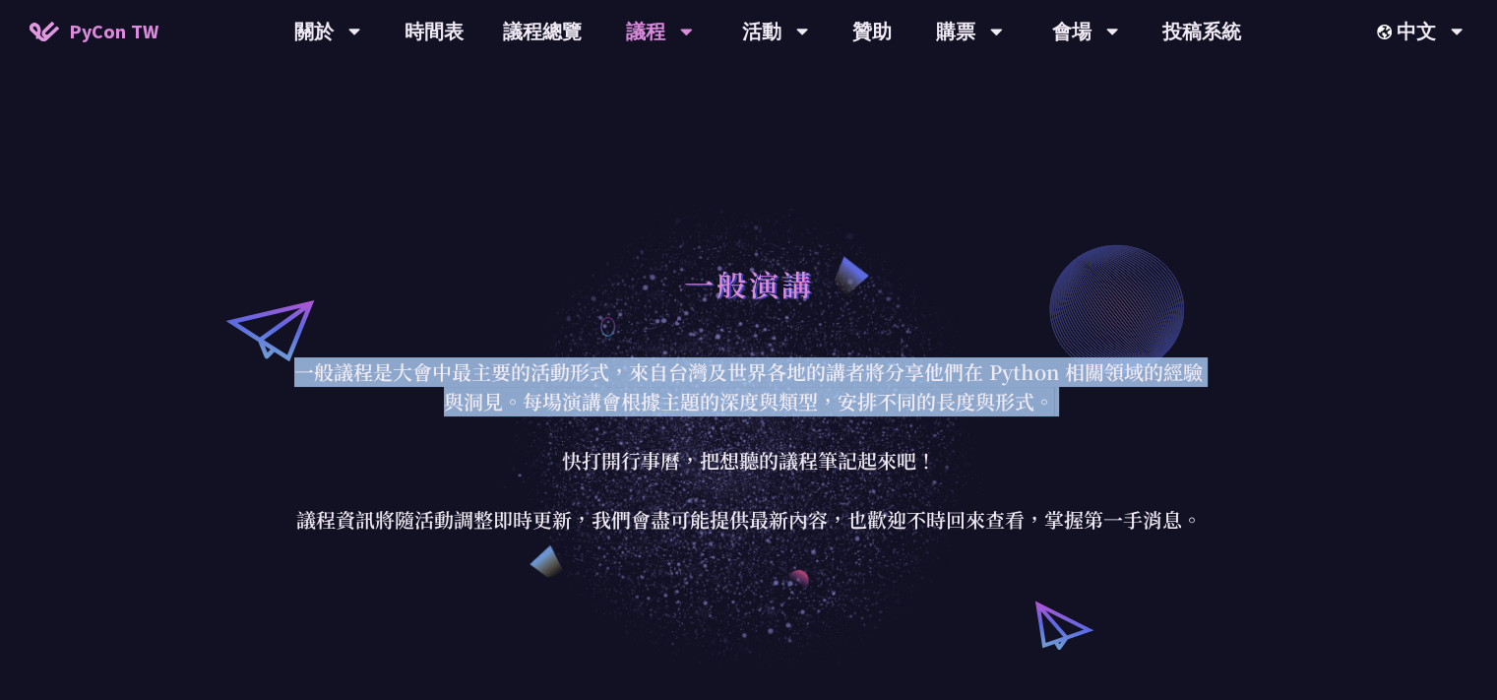
click at [1077, 398] on p "一般議程是大會中最主要的活動形式，來自台灣及世界各地的講者將分享他們在 Python 相關領域的經驗與洞見。每場演講會根據主題的深度與類型，安排不同的長度與形…" at bounding box center [749, 445] width 916 height 177
click at [1172, 423] on p "一般議程是大會中最主要的活動形式，來自台灣及世界各地的講者將分享他們在 Python 相關領域的經驗與洞見。每場演講會根據主題的深度與類型，安排不同的長度與形…" at bounding box center [749, 445] width 916 height 177
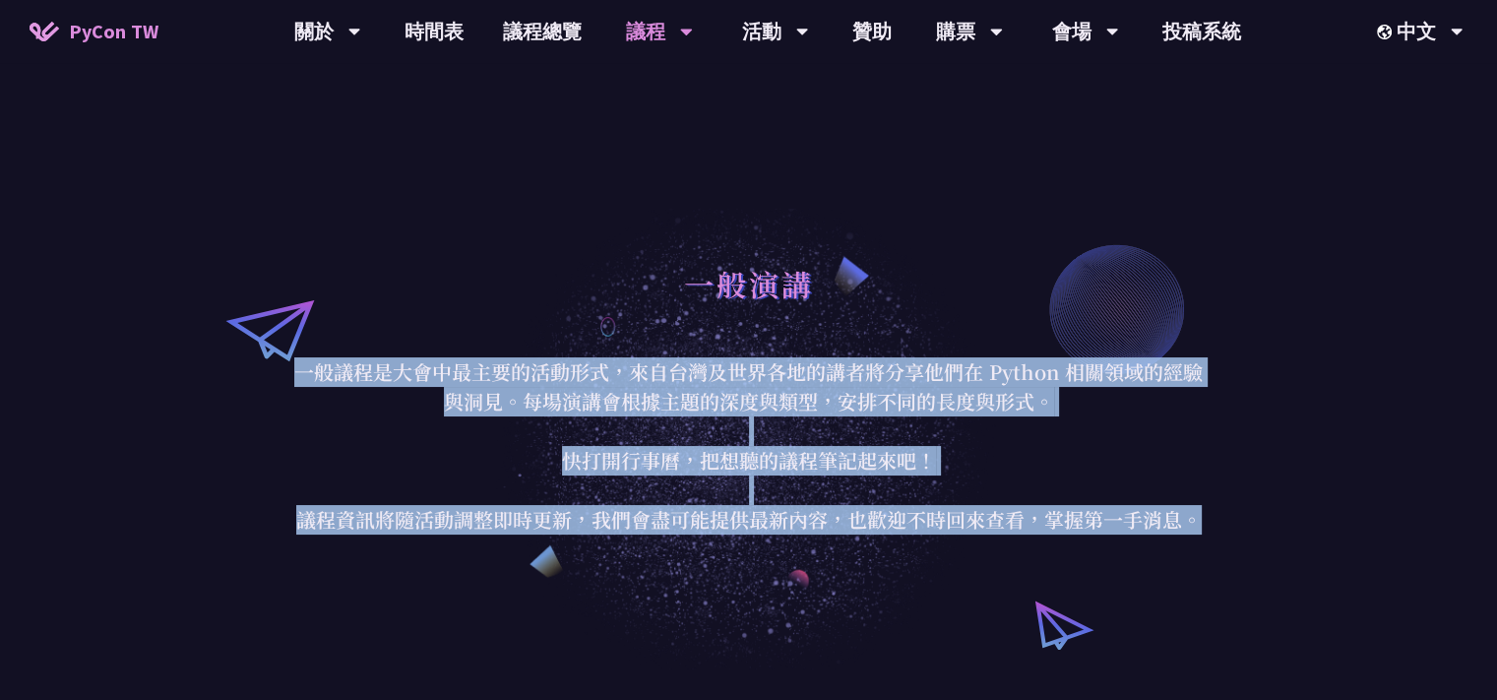
drag, startPoint x: 1099, startPoint y: 313, endPoint x: 1216, endPoint y: 546, distance: 261.1
click at [1216, 546] on div "一般演講 一般議程是大會中最主要的活動形式，來自台灣及世界各地的講者將分享他們在 Python 相關領域的經驗與洞見。每場演講會根據主題的深度與類型，安排不同…" at bounding box center [748, 393] width 1497 height 551
click at [1304, 491] on div "一般演講 一般議程是大會中最主要的活動形式，來自台灣及世界各地的講者將分享他們在 Python 相關領域的經驗與洞見。每場演講會根據主題的深度與類型，安排不同…" at bounding box center [748, 393] width 1497 height 551
drag, startPoint x: 1223, startPoint y: 523, endPoint x: 1087, endPoint y: 264, distance: 292.4
click at [1087, 264] on div "一般演講 一般議程是大會中最主要的活動形式，來自台灣及世界各地的講者將分享他們在 Python 相關領域的經驗與洞見。每場演講會根據主題的深度與類型，安排不同…" at bounding box center [748, 393] width 1497 height 551
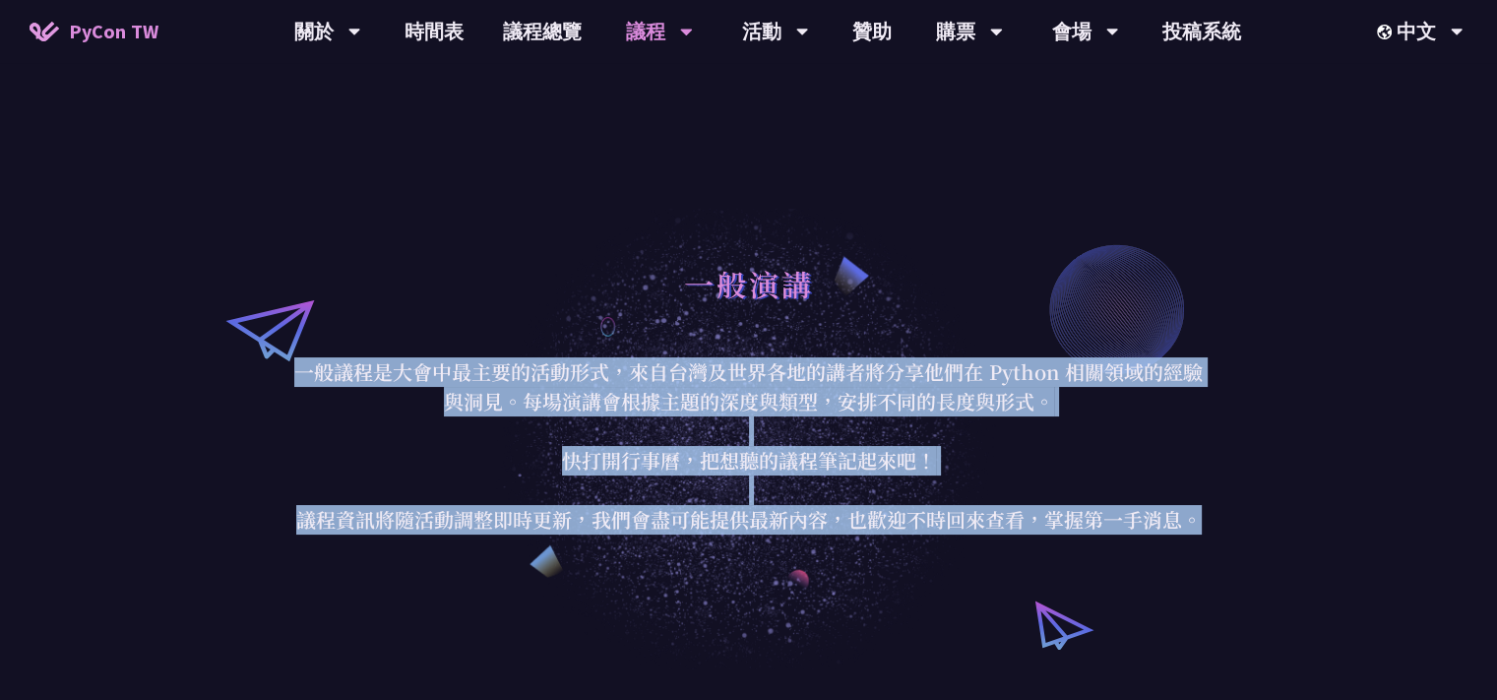
click at [1164, 346] on div "一般演講" at bounding box center [749, 305] width 916 height 103
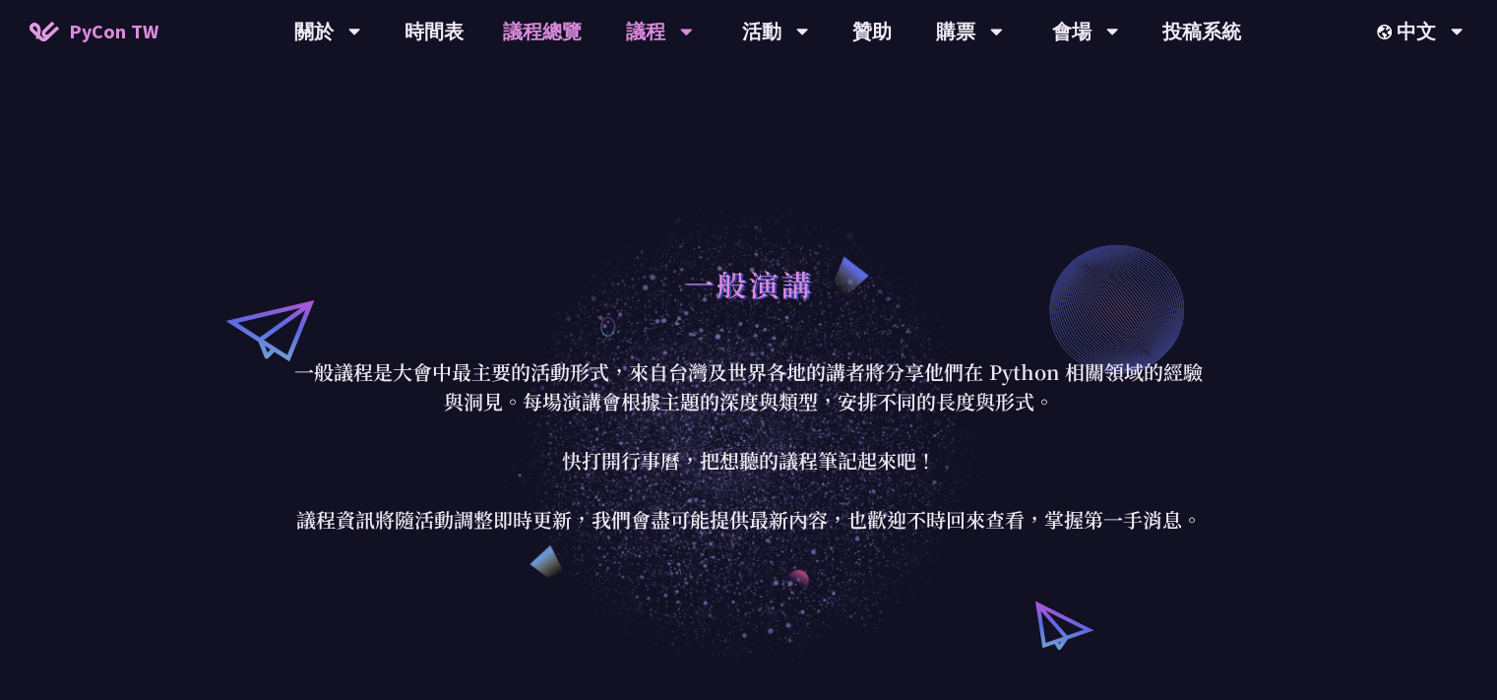
click at [550, 33] on link "議程總覽" at bounding box center [542, 31] width 118 height 63
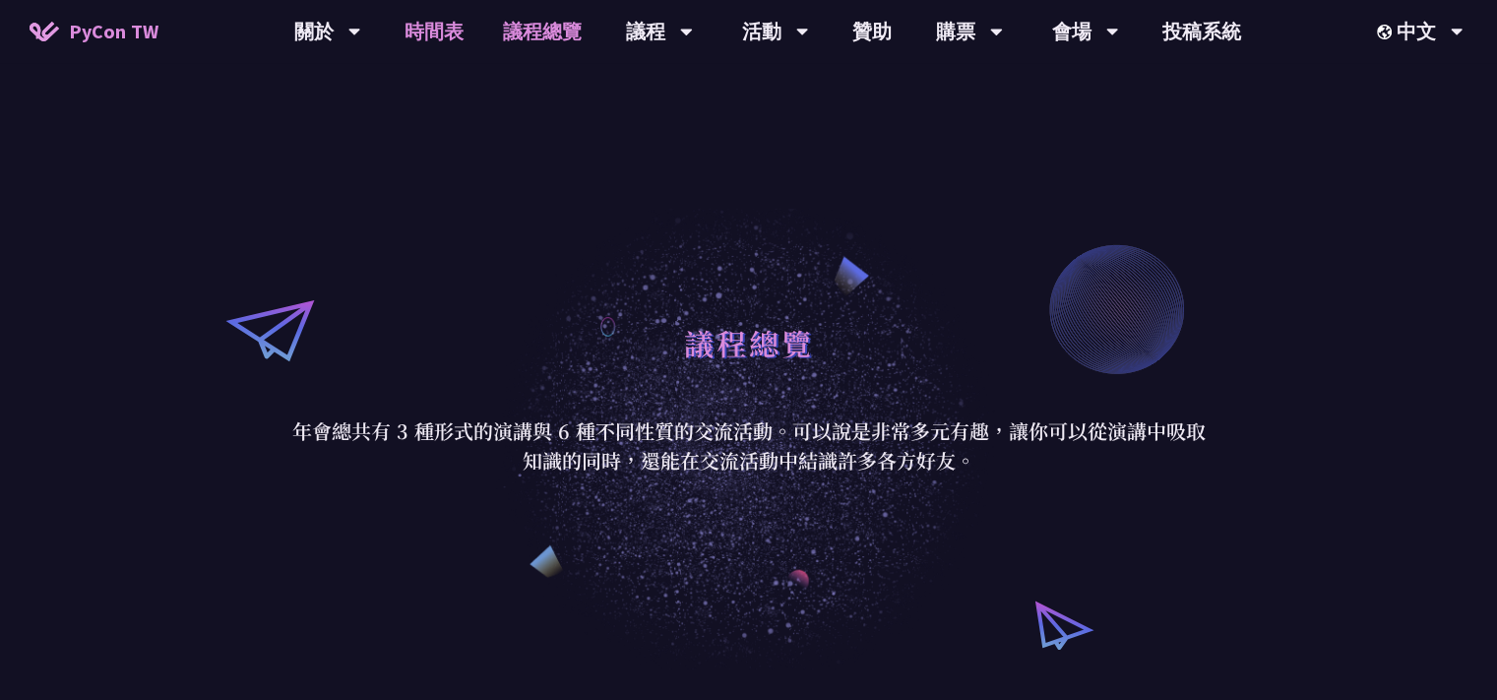
click at [435, 38] on link "時間表" at bounding box center [434, 31] width 98 height 63
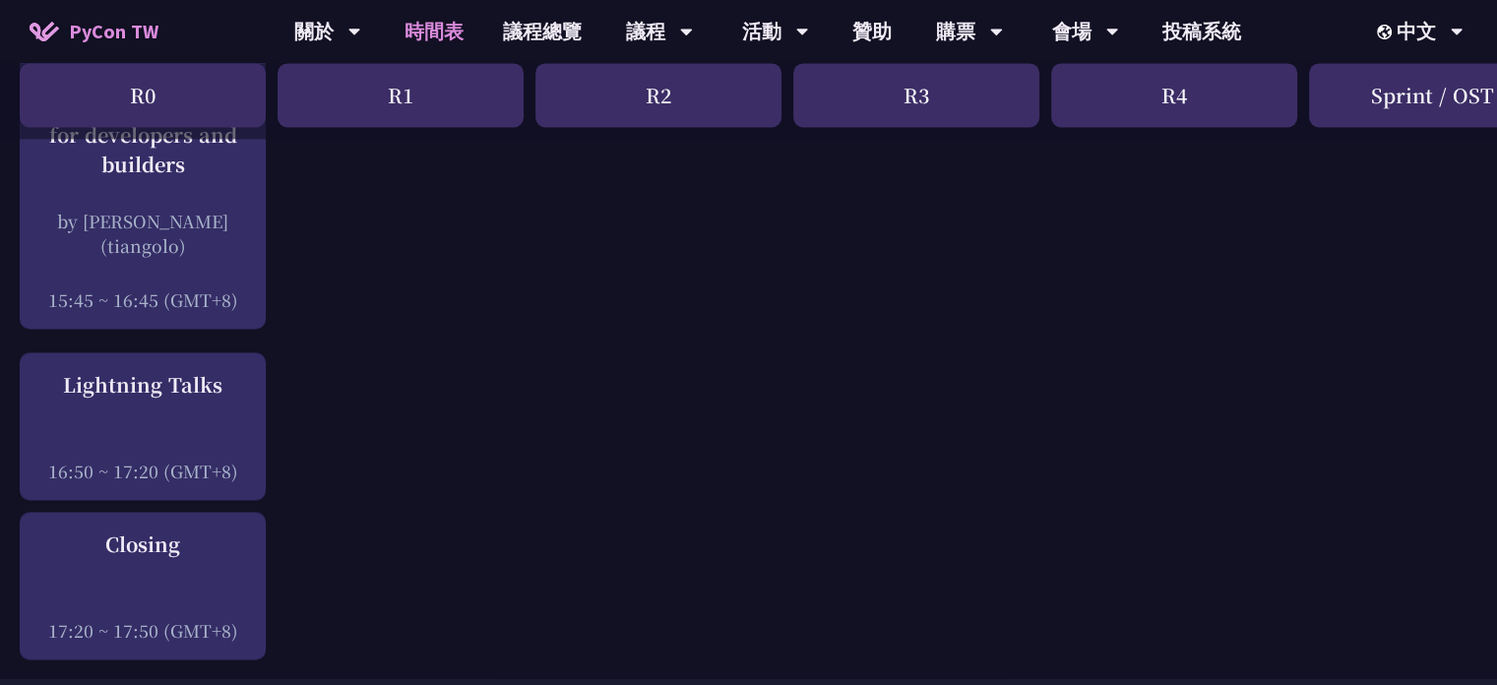
scroll to position [3492, 0]
